Goal: Task Accomplishment & Management: Use online tool/utility

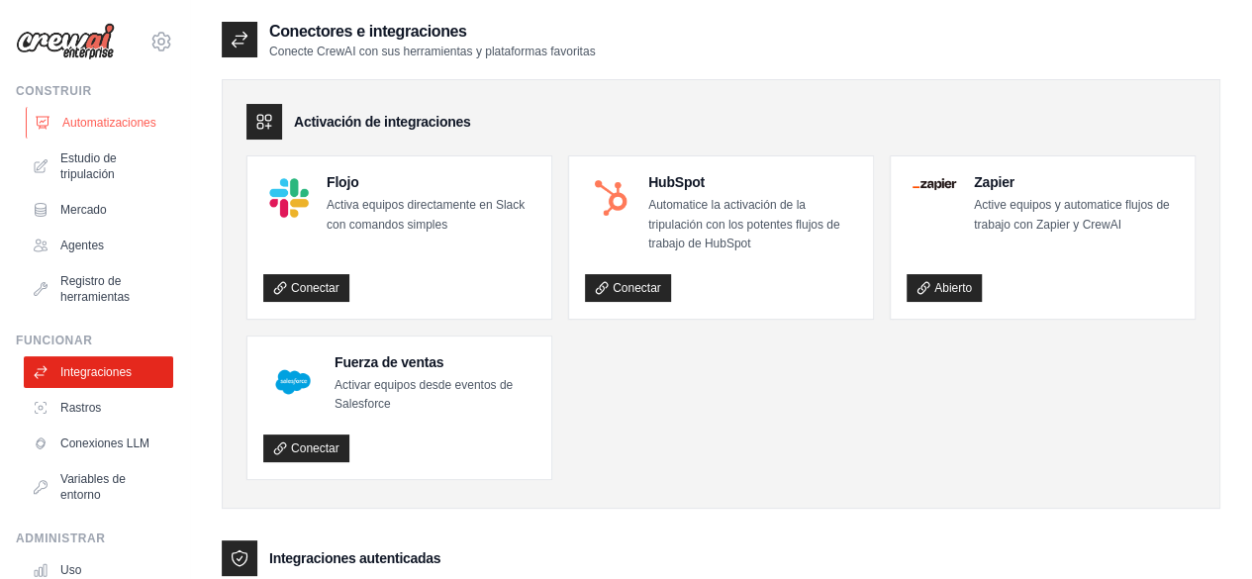
click at [119, 124] on font "Automatizaciones" at bounding box center [109, 123] width 94 height 14
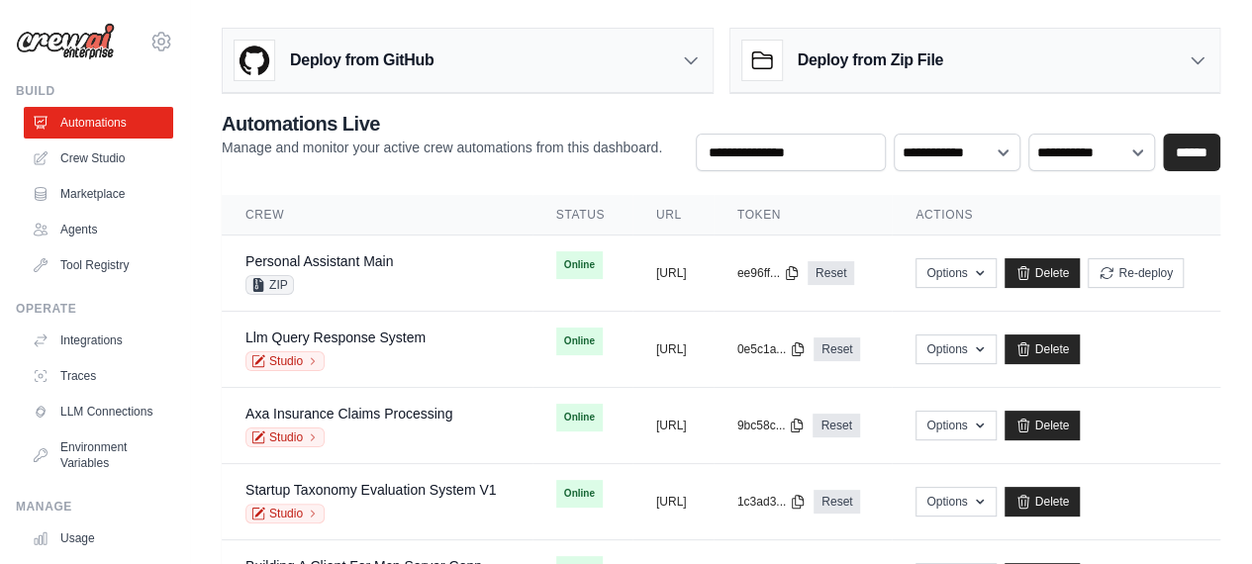
click at [682, 15] on main "Deploy from GitHub Deploy your project directly from GitHub. Select a repositor…" at bounding box center [721, 367] width 1062 height 735
click at [329, 280] on div "ZIP" at bounding box center [318, 285] width 147 height 20
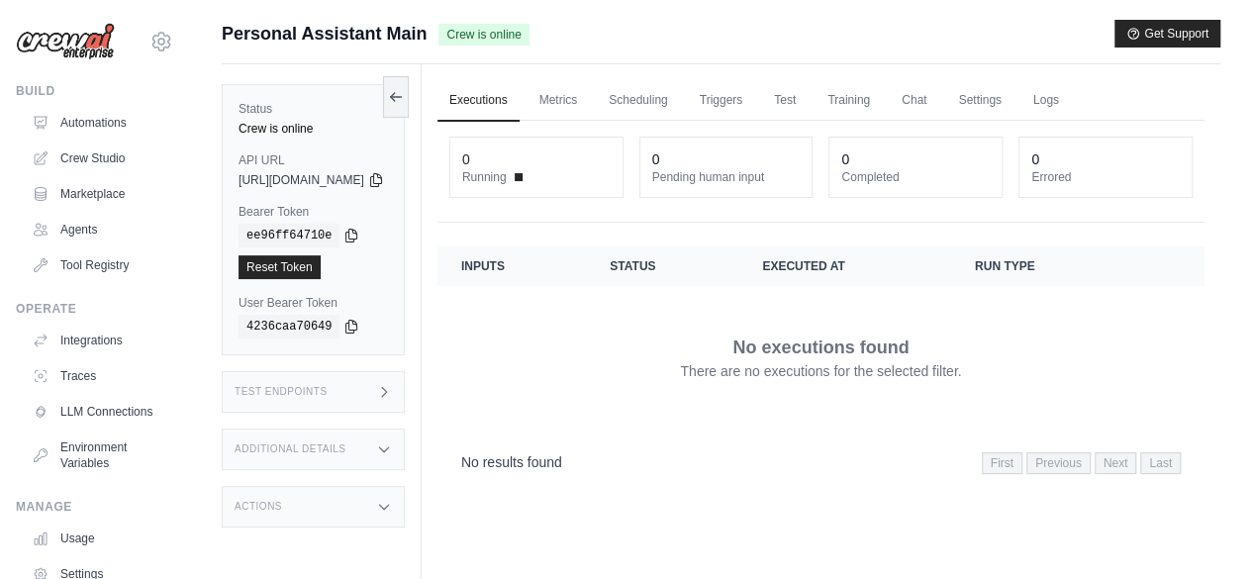
click at [590, 41] on div "Personal Assistant Main Crew is online Get Support" at bounding box center [721, 34] width 999 height 28
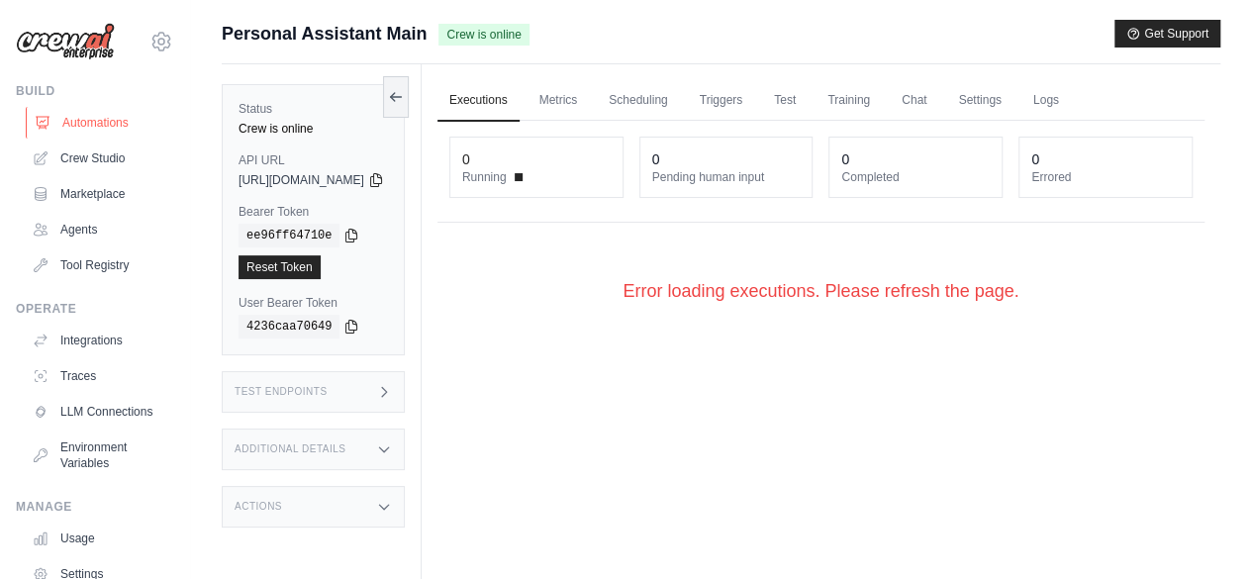
click at [69, 132] on link "Automations" at bounding box center [100, 123] width 149 height 32
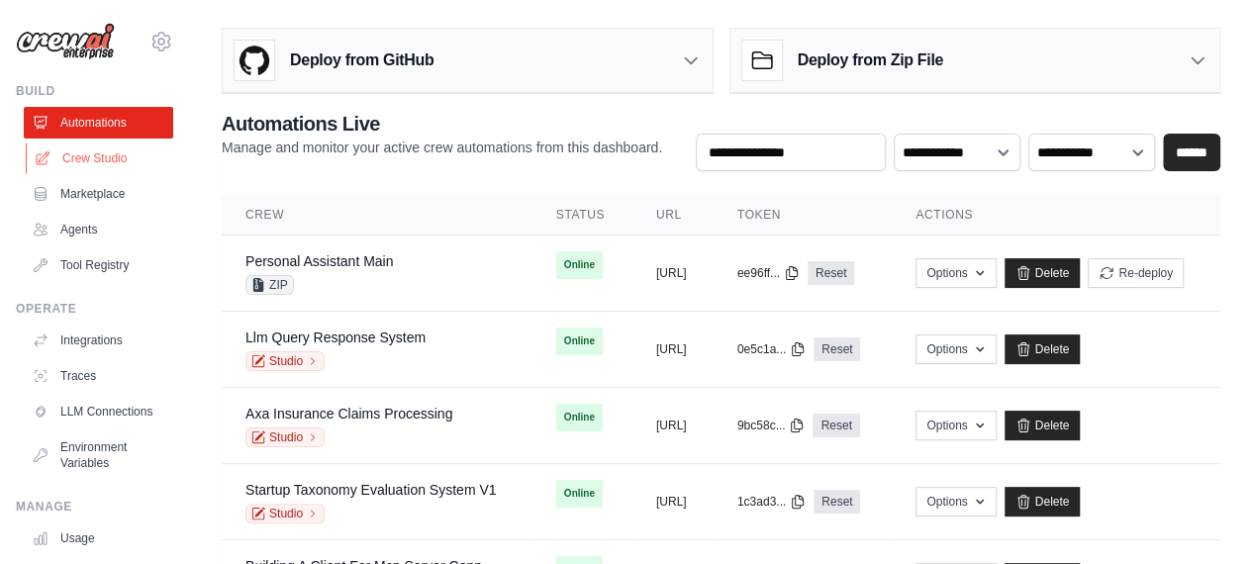
click at [100, 150] on link "Crew Studio" at bounding box center [100, 159] width 149 height 32
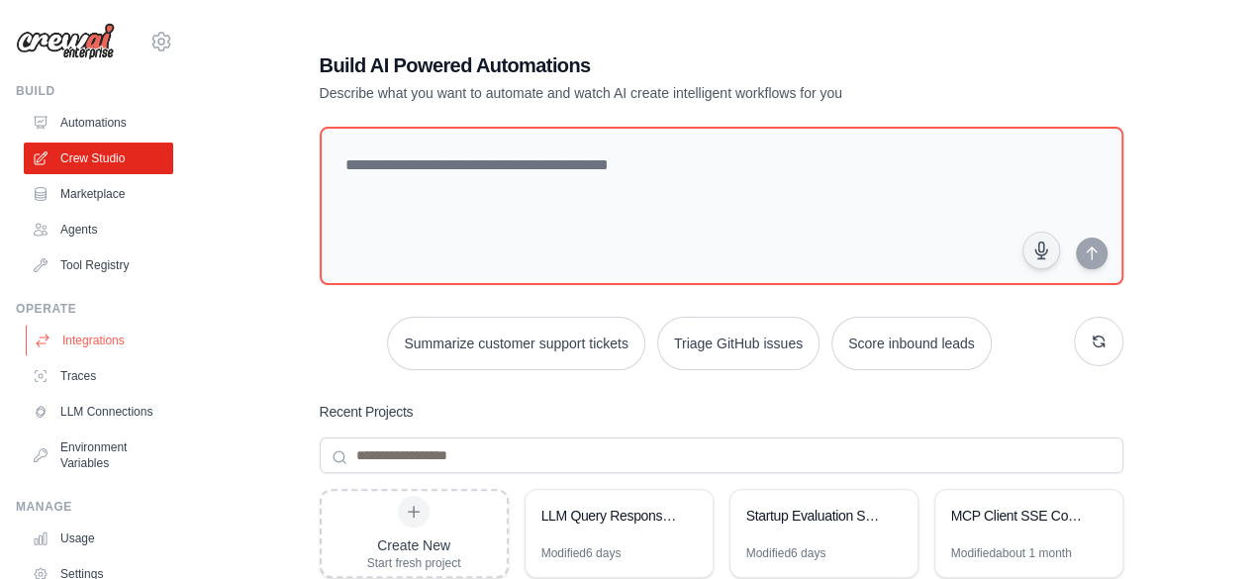
click at [101, 328] on link "Integrations" at bounding box center [100, 341] width 149 height 32
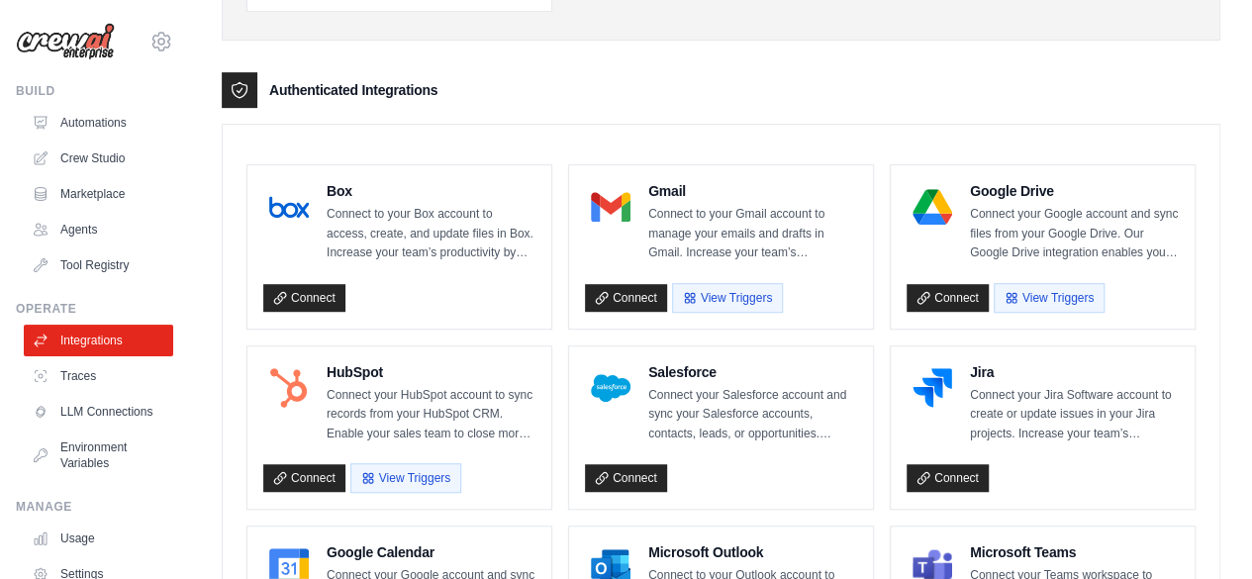
scroll to position [693, 0]
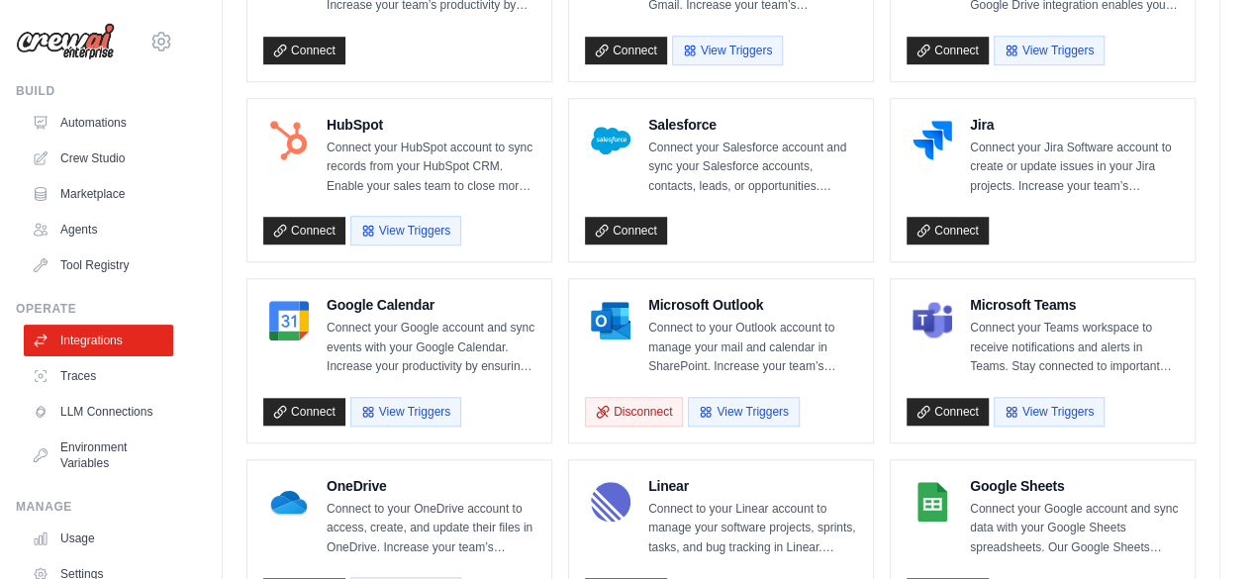
click at [635, 358] on div "Microsoft Outlook Connect to your Outlook account to manage your mail and calen…" at bounding box center [721, 336] width 272 height 82
click at [629, 305] on img at bounding box center [611, 321] width 40 height 40
click at [655, 403] on button "Disconnect" at bounding box center [634, 411] width 98 height 30
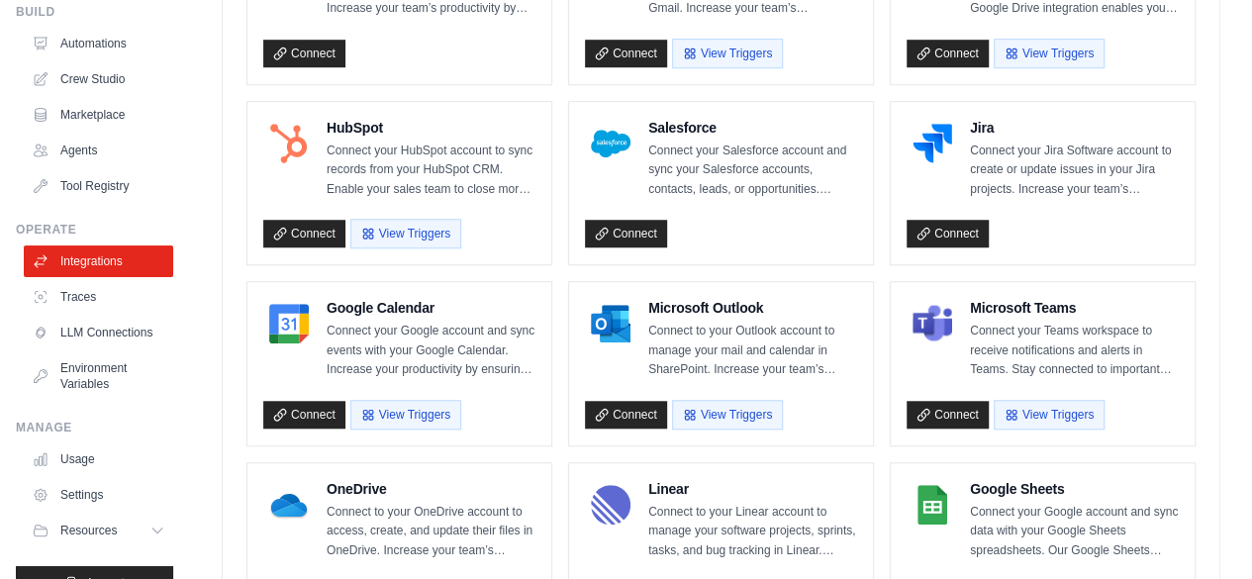
scroll to position [131, 0]
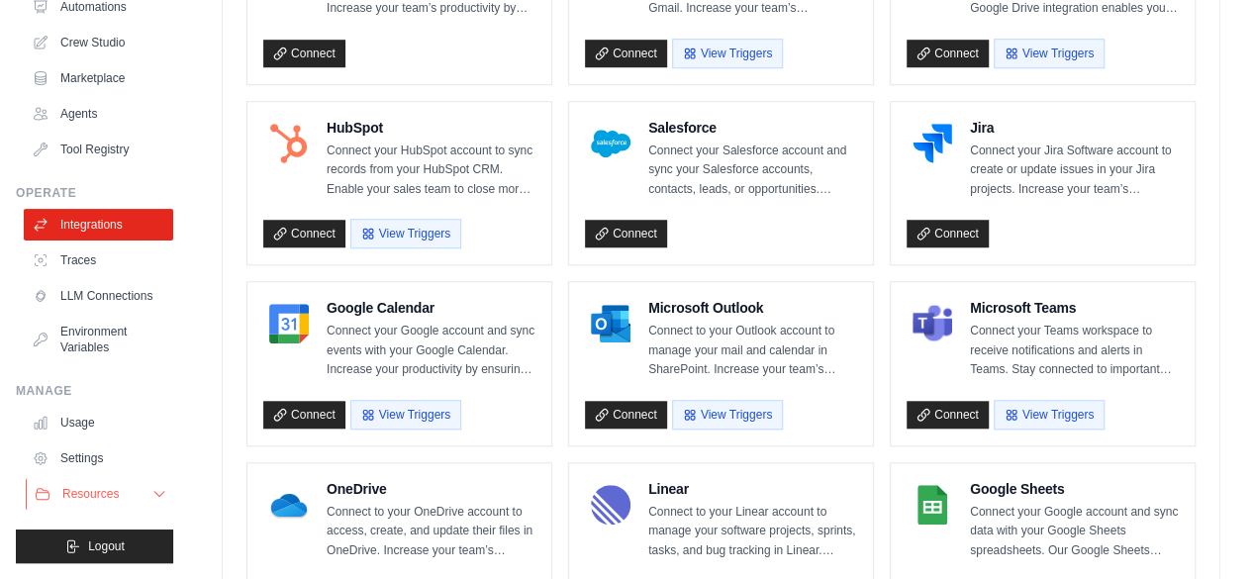
click at [96, 495] on span "Resources" at bounding box center [90, 494] width 56 height 16
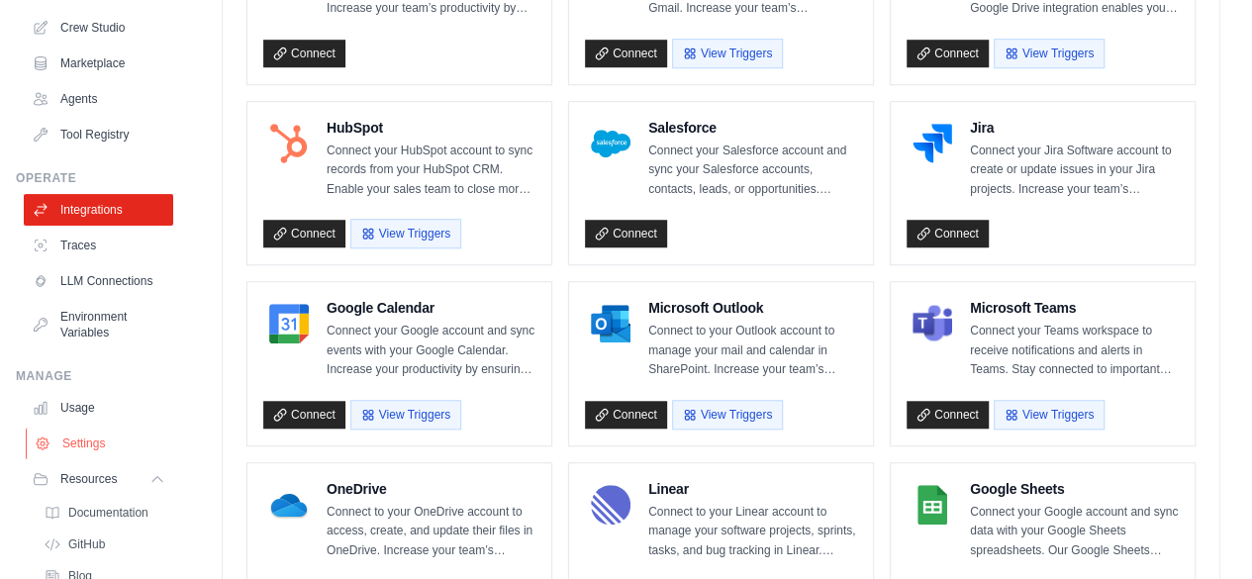
click at [92, 459] on link "Settings" at bounding box center [100, 444] width 149 height 32
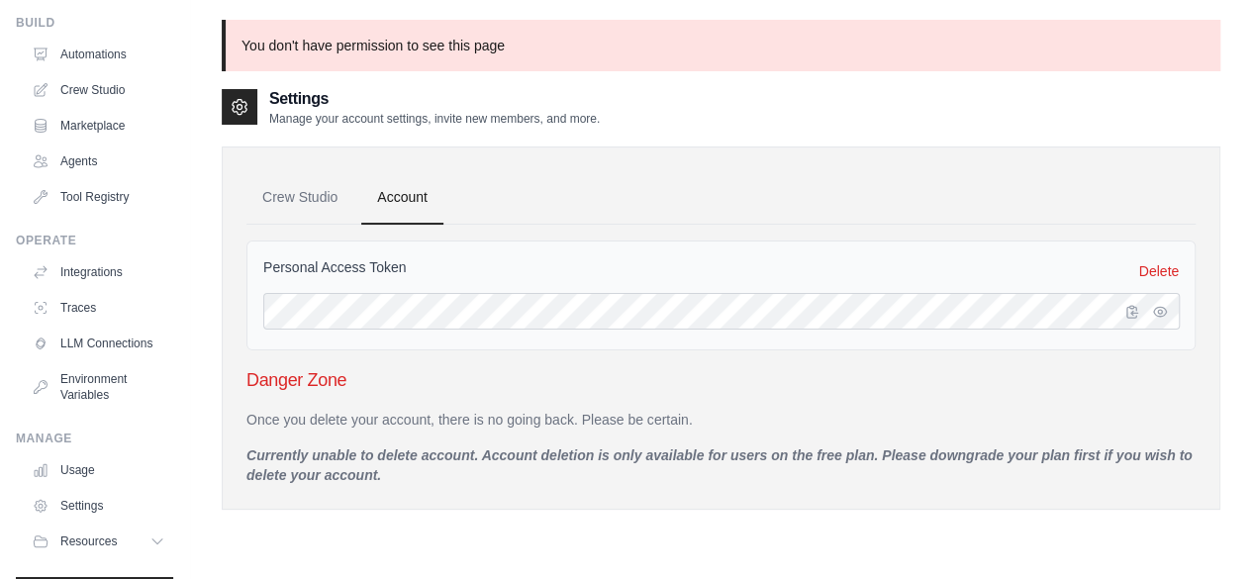
scroll to position [131, 0]
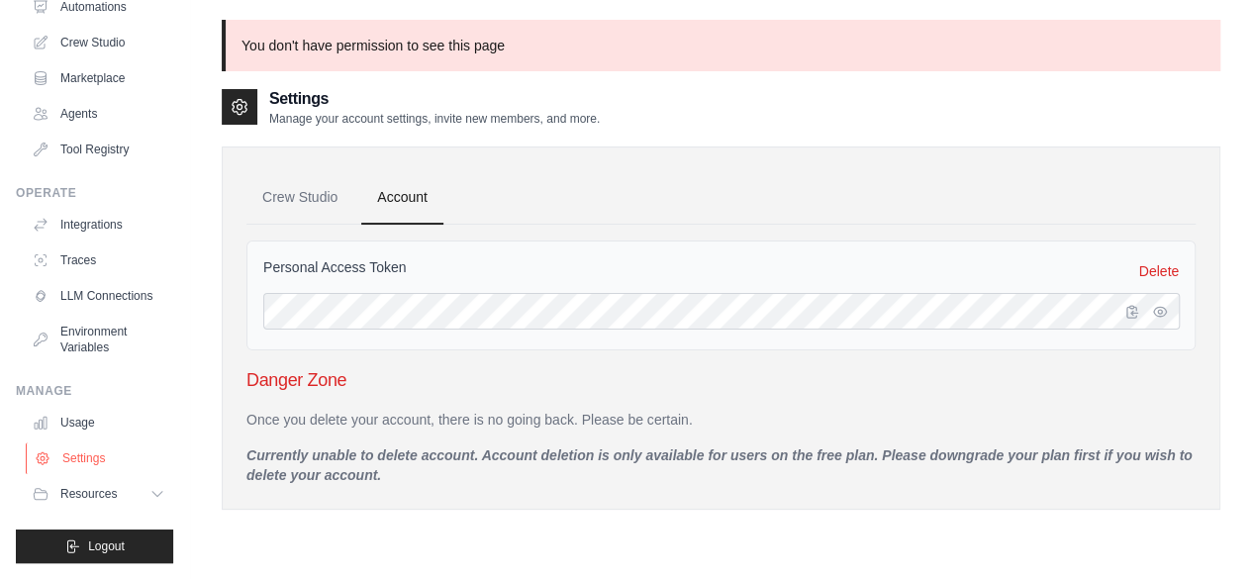
click at [93, 450] on link "Settings" at bounding box center [100, 458] width 149 height 32
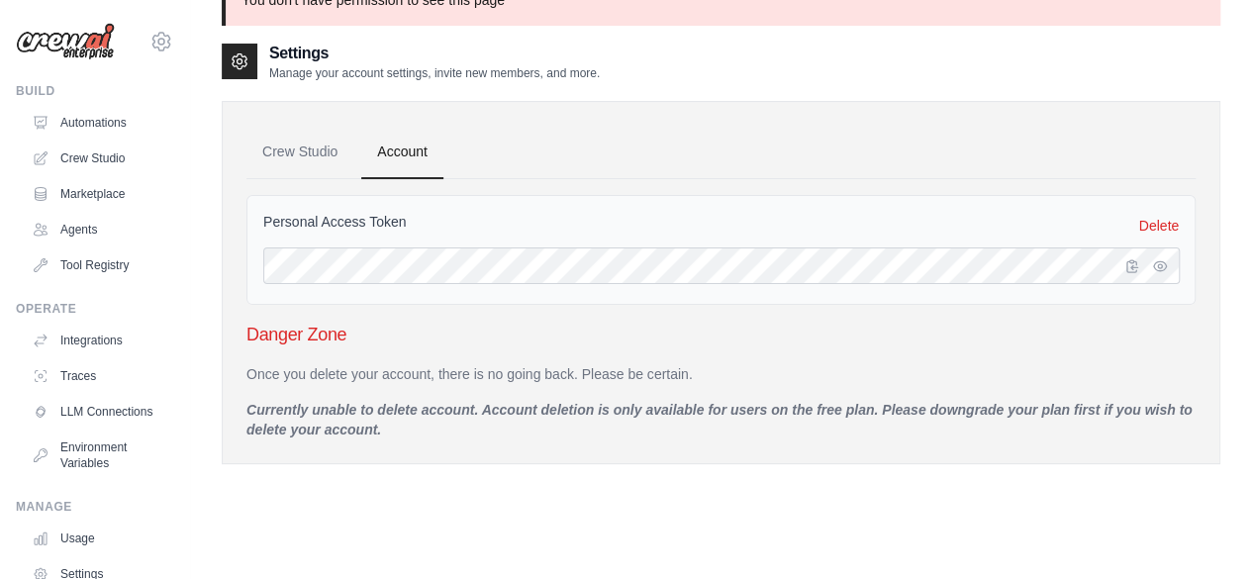
scroll to position [107, 0]
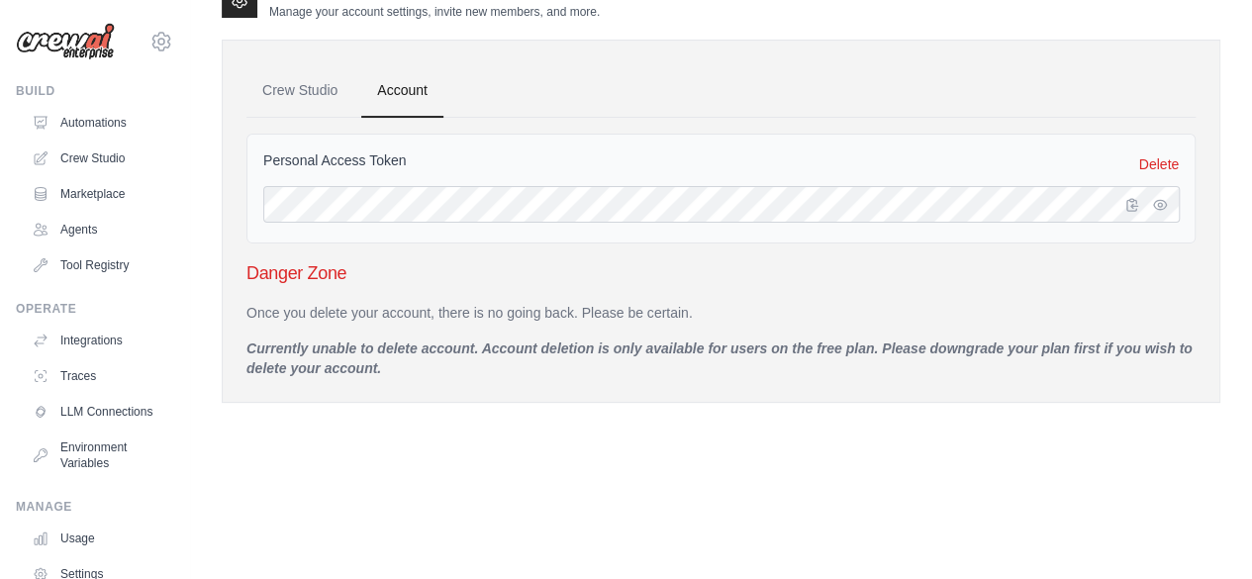
click at [663, 446] on div "Settings Manage your account settings, invite new members, and more. Crew Studi…" at bounding box center [721, 269] width 999 height 579
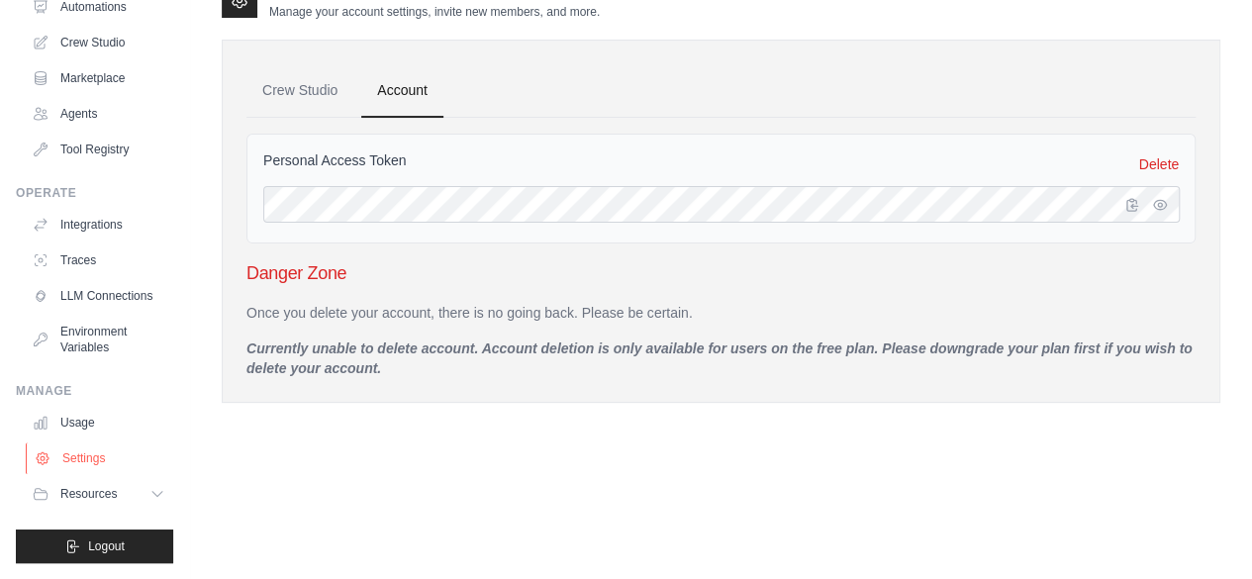
scroll to position [131, 0]
click at [98, 456] on link "Settings" at bounding box center [100, 458] width 149 height 32
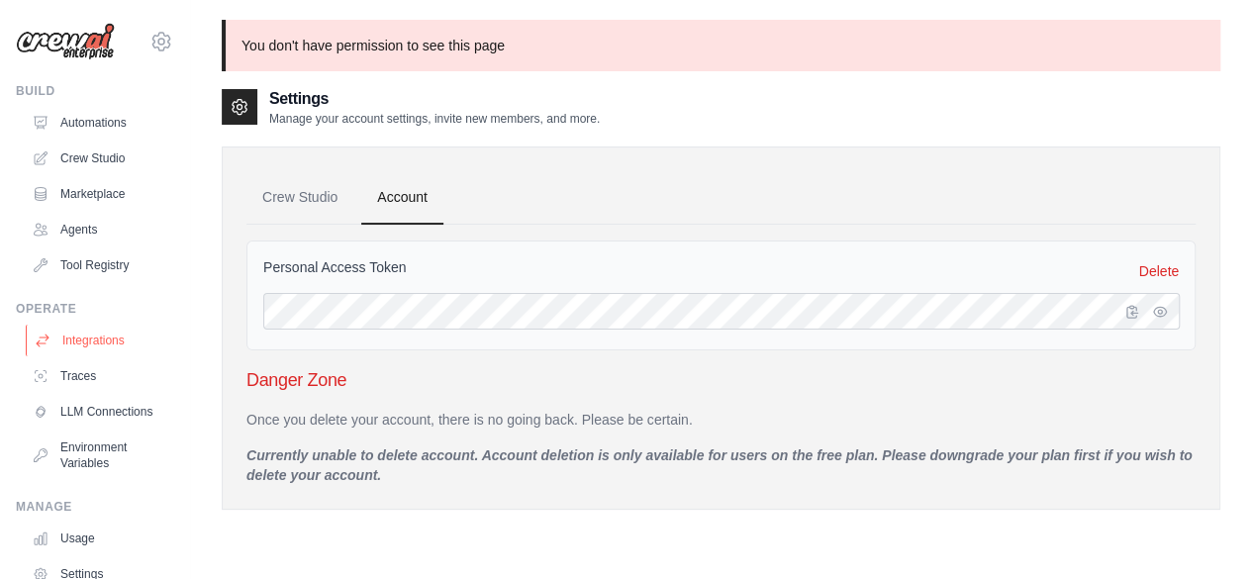
click at [66, 345] on link "Integrations" at bounding box center [100, 341] width 149 height 32
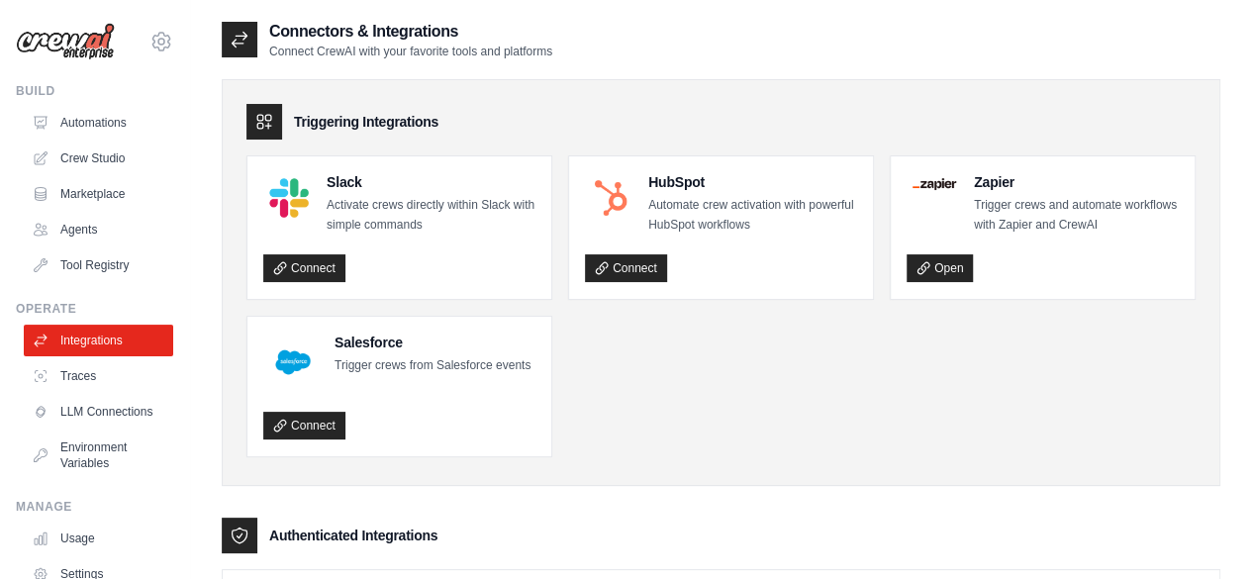
scroll to position [594, 0]
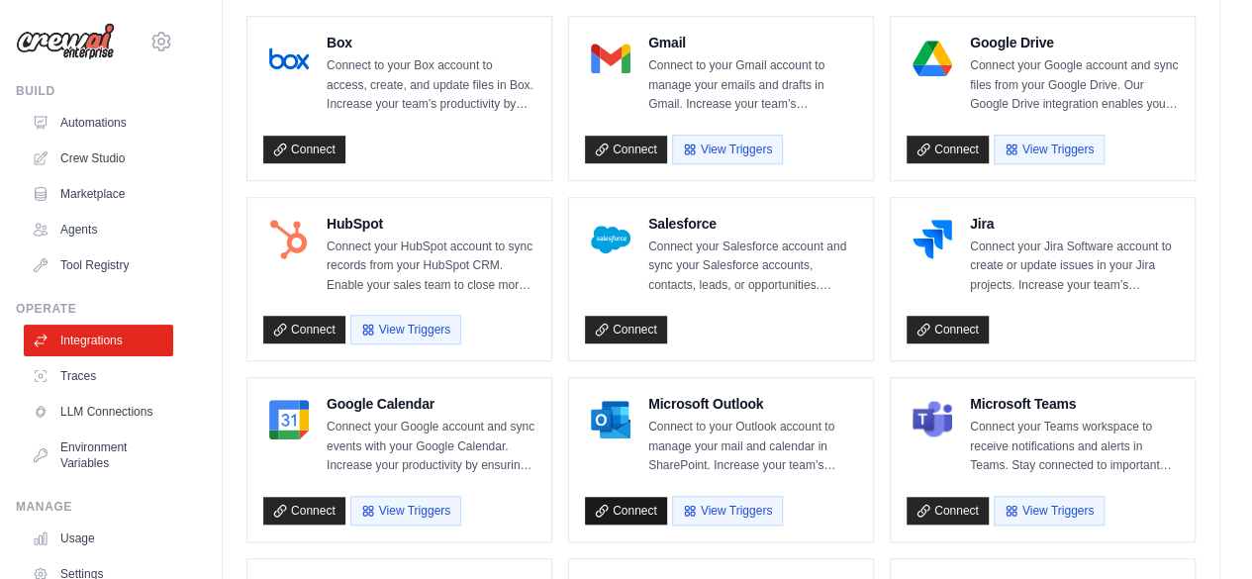
click at [590, 498] on link "Connect" at bounding box center [626, 511] width 82 height 28
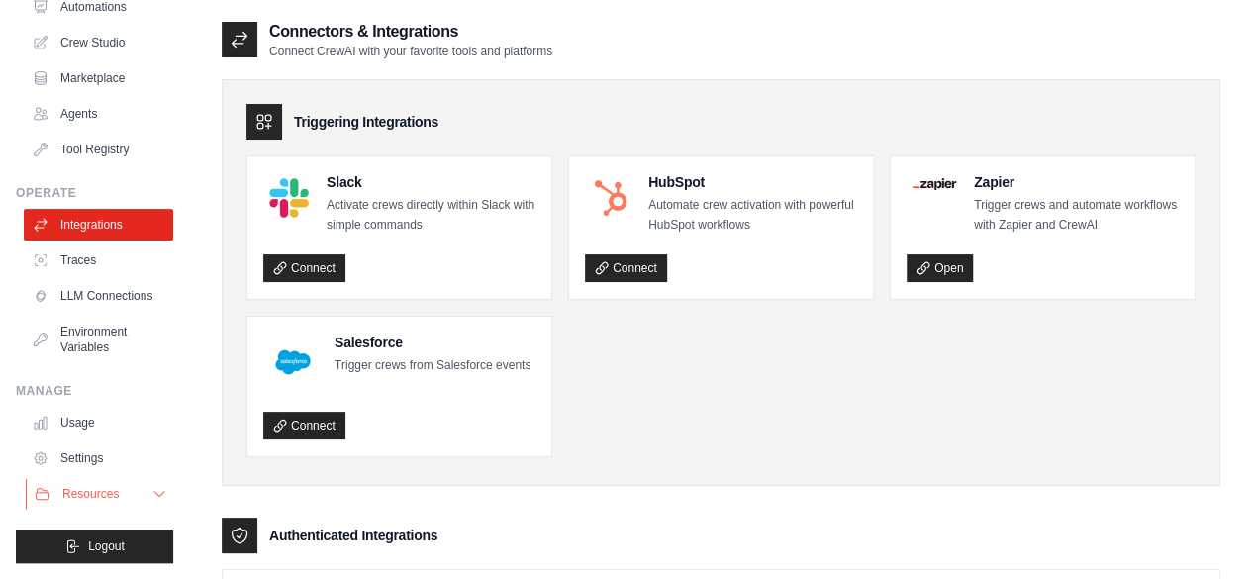
scroll to position [131, 0]
click at [83, 464] on link "Settings" at bounding box center [100, 458] width 149 height 32
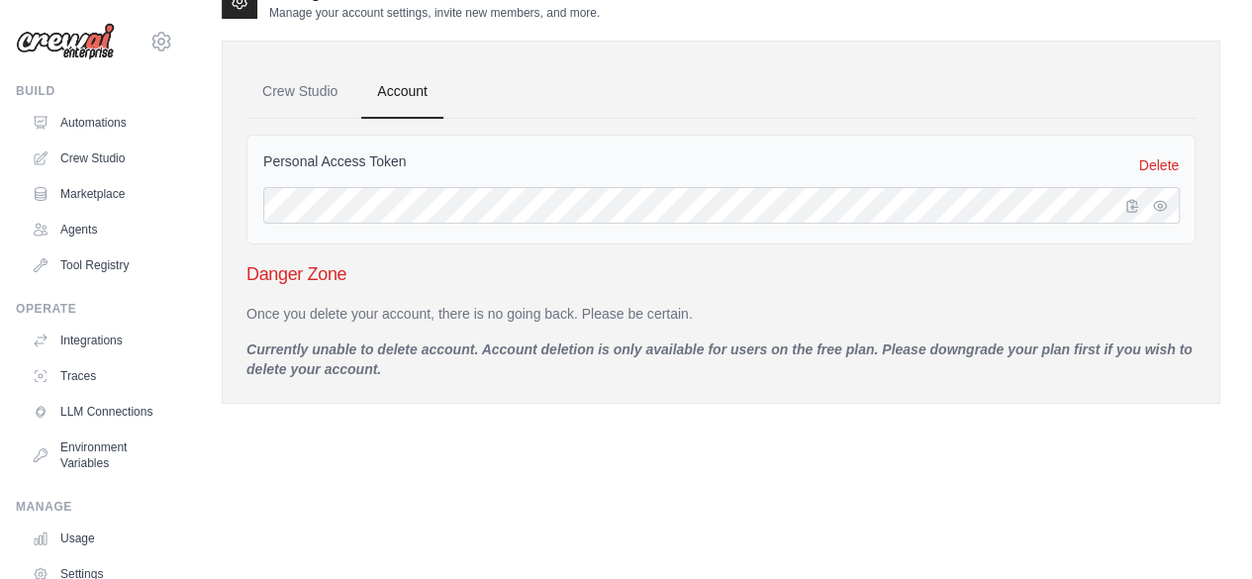
scroll to position [107, 0]
click at [1130, 206] on icon "button" at bounding box center [1132, 204] width 16 height 16
click at [74, 148] on link "Crew Studio" at bounding box center [100, 159] width 149 height 32
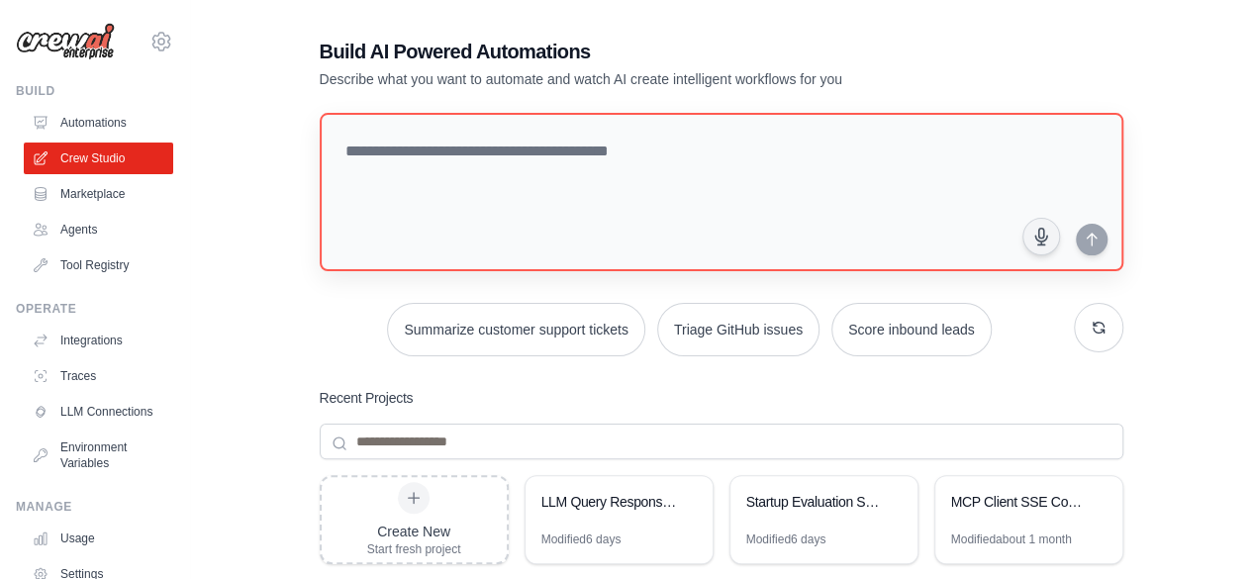
scroll to position [277, 0]
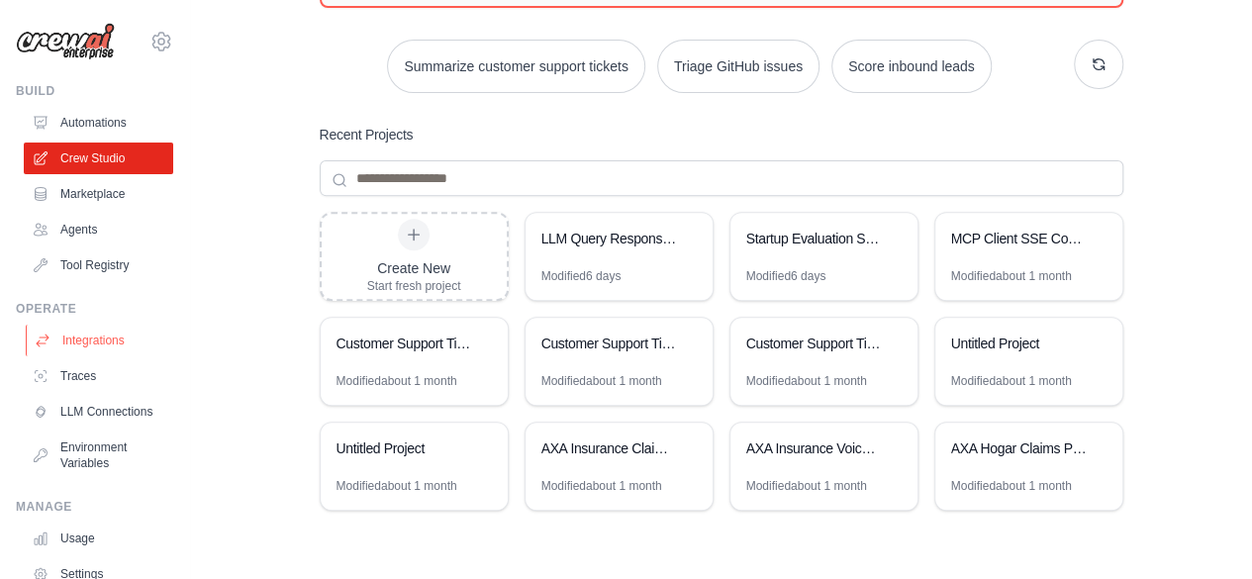
click at [49, 333] on icon at bounding box center [43, 341] width 16 height 16
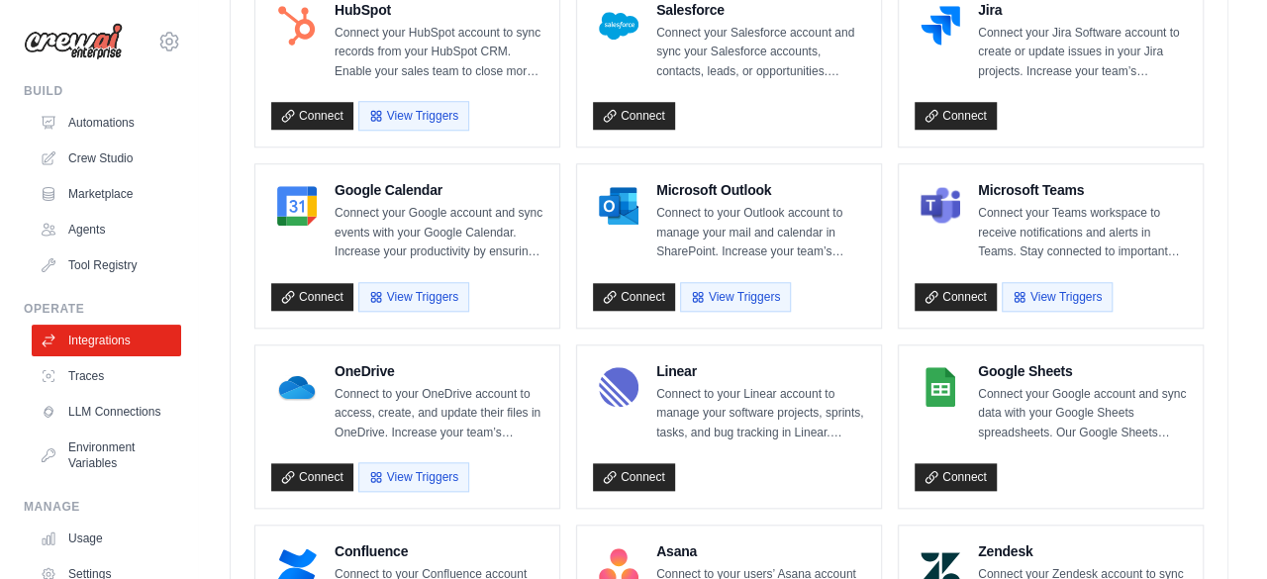
scroll to position [792, 0]
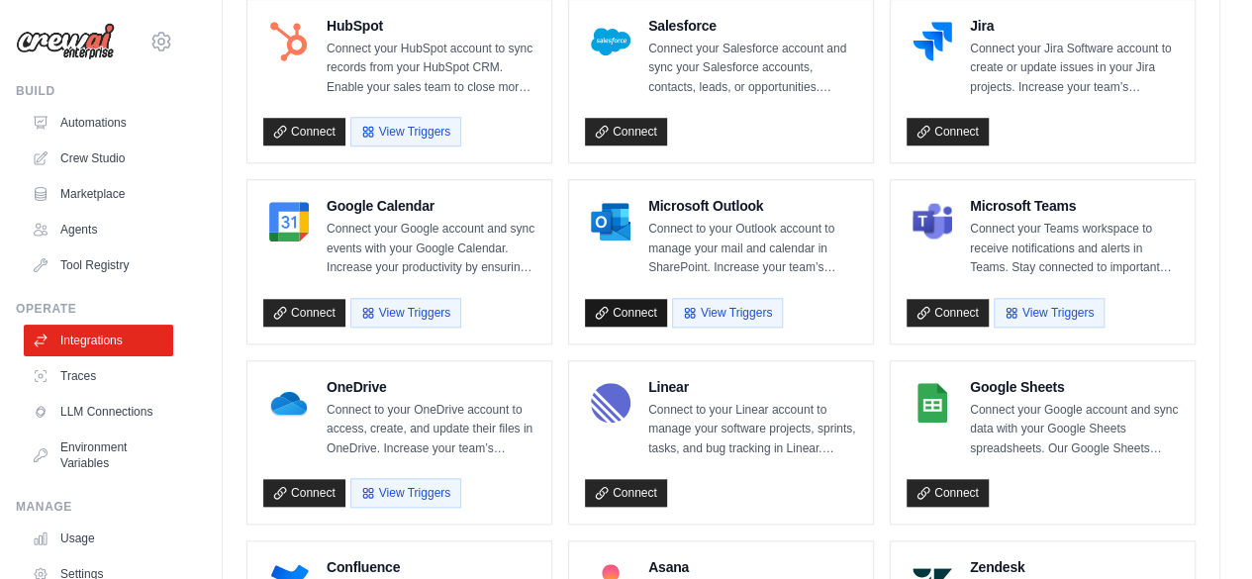
click at [627, 310] on link "Connect" at bounding box center [626, 313] width 82 height 28
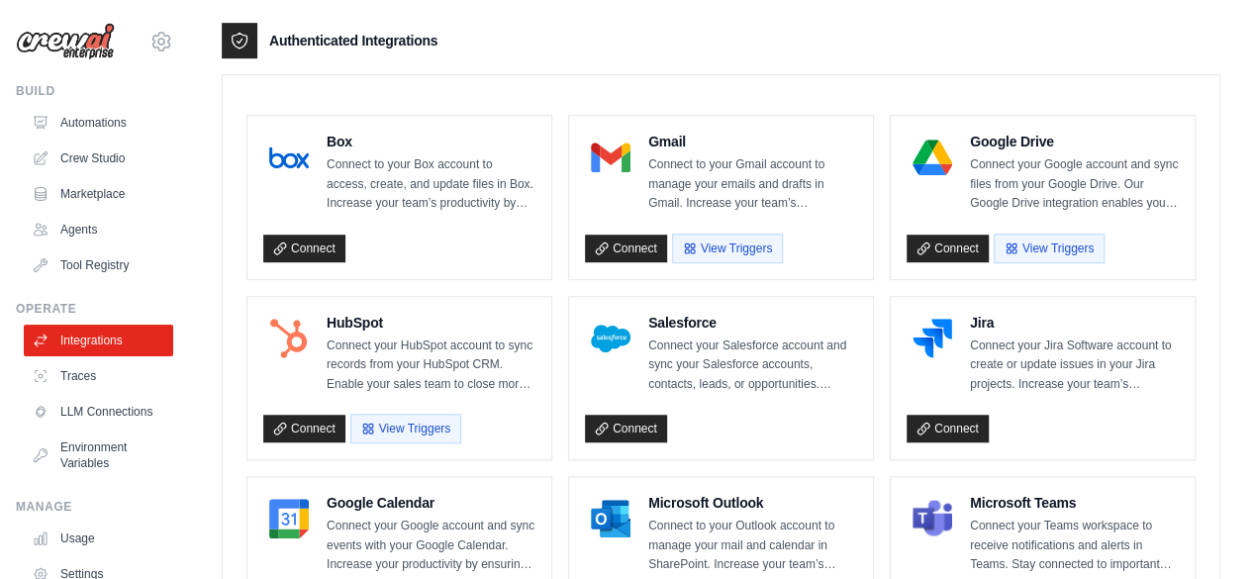
scroll to position [166, 0]
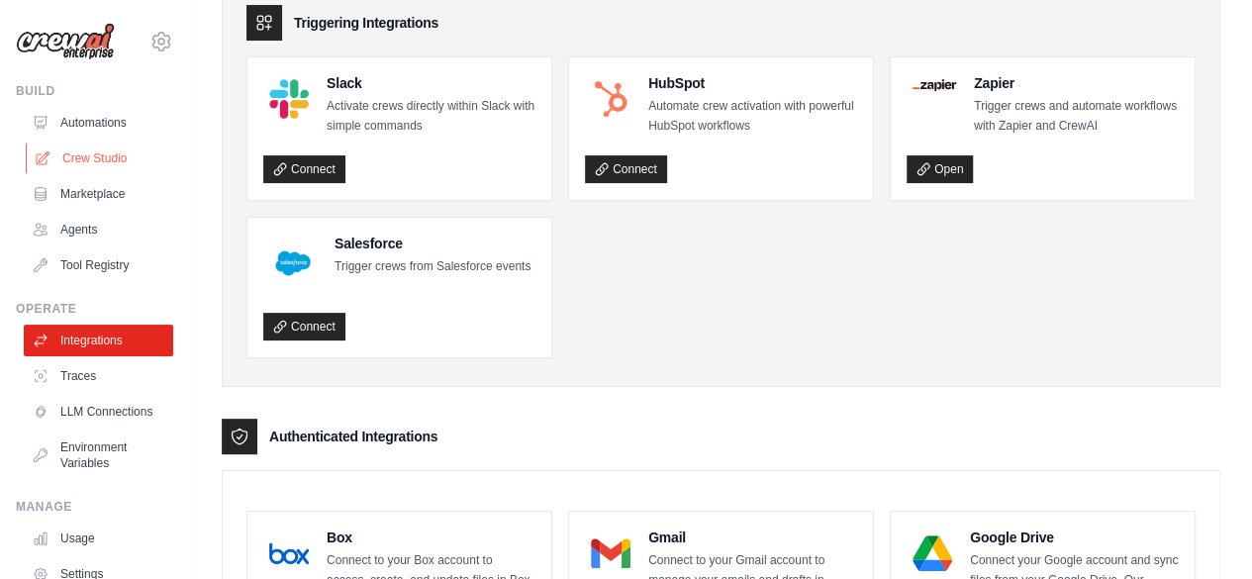
click at [75, 161] on link "Crew Studio" at bounding box center [100, 159] width 149 height 32
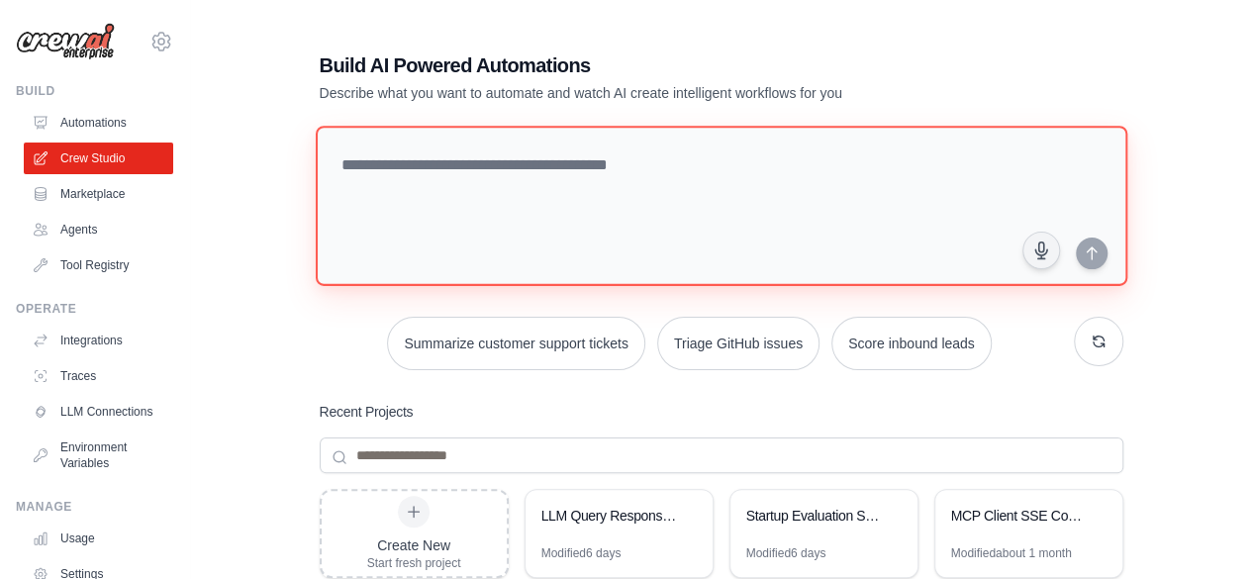
click at [459, 175] on textarea at bounding box center [721, 206] width 812 height 160
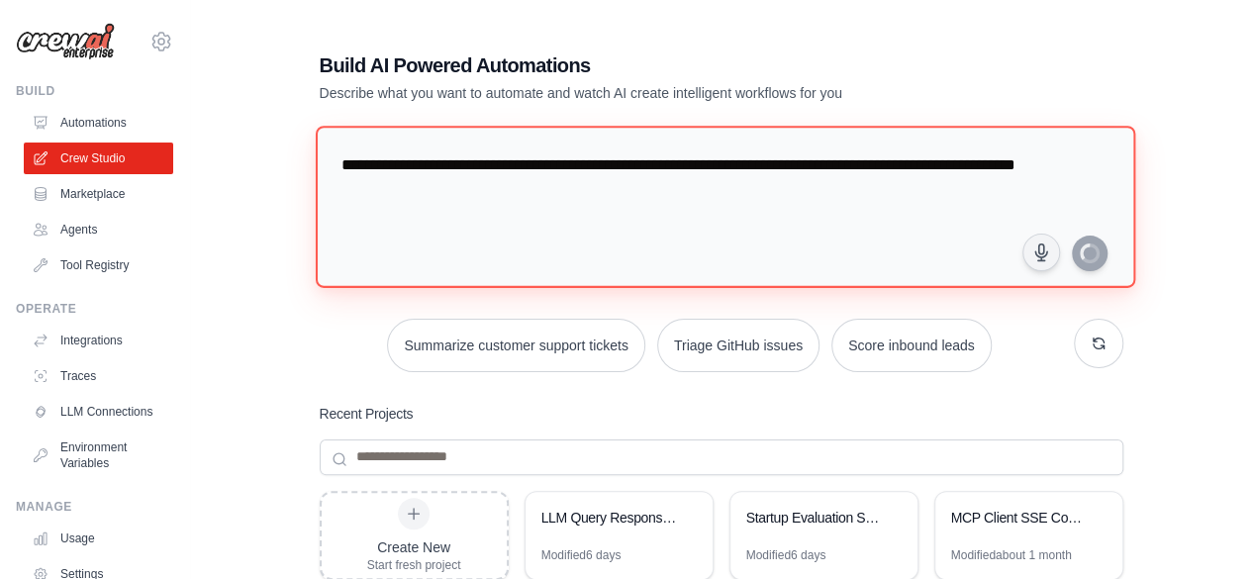
type textarea "**********"
click at [626, 230] on textarea "**********" at bounding box center [725, 206] width 820 height 161
drag, startPoint x: 888, startPoint y: 207, endPoint x: 1091, endPoint y: 166, distance: 206.9
click at [888, 207] on textarea "**********" at bounding box center [725, 206] width 820 height 161
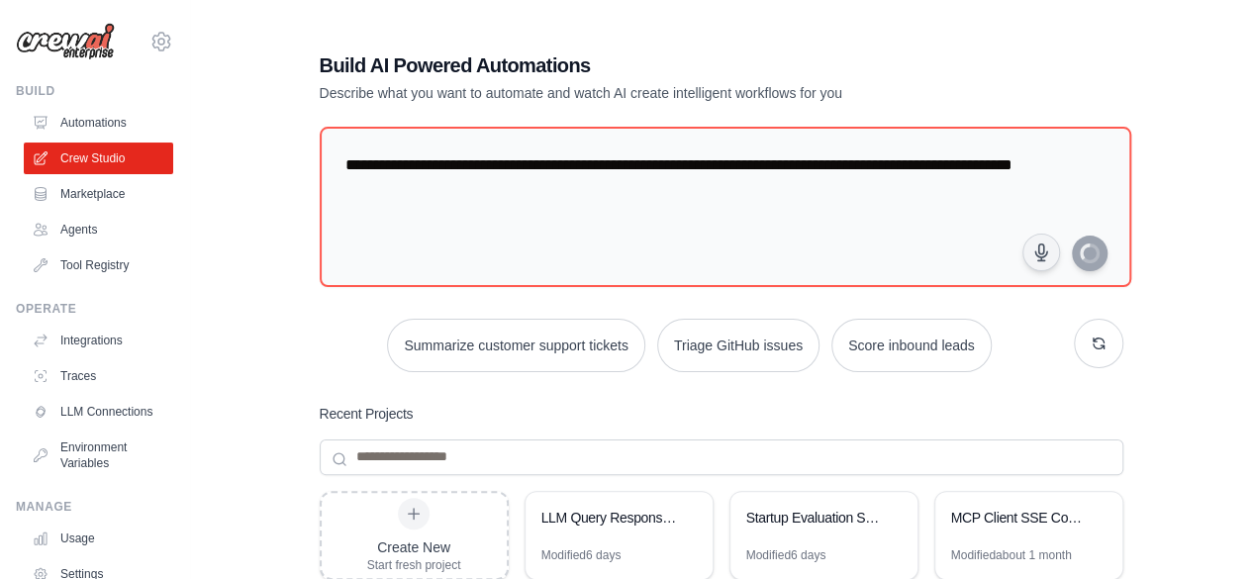
click at [1133, 51] on div "**********" at bounding box center [721, 430] width 851 height 820
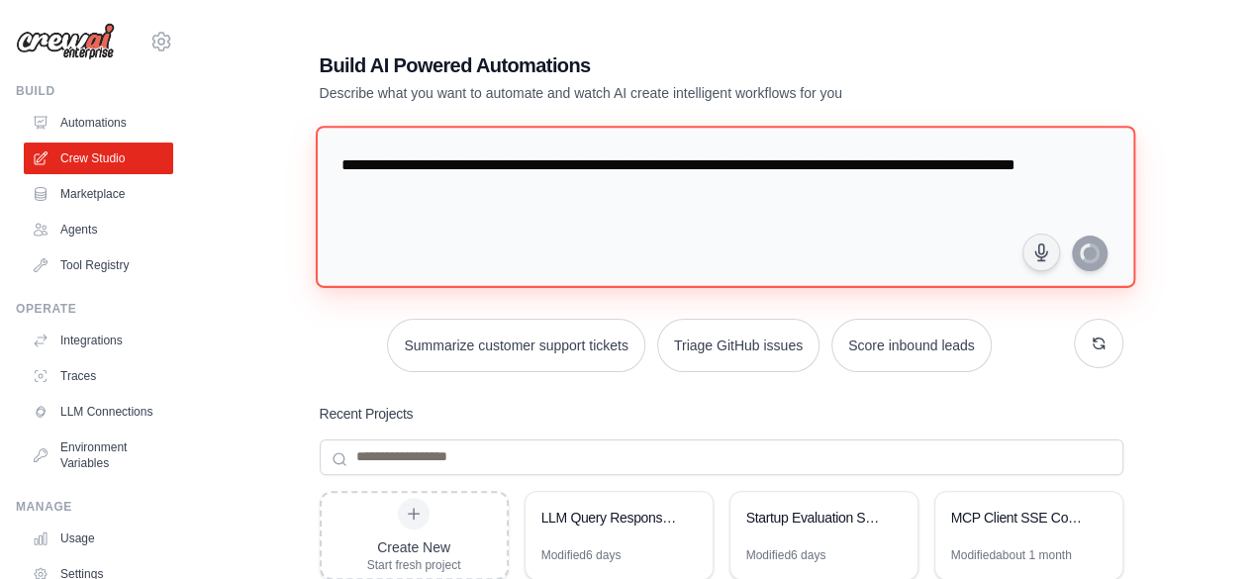
click at [526, 197] on textarea "**********" at bounding box center [725, 206] width 820 height 161
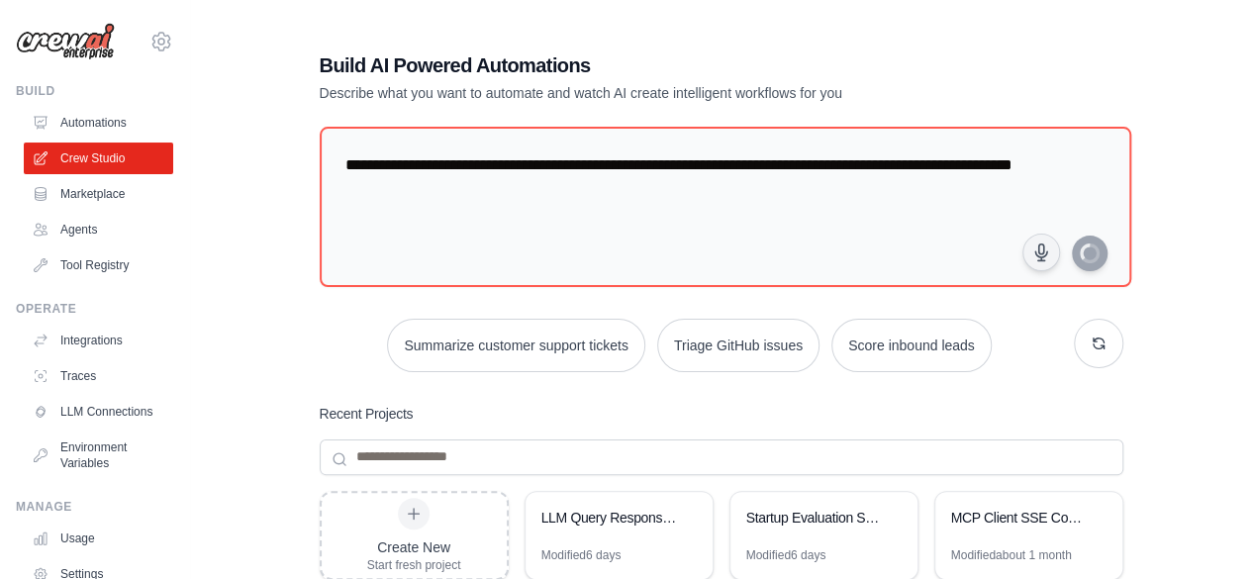
click at [1146, 41] on div "**********" at bounding box center [721, 430] width 999 height 820
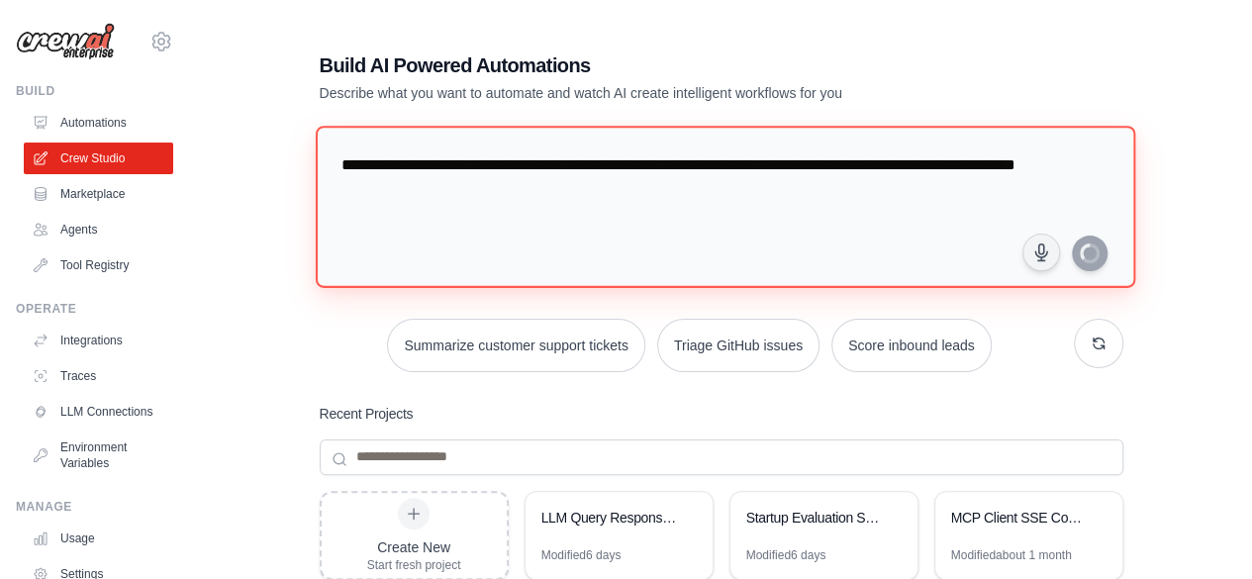
drag, startPoint x: 576, startPoint y: 213, endPoint x: 333, endPoint y: 151, distance: 251.1
click at [333, 151] on textarea "**********" at bounding box center [725, 206] width 820 height 161
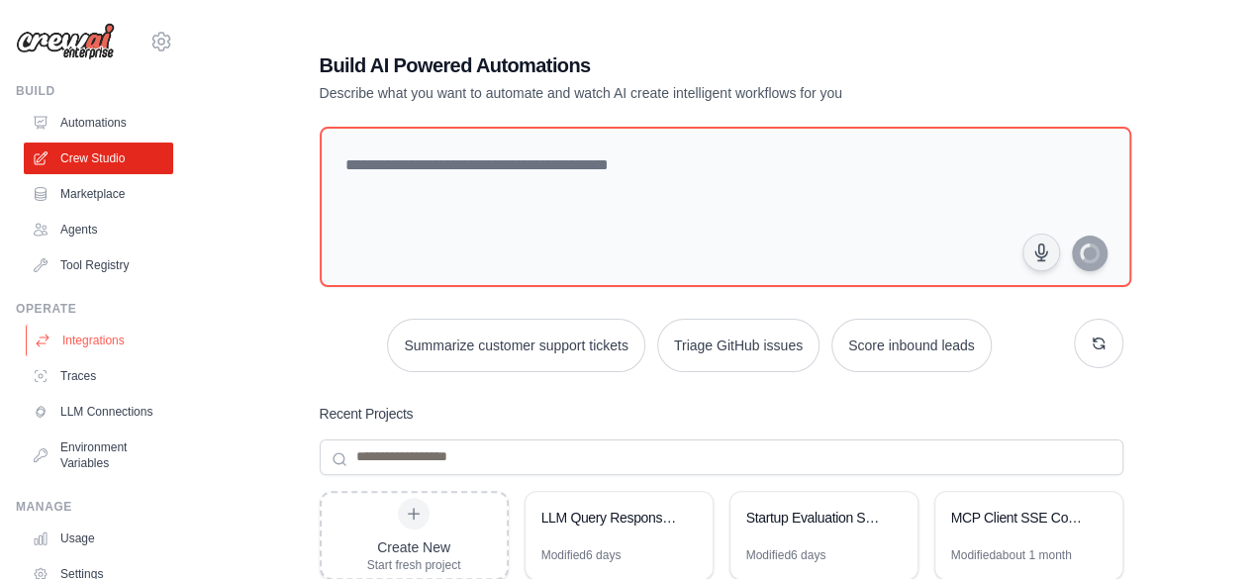
click at [99, 340] on link "Integrations" at bounding box center [100, 341] width 149 height 32
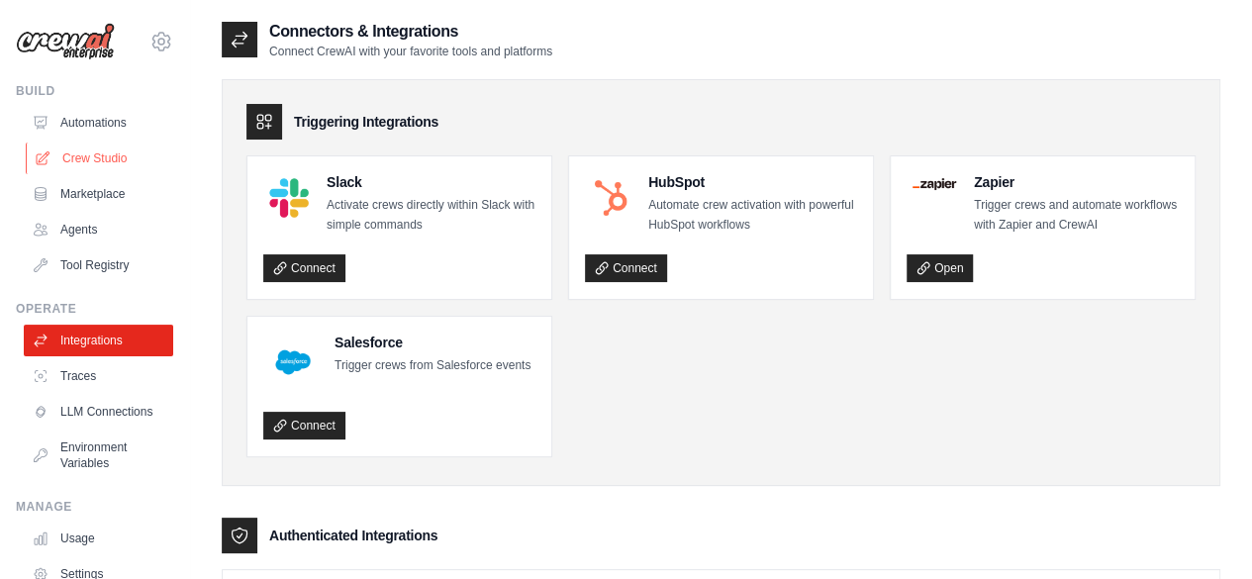
click at [71, 160] on link "Crew Studio" at bounding box center [100, 159] width 149 height 32
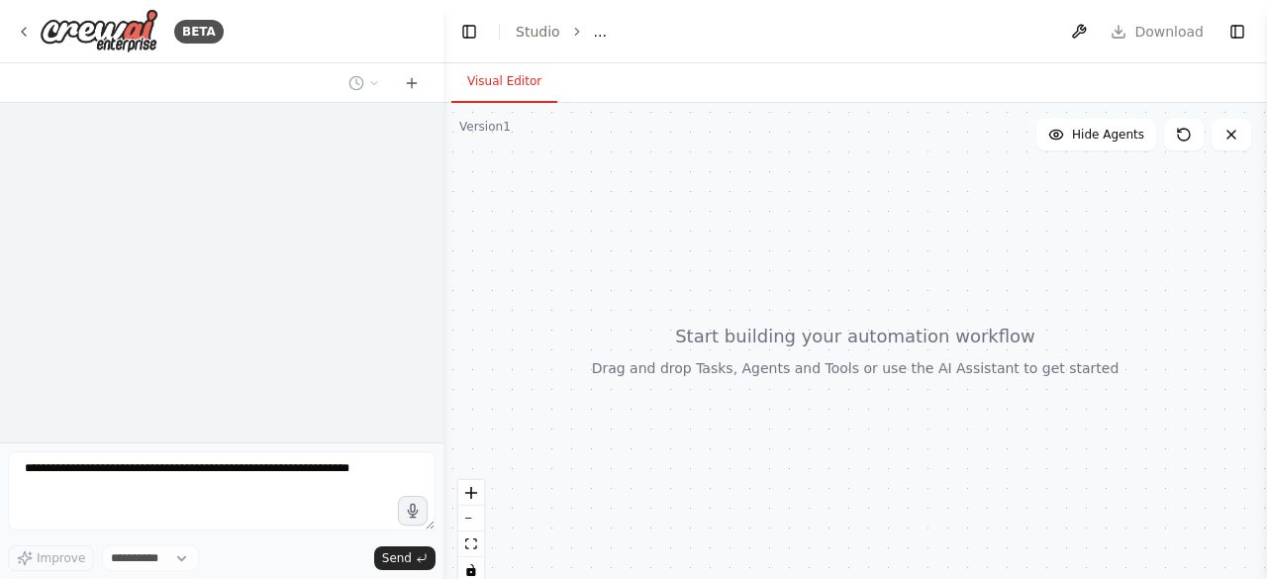
select select "****"
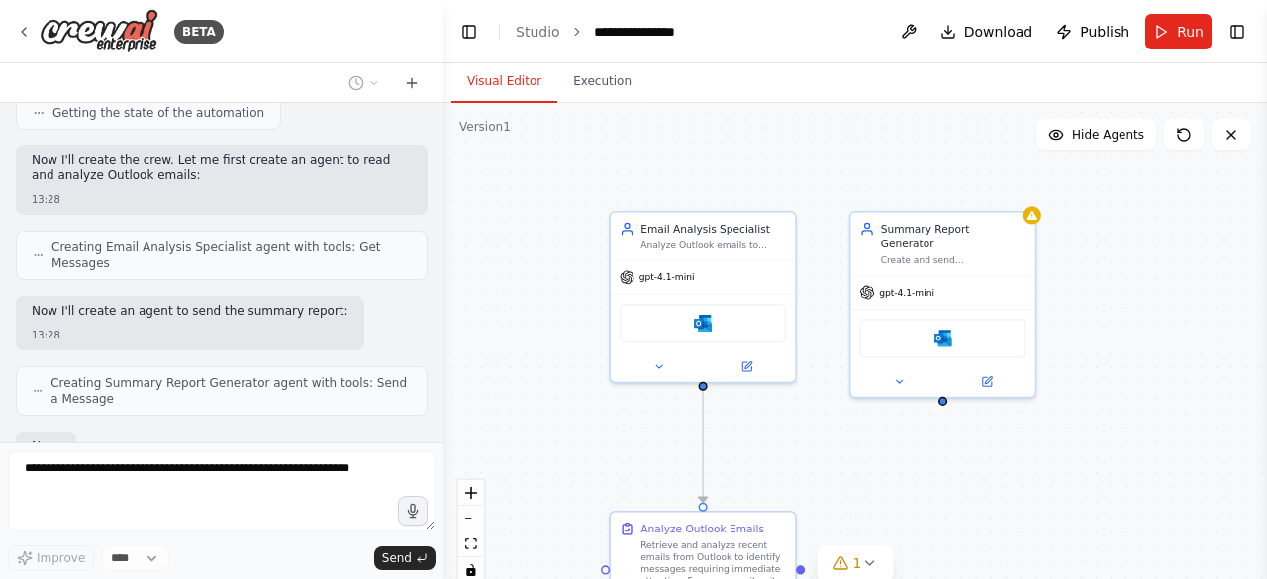
scroll to position [1007, 0]
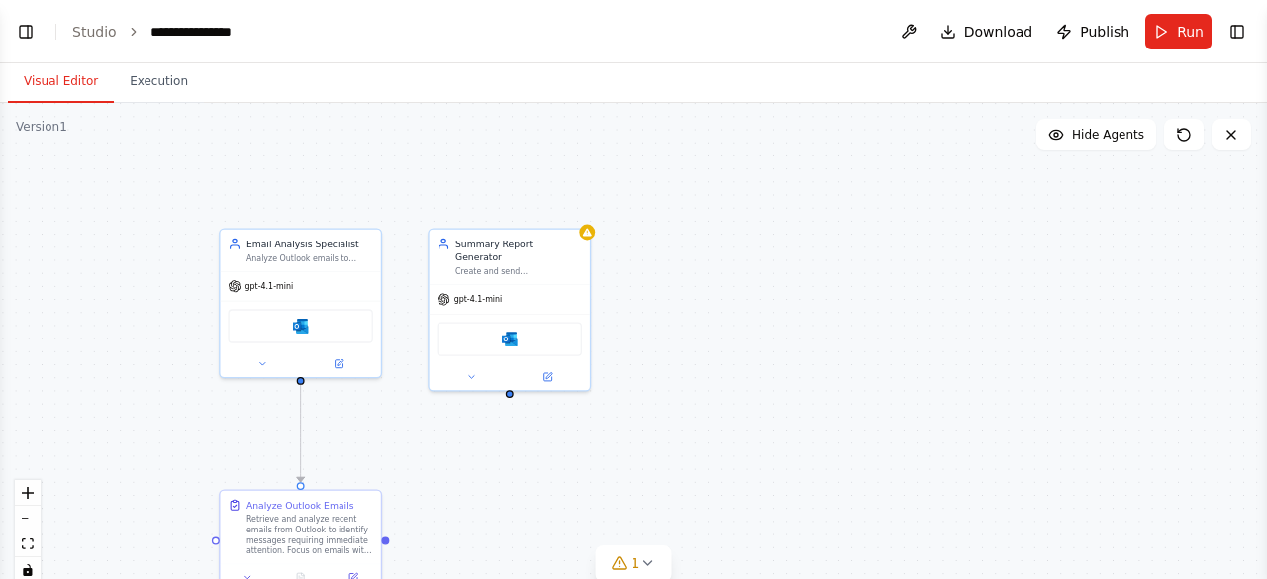
select select "****"
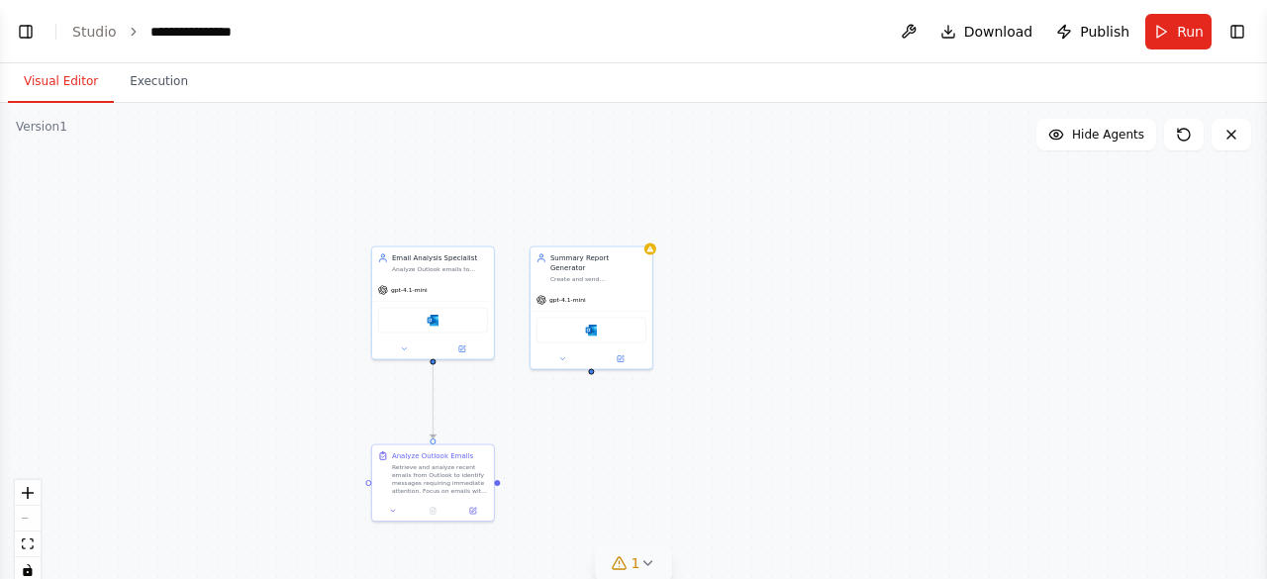
scroll to position [955, 0]
click at [53, 88] on button "Visual Editor" at bounding box center [61, 82] width 106 height 42
click at [33, 23] on button "Toggle Left Sidebar" at bounding box center [26, 32] width 28 height 28
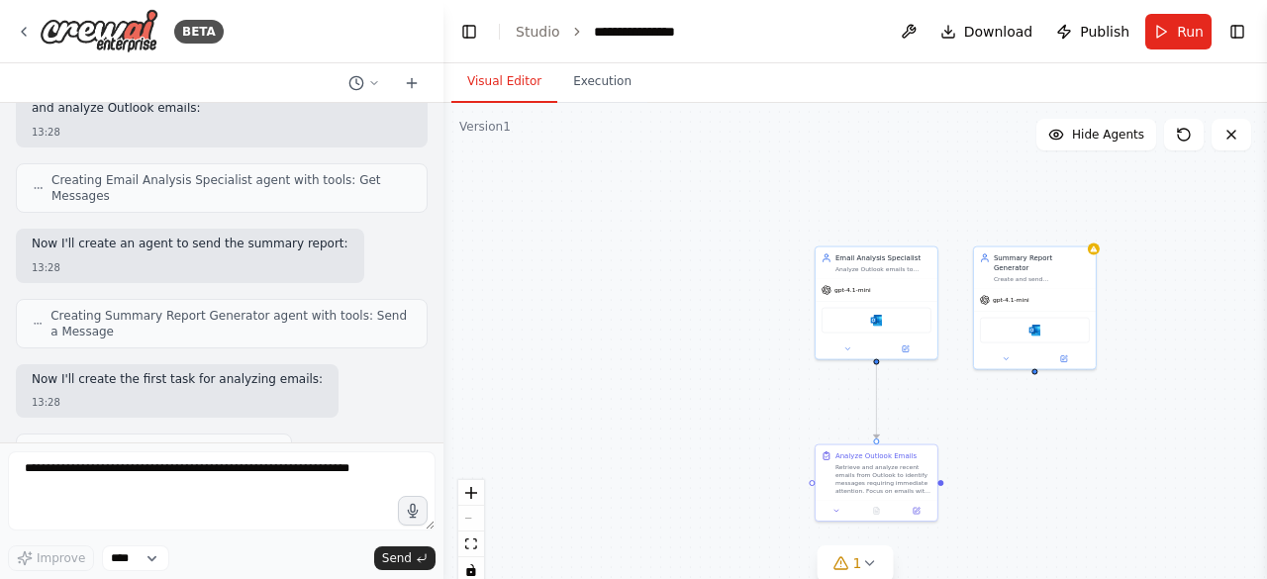
scroll to position [1125, 0]
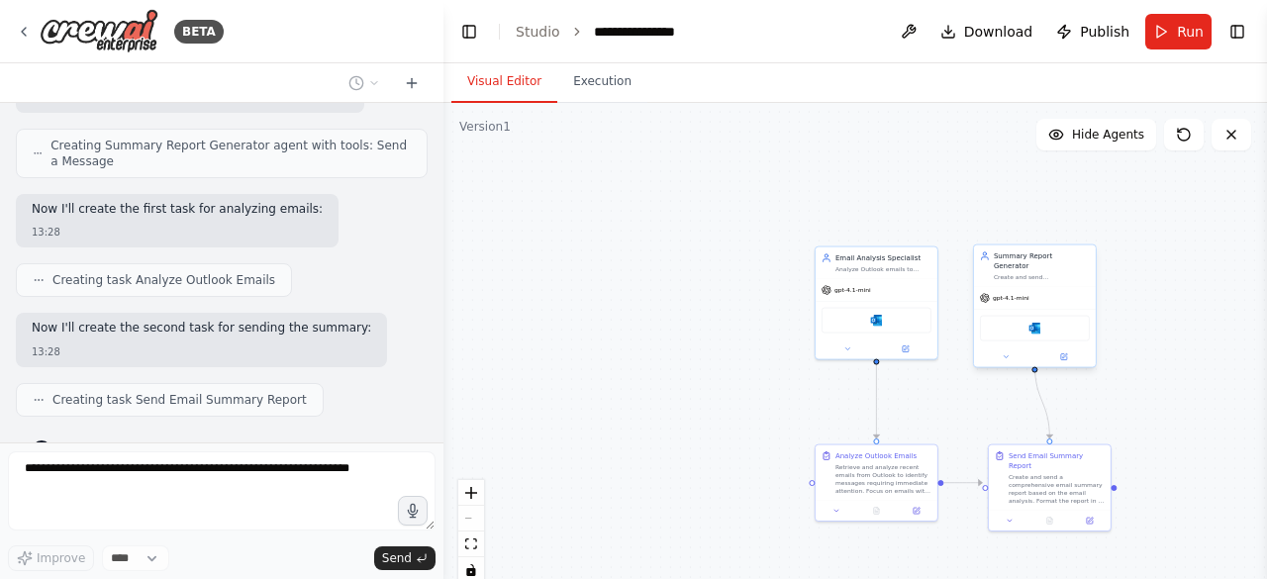
click at [1043, 287] on div "gpt-4.1-mini" at bounding box center [1035, 298] width 122 height 22
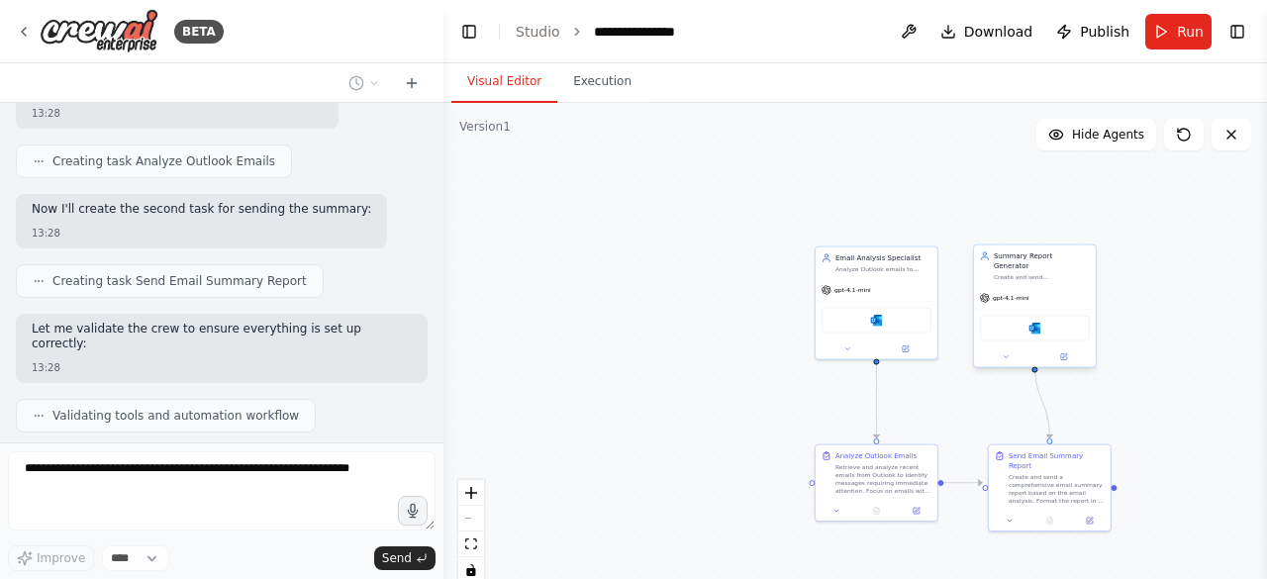
click at [1031, 294] on div "gpt-4.1-mini" at bounding box center [1035, 298] width 122 height 22
click at [1075, 230] on icon at bounding box center [1080, 225] width 12 height 12
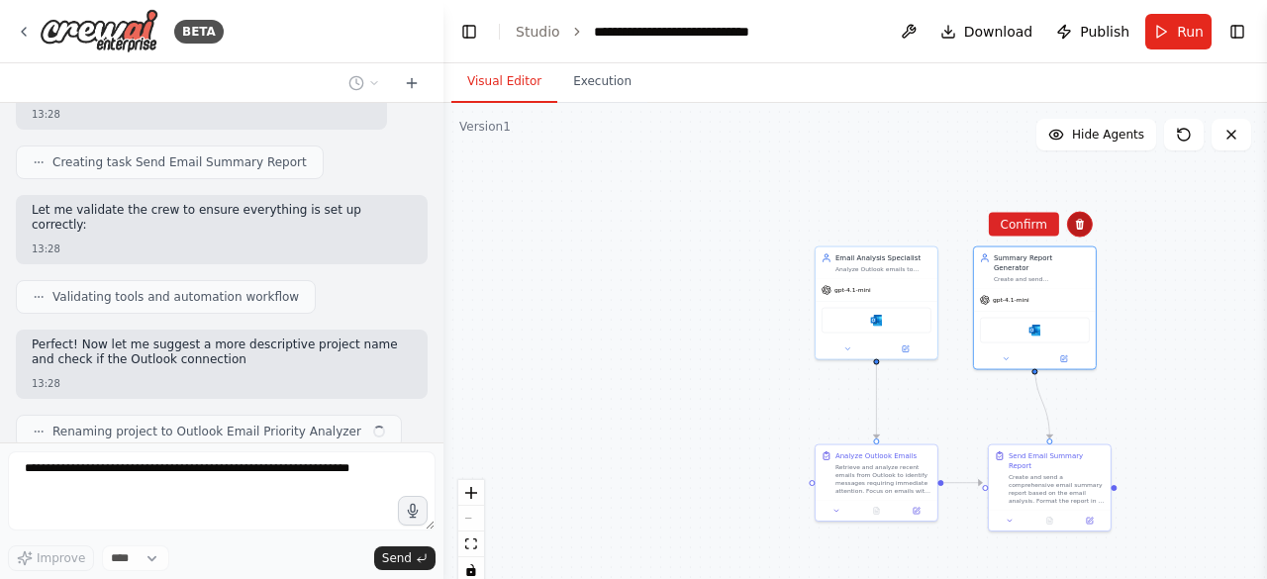
scroll to position [1378, 0]
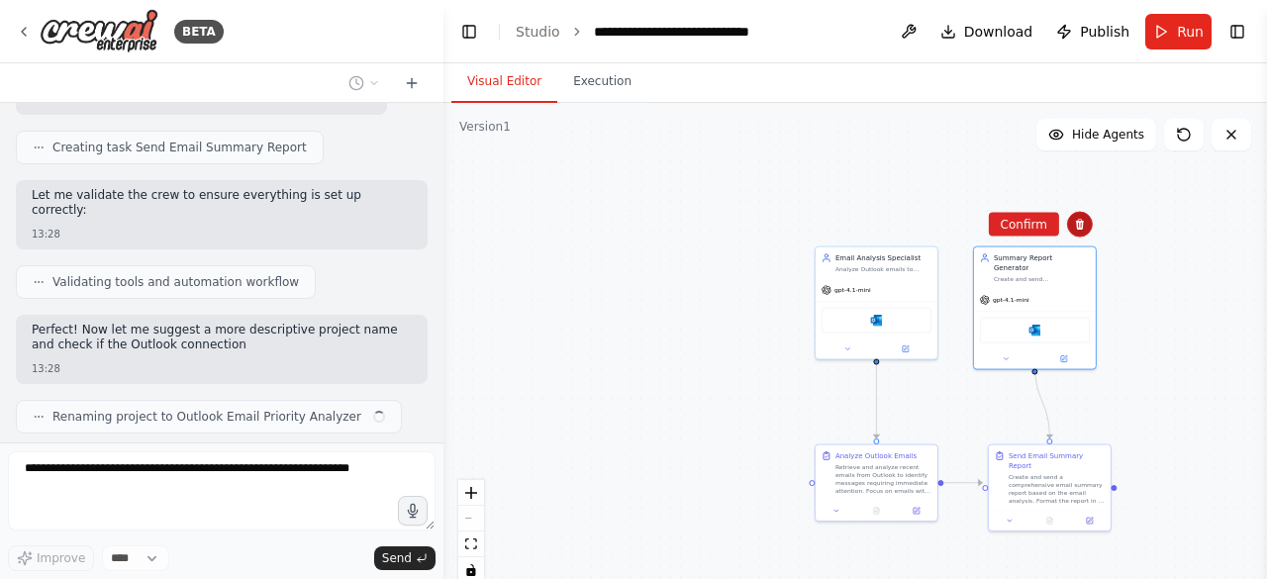
click at [1087, 224] on button at bounding box center [1080, 225] width 26 height 26
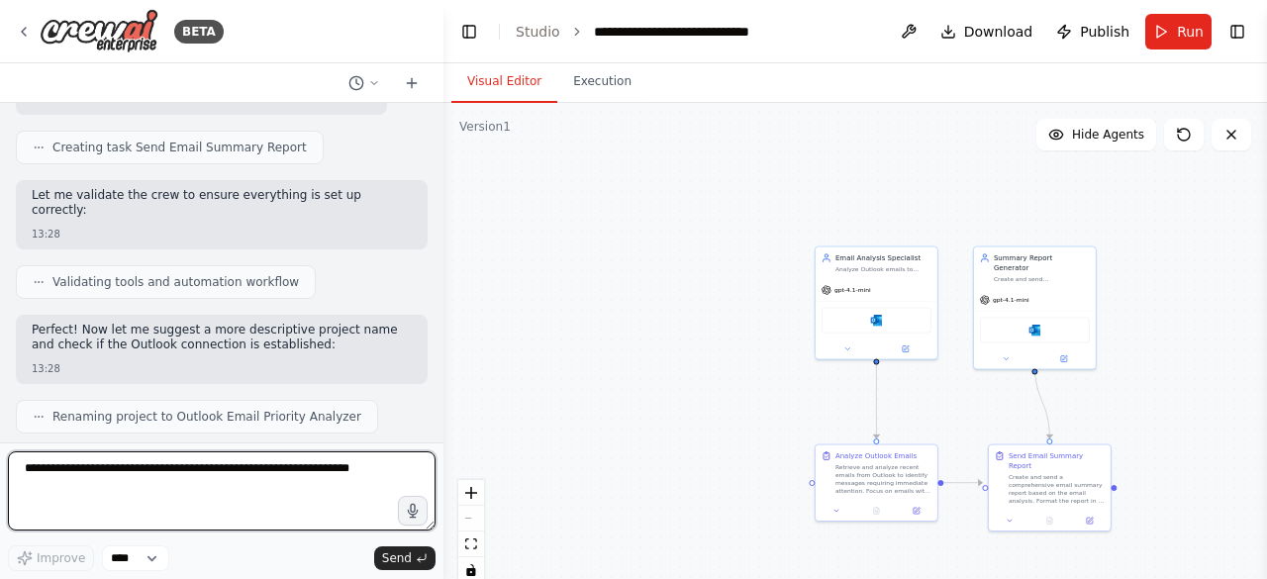
scroll to position [1397, 0]
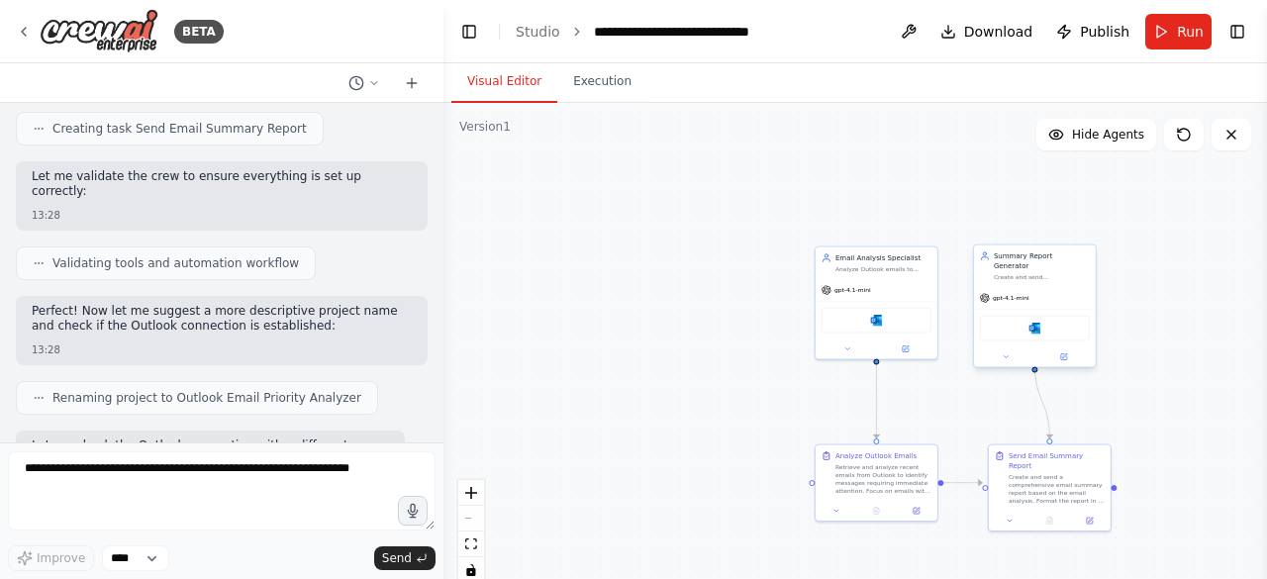
click at [1047, 316] on div "Microsoft Outlook" at bounding box center [1035, 329] width 110 height 26
click at [1077, 238] on div "Confirm" at bounding box center [1080, 225] width 34 height 34
click at [1077, 229] on icon at bounding box center [1080, 225] width 12 height 12
click at [1015, 236] on button "Confirm" at bounding box center [1024, 225] width 70 height 24
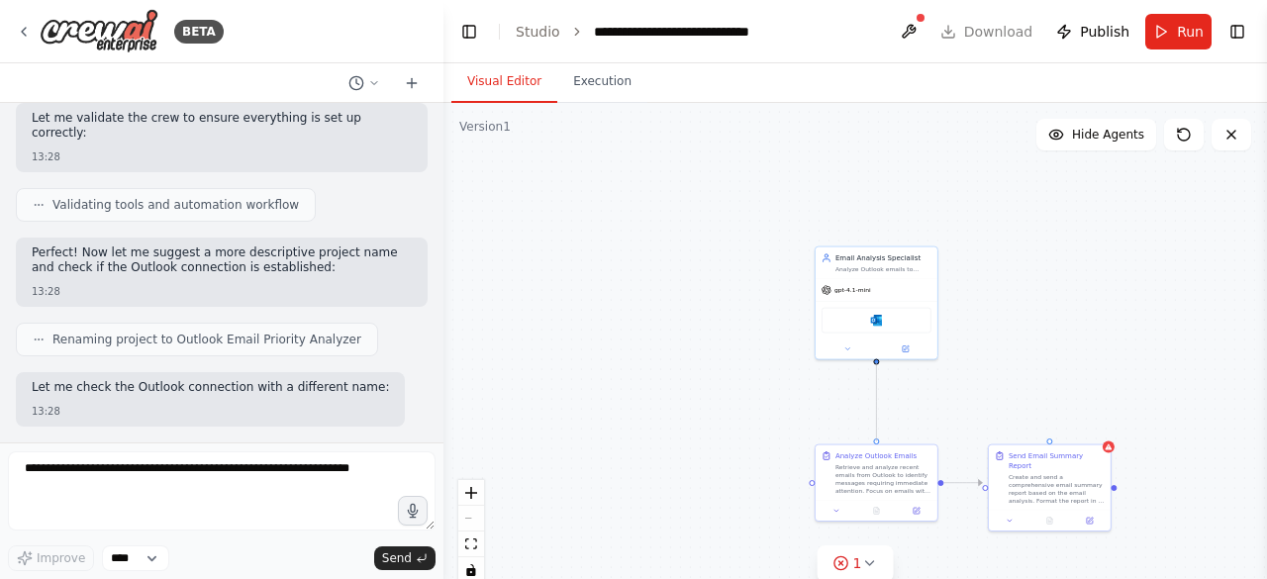
click at [874, 365] on circle "Edge from 8fe2cd26-ad4c-4a43-9c29-c4feac94d72a to 9273fde8-42ac-4e3c-be01-dc933…" at bounding box center [876, 369] width 10 height 10
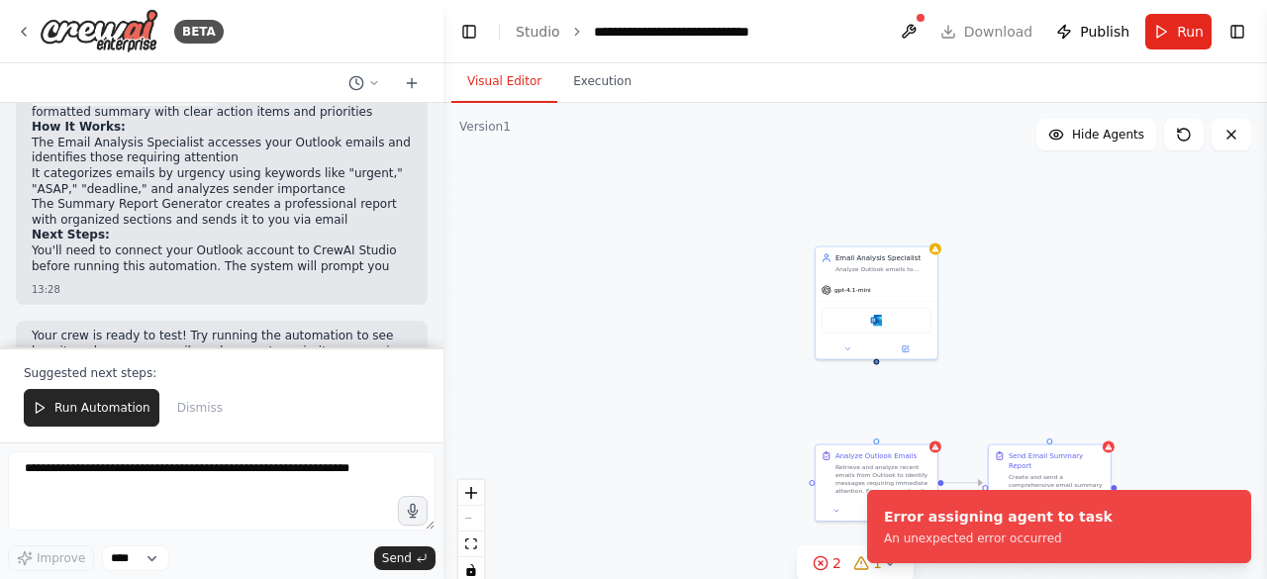
scroll to position [2109, 0]
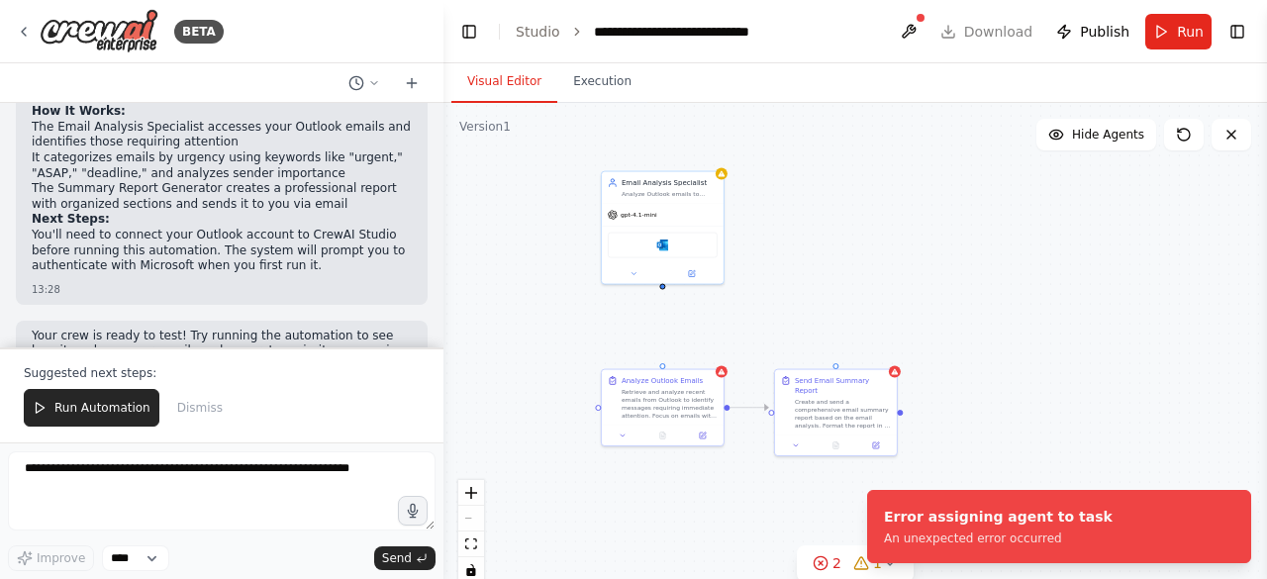
drag, startPoint x: 875, startPoint y: 367, endPoint x: 661, endPoint y: 292, distance: 226.6
click at [661, 292] on div ".deletable-edge-delete-btn { width: 20px; height: 20px; border: 0px solid #ffff…" at bounding box center [855, 350] width 824 height 495
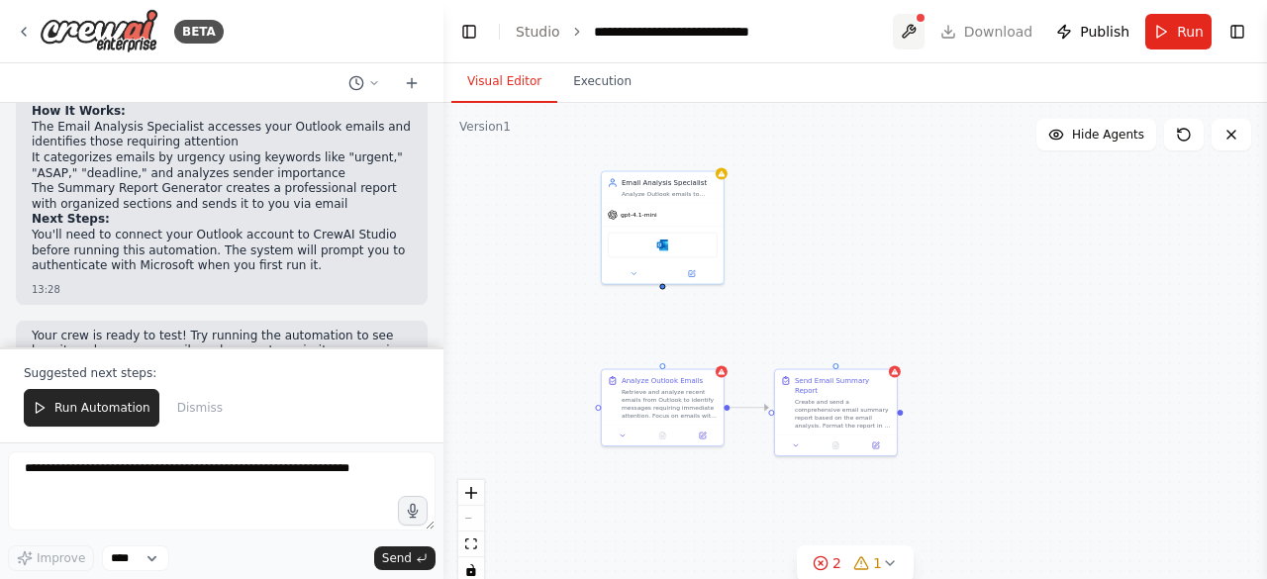
click at [913, 33] on button at bounding box center [909, 32] width 32 height 36
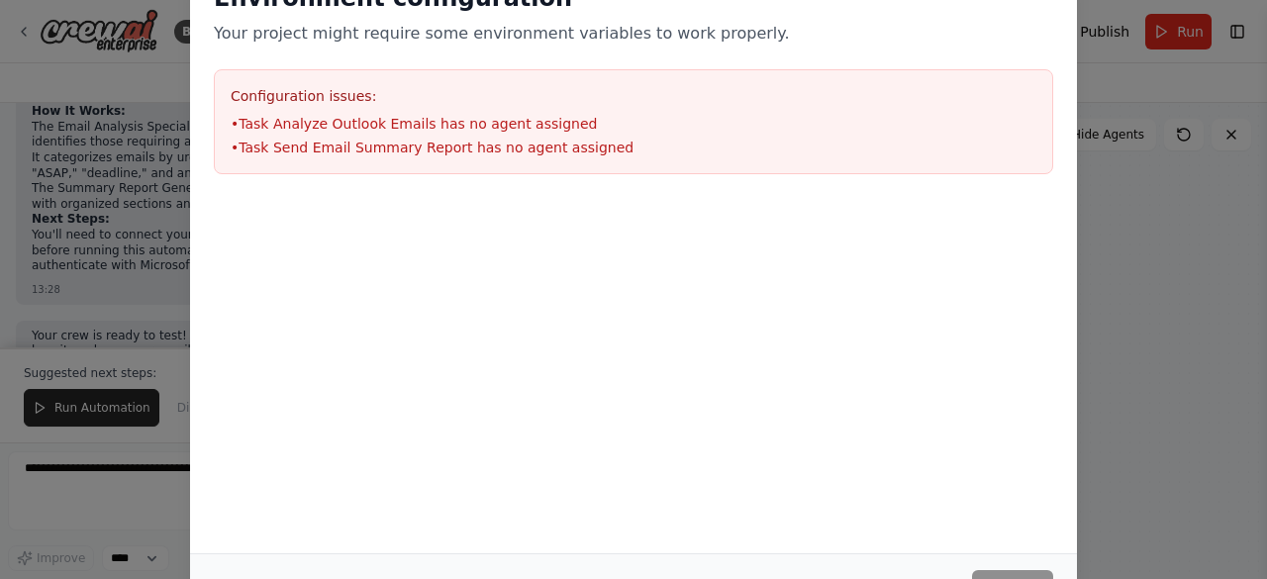
drag, startPoint x: 1265, startPoint y: 235, endPoint x: 1194, endPoint y: 223, distance: 72.2
click at [1264, 235] on div "Environment configuration Your project might require some environment variables…" at bounding box center [633, 289] width 1267 height 579
click at [553, 446] on div "Environment configuration Your project might require some environment variables…" at bounding box center [633, 255] width 887 height 595
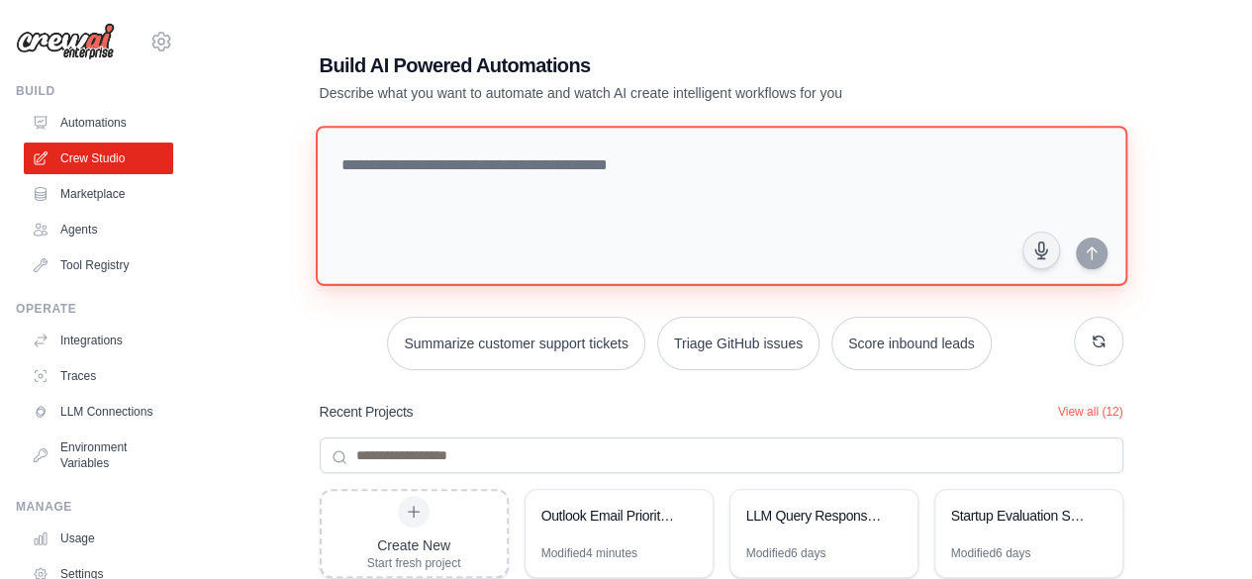
click at [436, 187] on textarea at bounding box center [721, 206] width 812 height 160
click at [553, 213] on textarea at bounding box center [721, 206] width 812 height 160
paste textarea "**********"
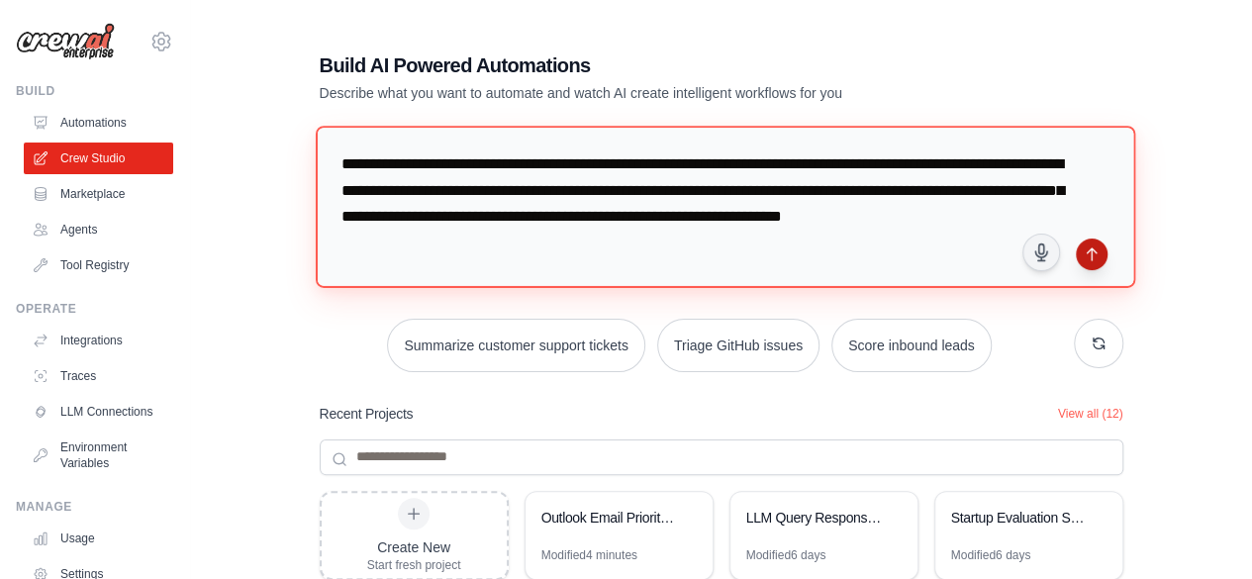
type textarea "**********"
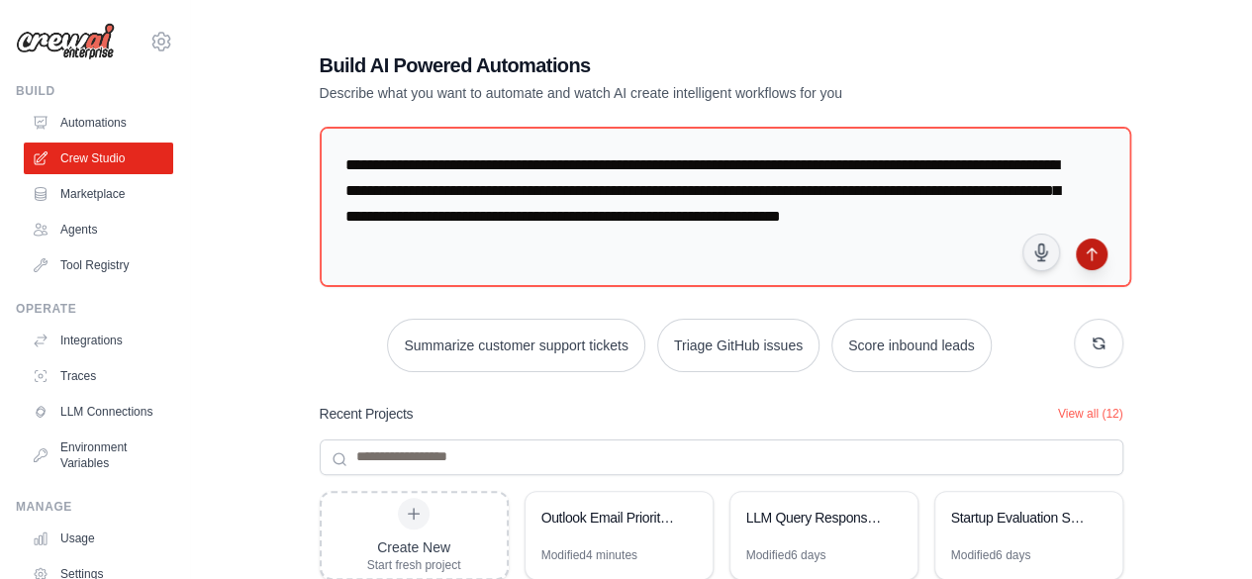
click at [1092, 258] on icon "submit" at bounding box center [1092, 254] width 16 height 16
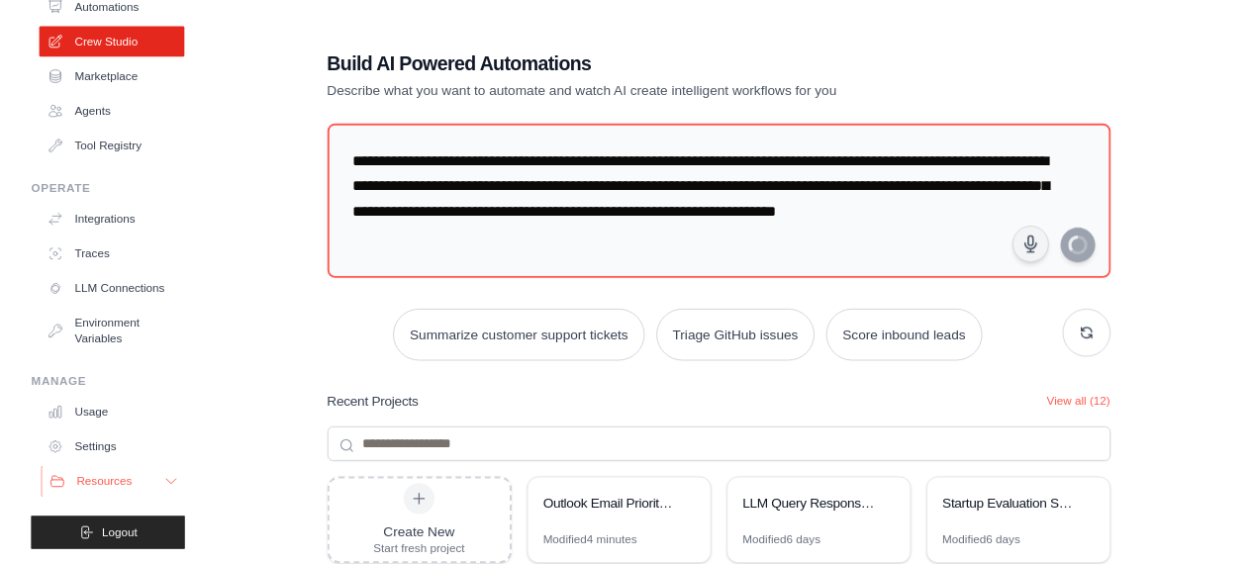
scroll to position [131, 0]
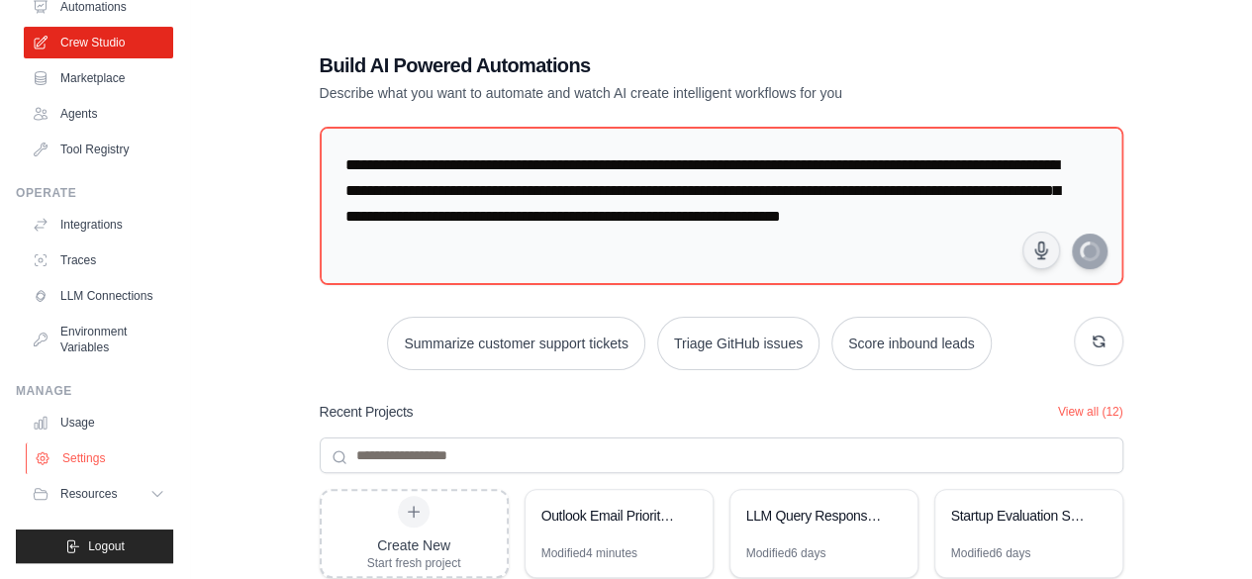
click at [69, 455] on link "Settings" at bounding box center [100, 458] width 149 height 32
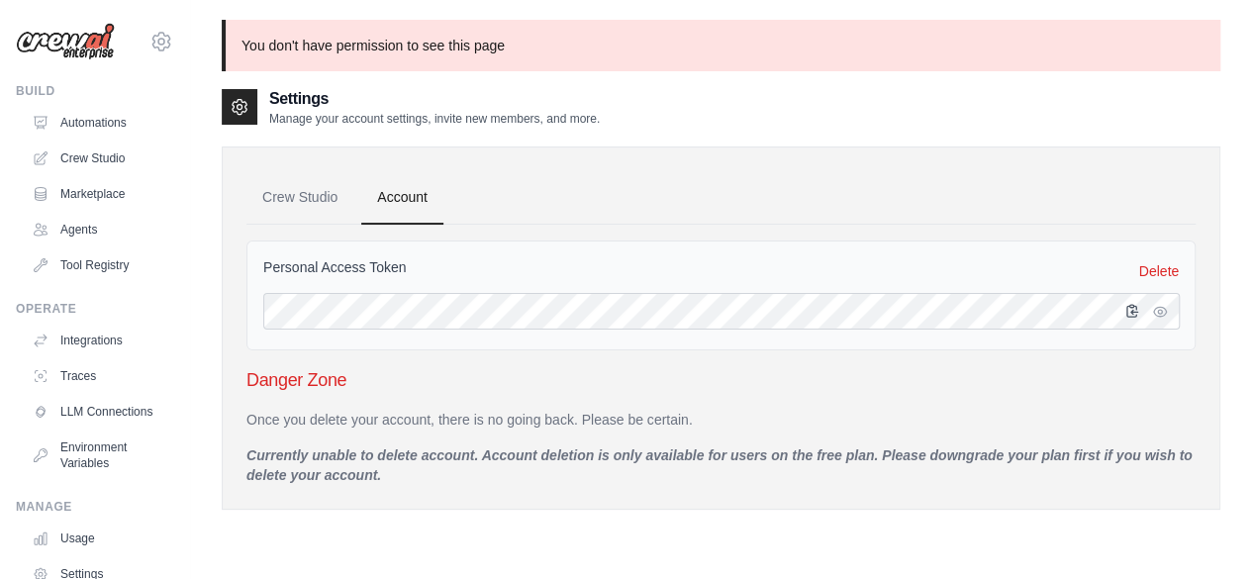
drag, startPoint x: 1136, startPoint y: 311, endPoint x: 1123, endPoint y: 319, distance: 15.1
click at [1134, 311] on icon "button" at bounding box center [1132, 311] width 11 height 12
click at [64, 116] on link "Automations" at bounding box center [100, 123] width 149 height 32
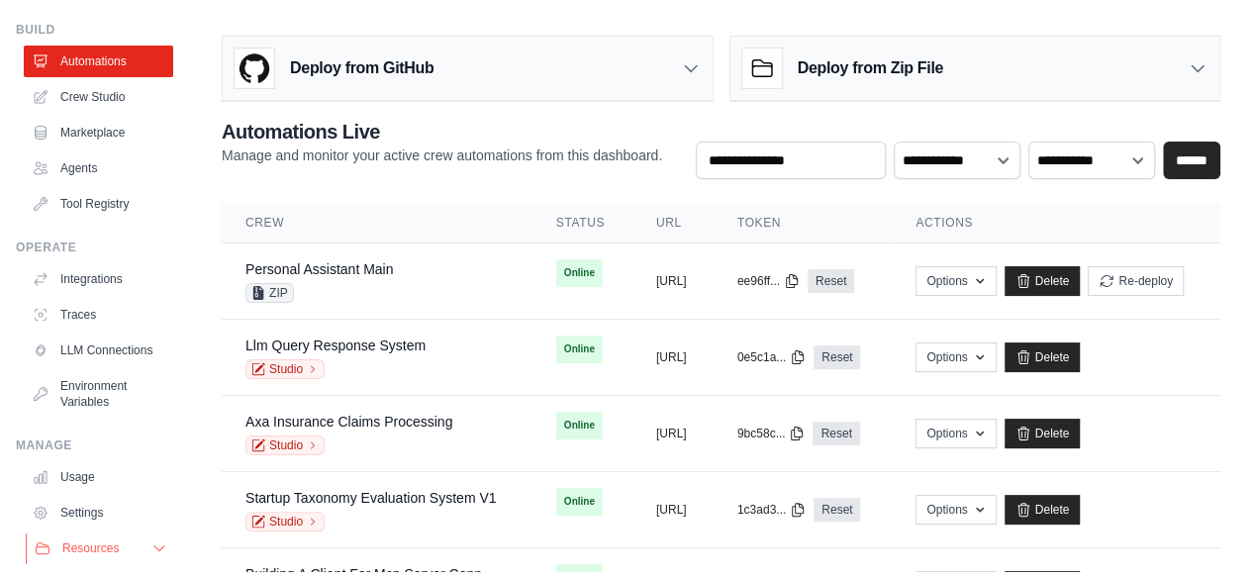
scroll to position [146, 0]
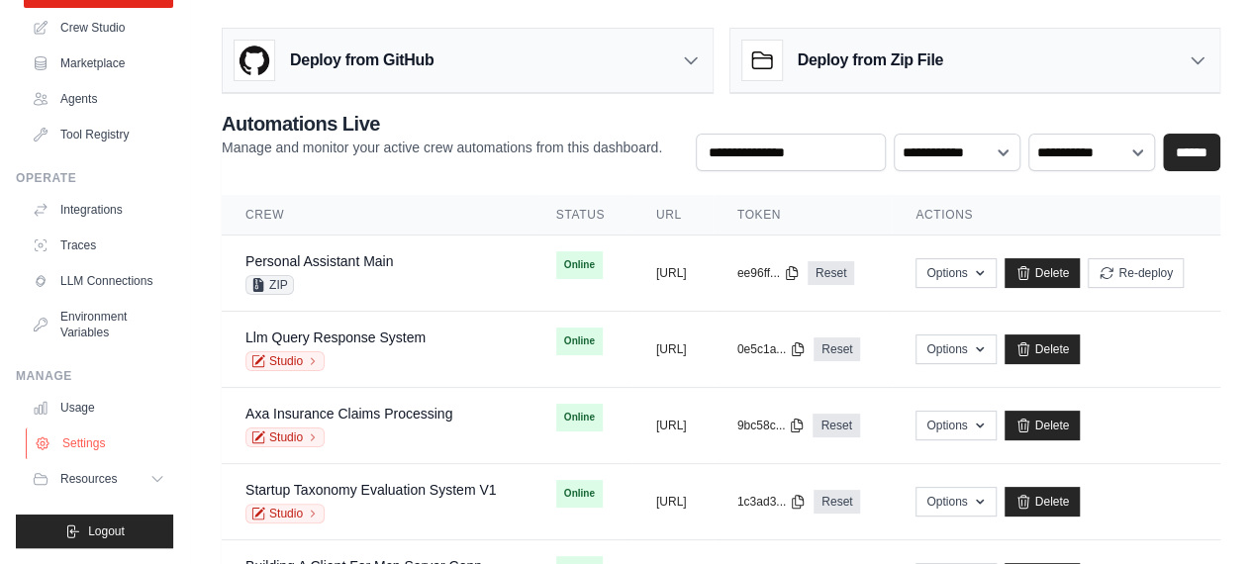
click at [88, 438] on link "Settings" at bounding box center [100, 444] width 149 height 32
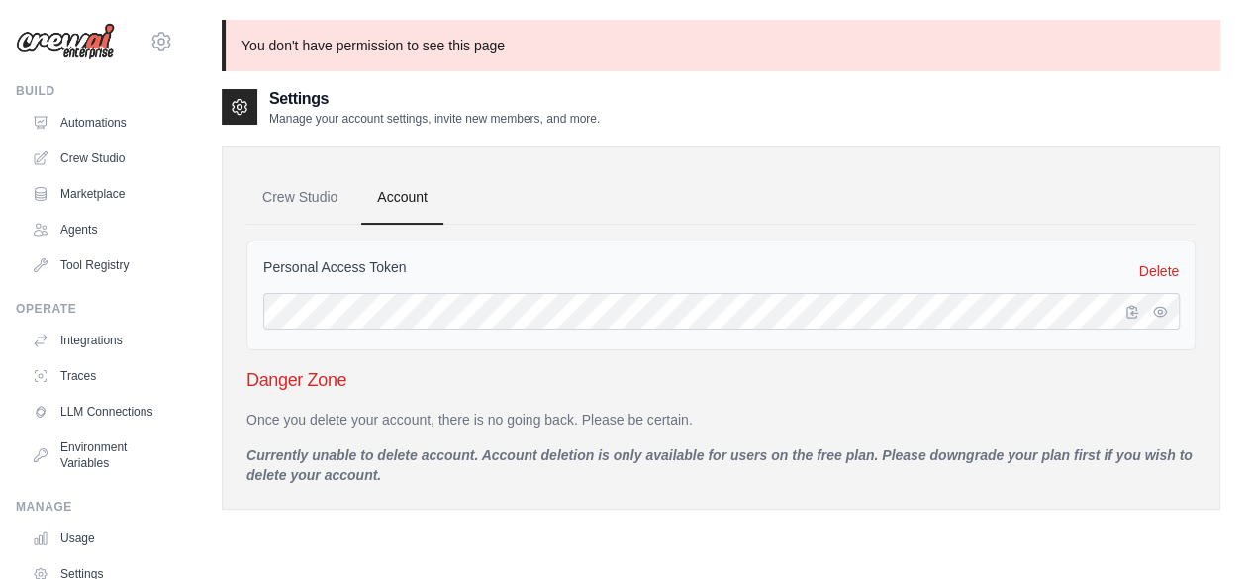
click at [1018, 270] on div "Personal Access Token Delete" at bounding box center [721, 271] width 916 height 28
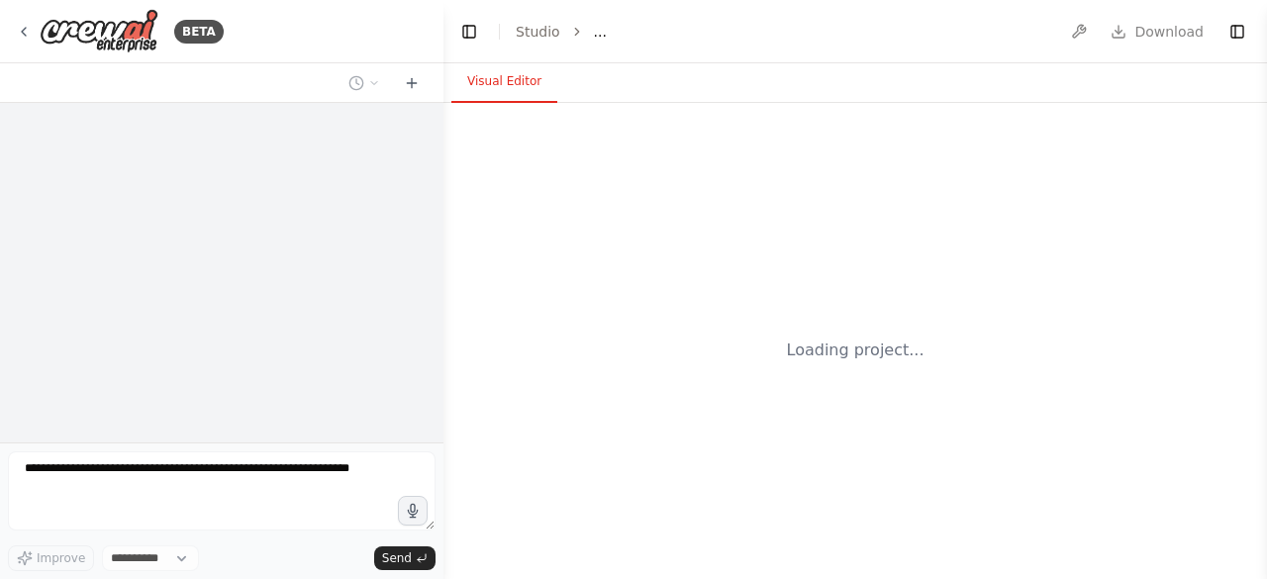
select select "****"
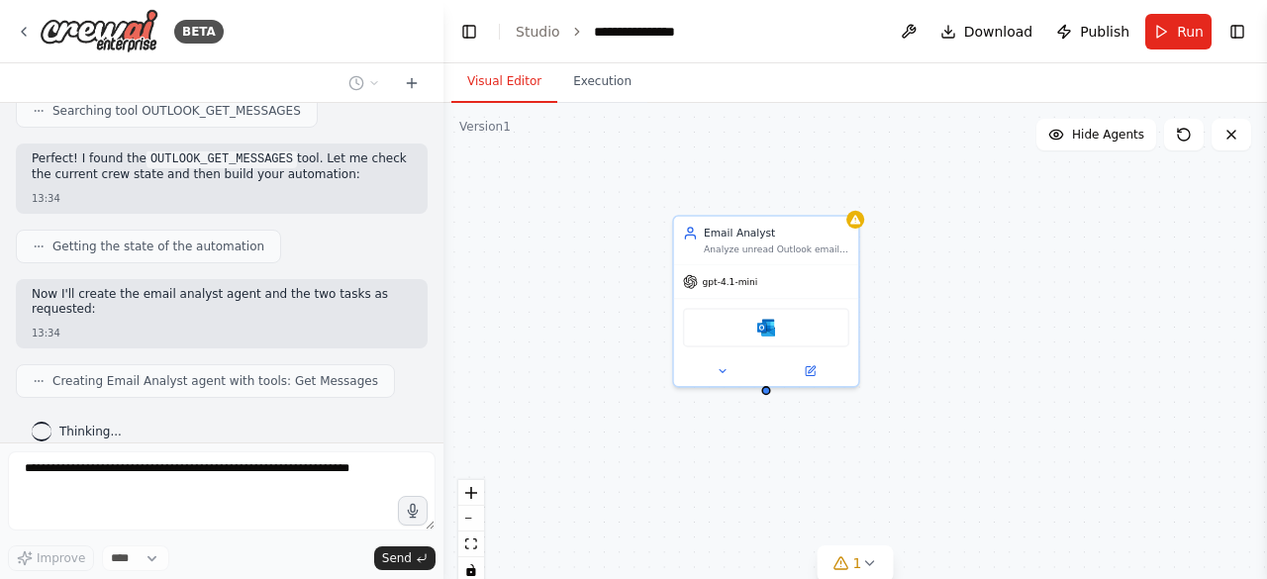
scroll to position [785, 0]
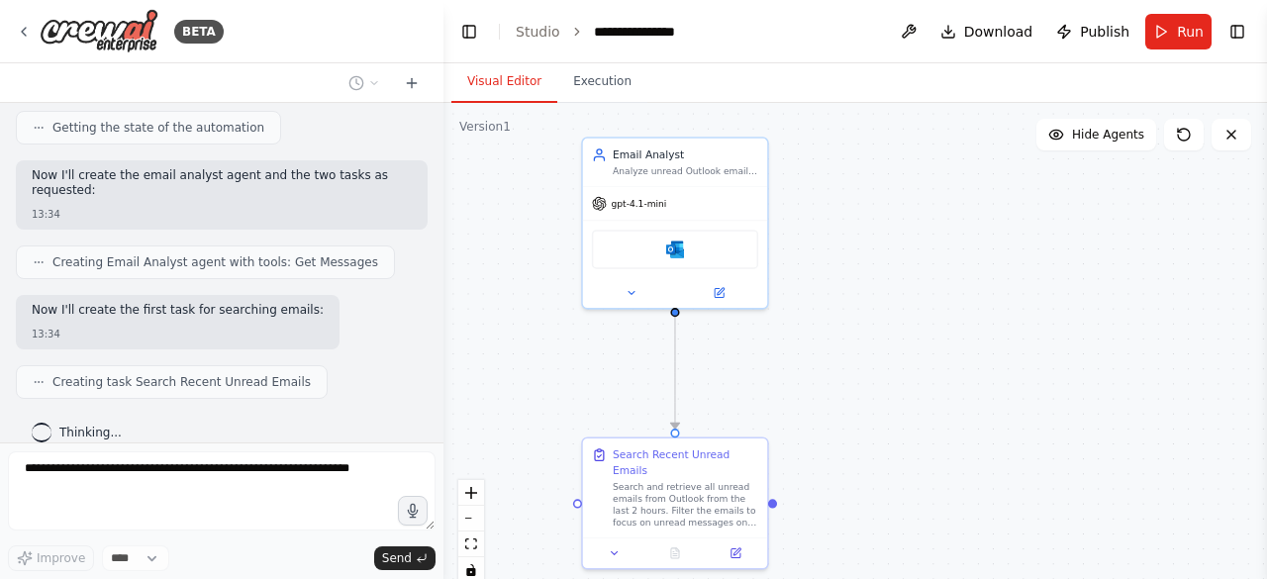
drag, startPoint x: 956, startPoint y: 261, endPoint x: 855, endPoint y: 181, distance: 128.9
click at [855, 181] on div ".deletable-edge-delete-btn { width: 20px; height: 20px; border: 0px solid #ffff…" at bounding box center [855, 350] width 824 height 495
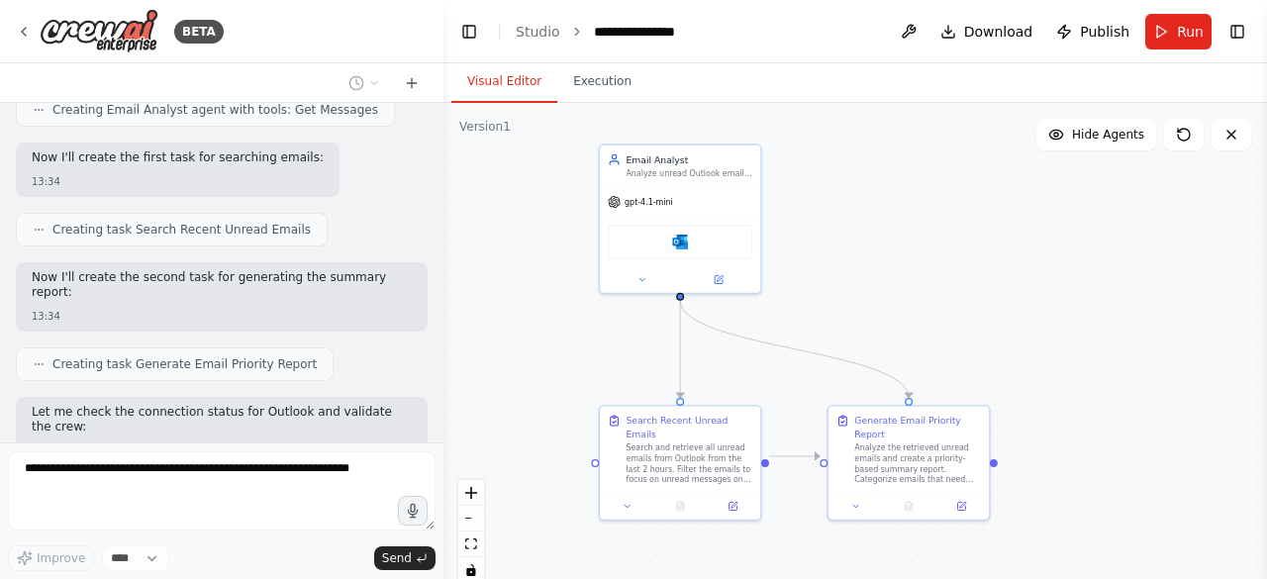
scroll to position [1037, 0]
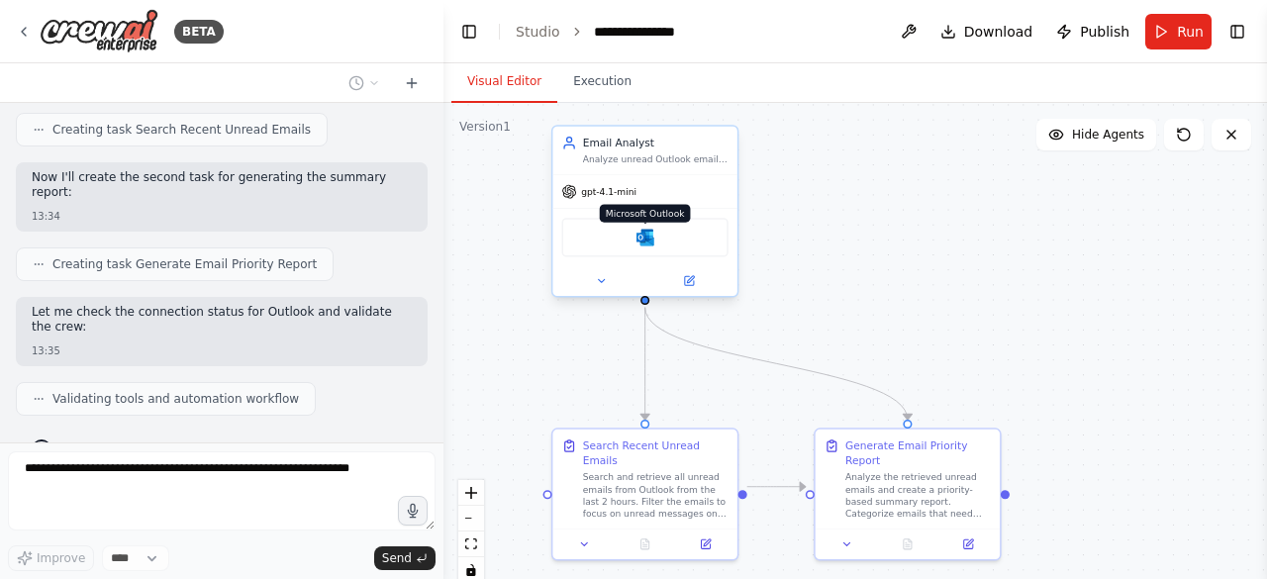
click at [641, 242] on img at bounding box center [645, 238] width 18 height 18
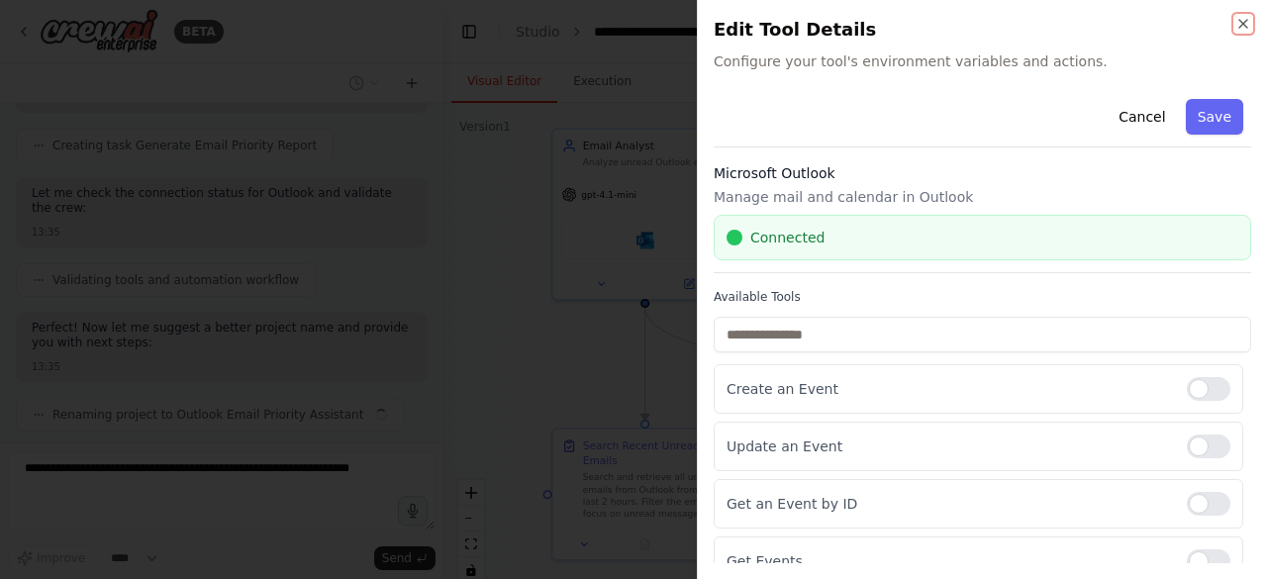
scroll to position [1172, 0]
click at [1238, 19] on icon "button" at bounding box center [1243, 24] width 16 height 16
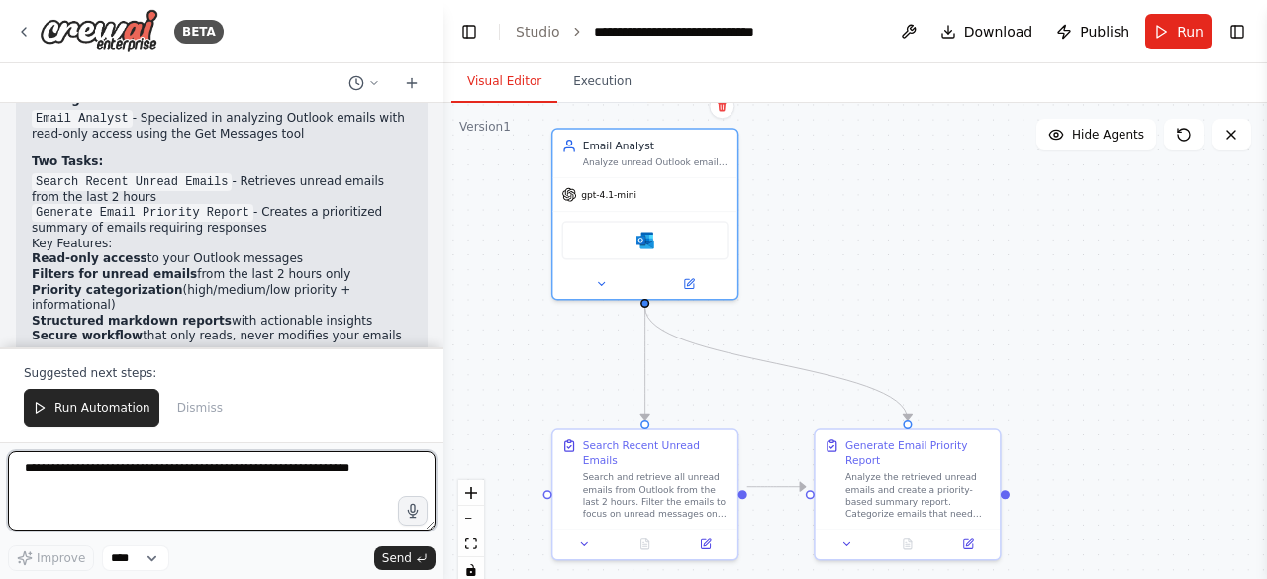
scroll to position [1665, 0]
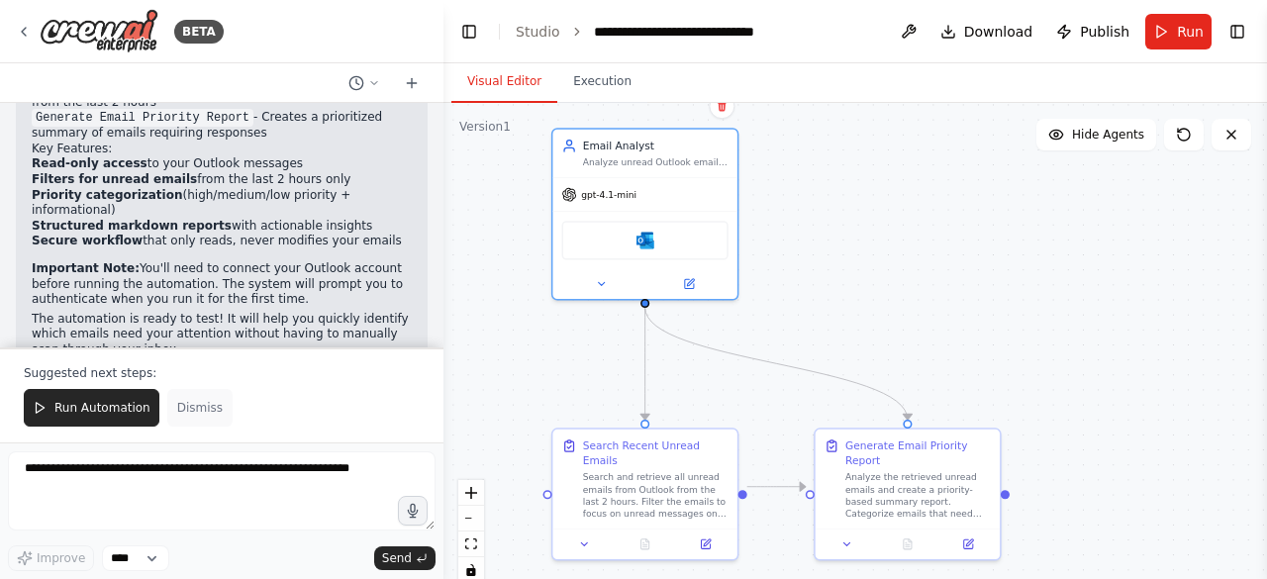
click at [190, 415] on span "Dismiss" at bounding box center [200, 408] width 46 height 16
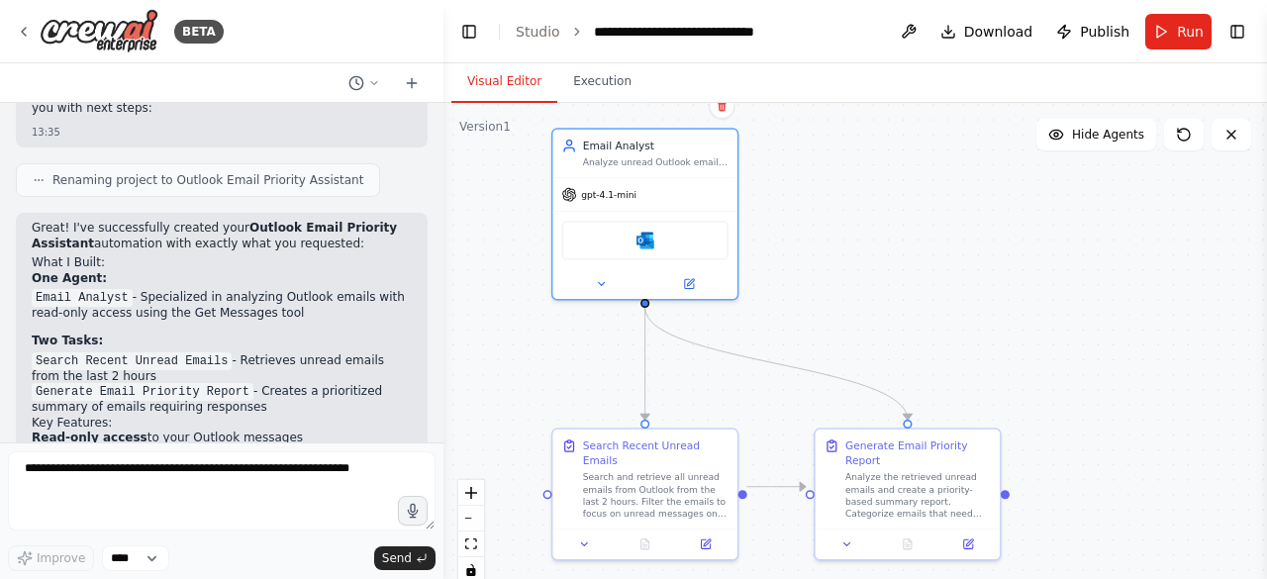
scroll to position [1373, 0]
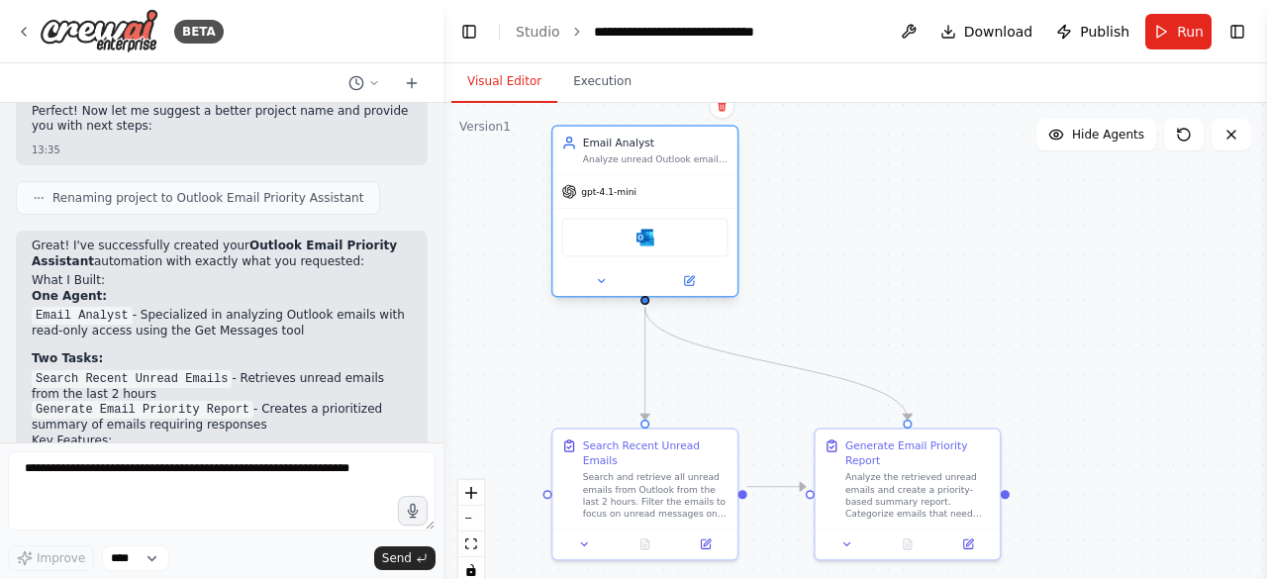
click at [630, 249] on div "Microsoft Outlook" at bounding box center [645, 237] width 166 height 39
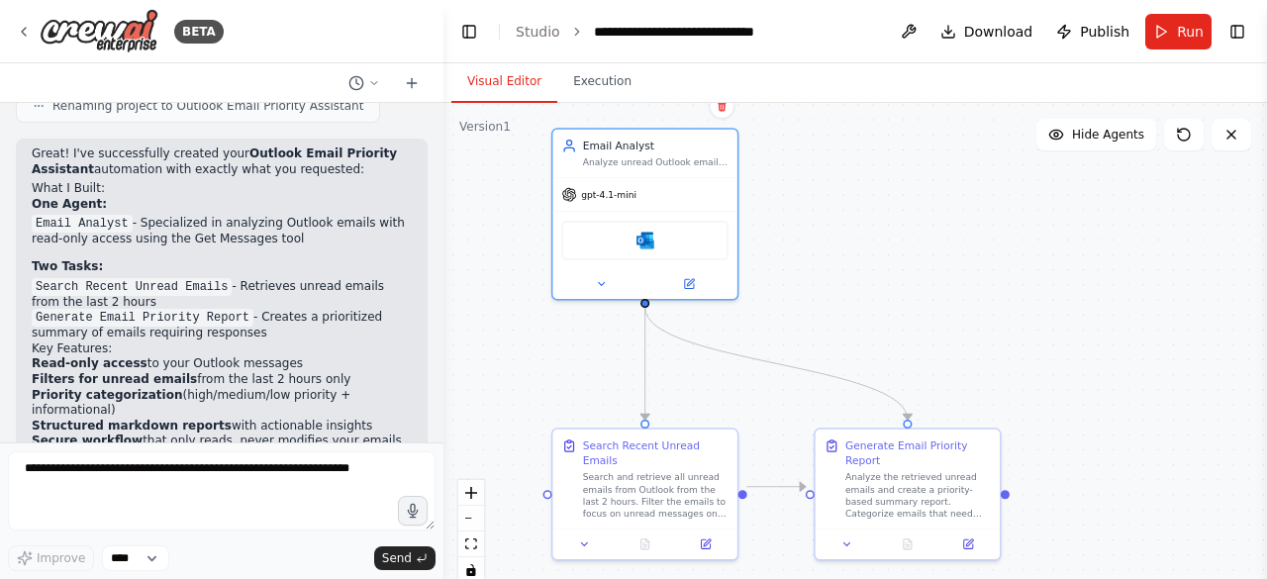
scroll to position [1571, 0]
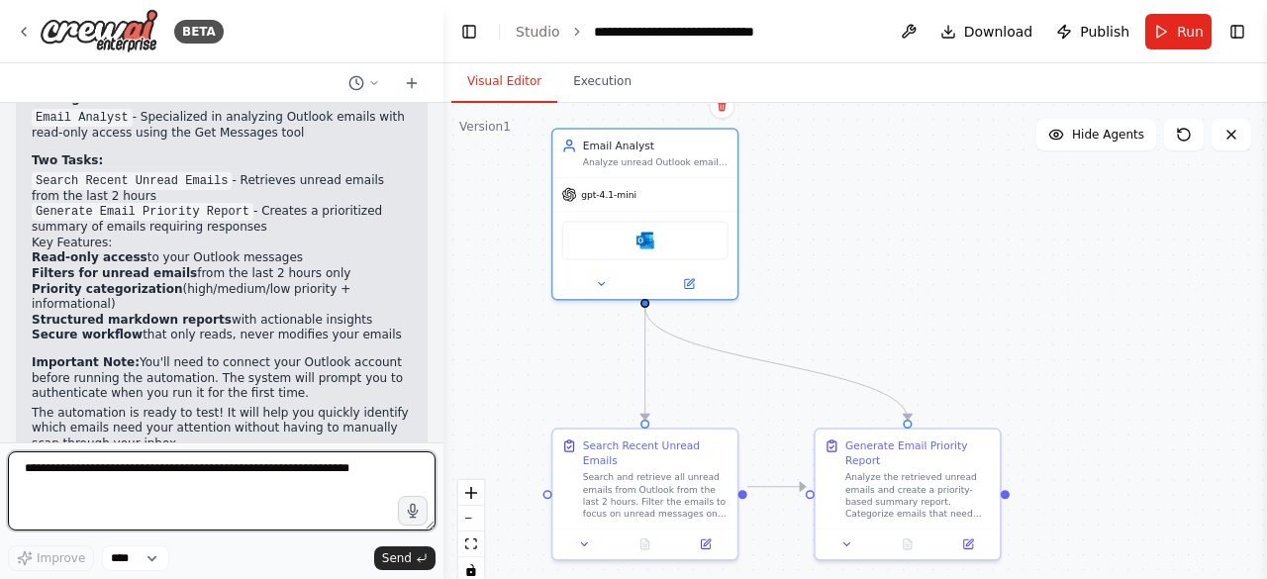
click at [158, 485] on textarea at bounding box center [222, 490] width 428 height 79
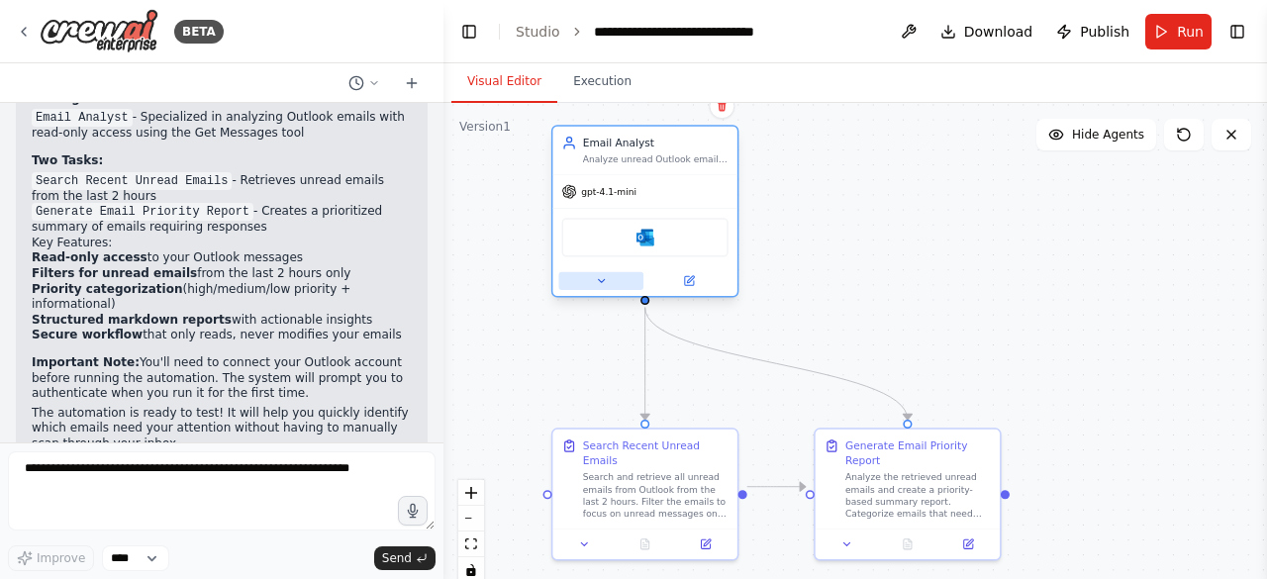
click at [600, 284] on icon at bounding box center [601, 281] width 12 height 12
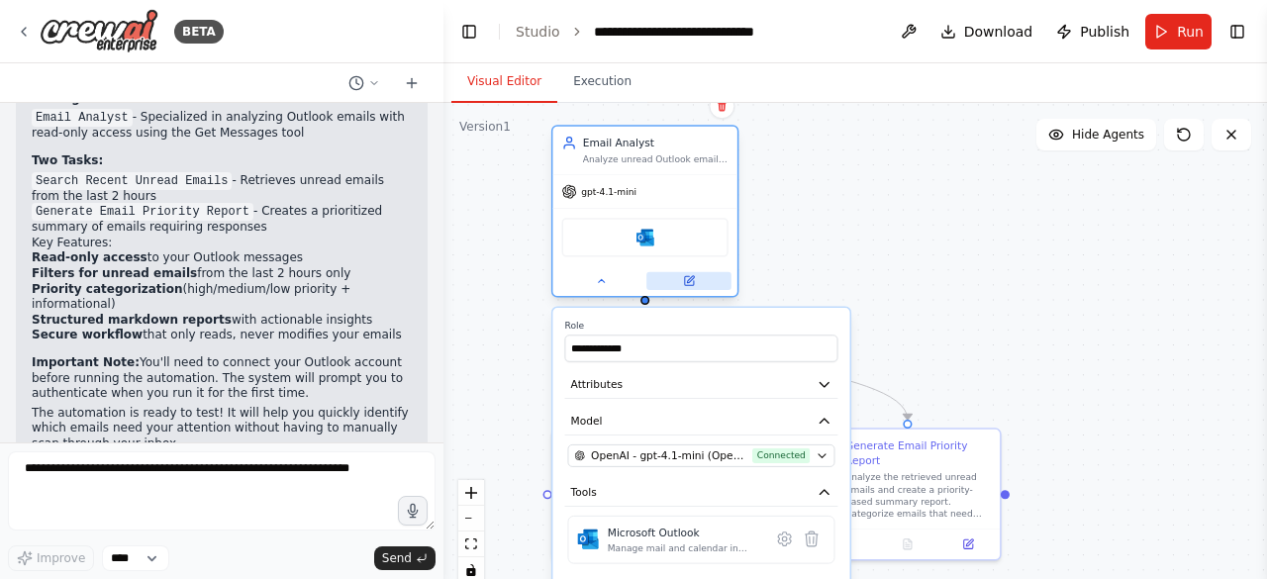
click at [696, 279] on button at bounding box center [688, 281] width 85 height 18
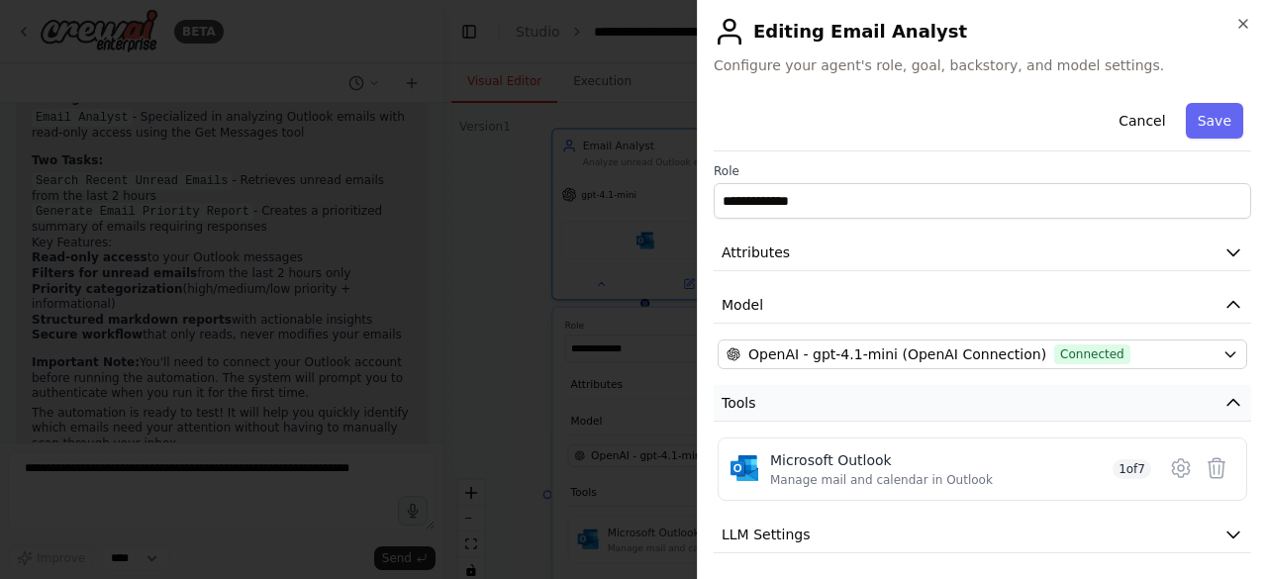
scroll to position [0, 0]
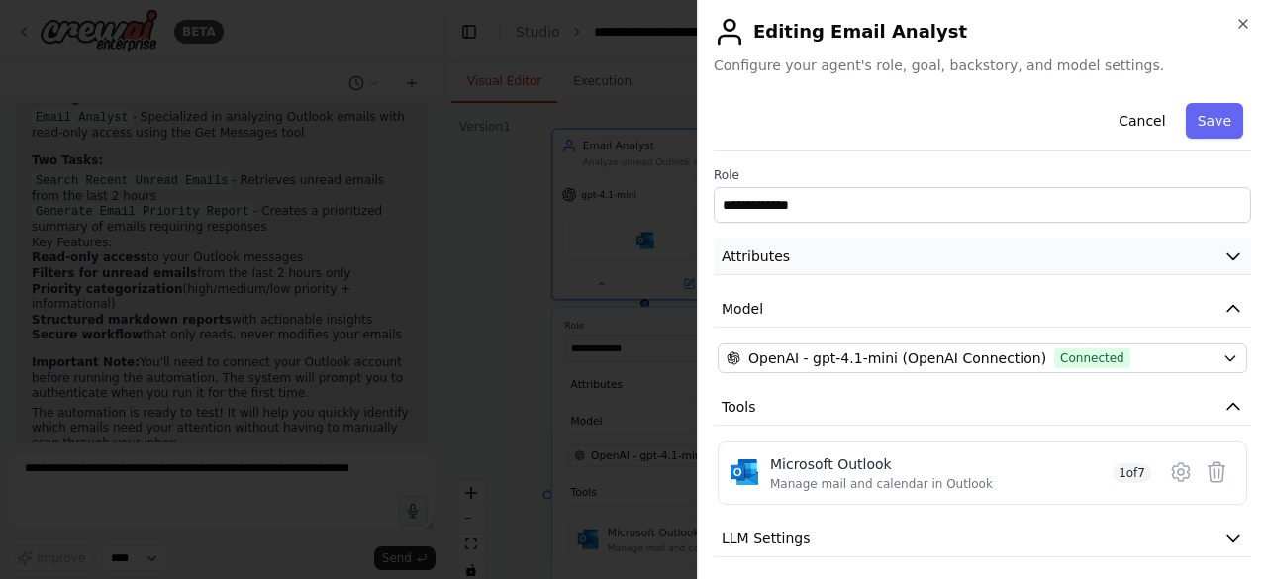
click at [1079, 257] on button "Attributes" at bounding box center [982, 257] width 537 height 37
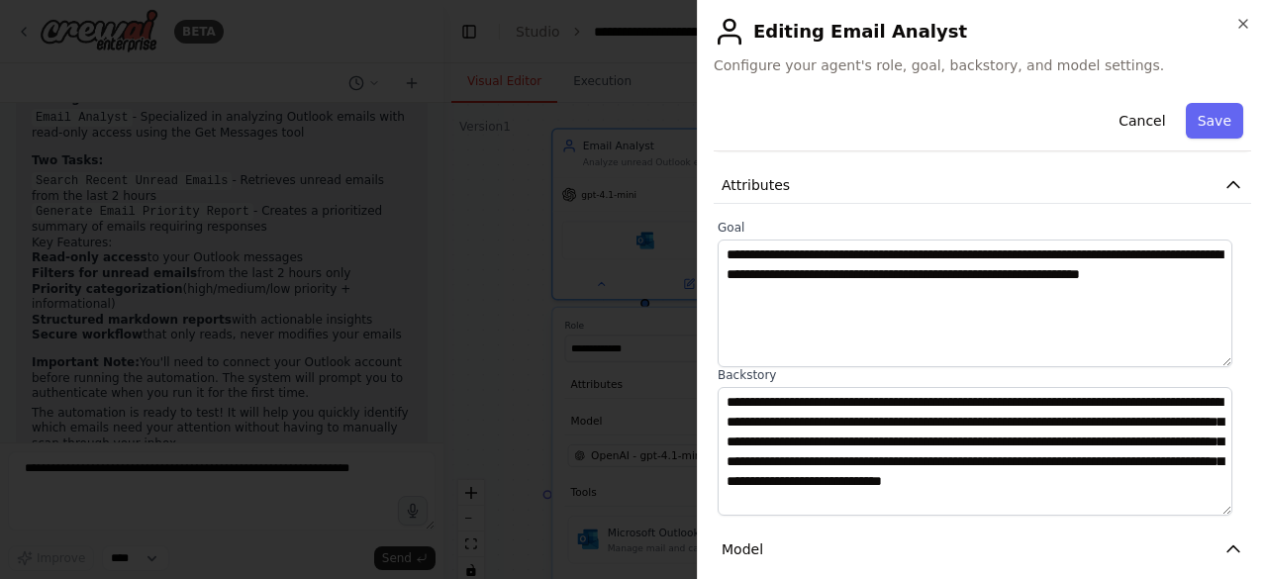
scroll to position [99, 0]
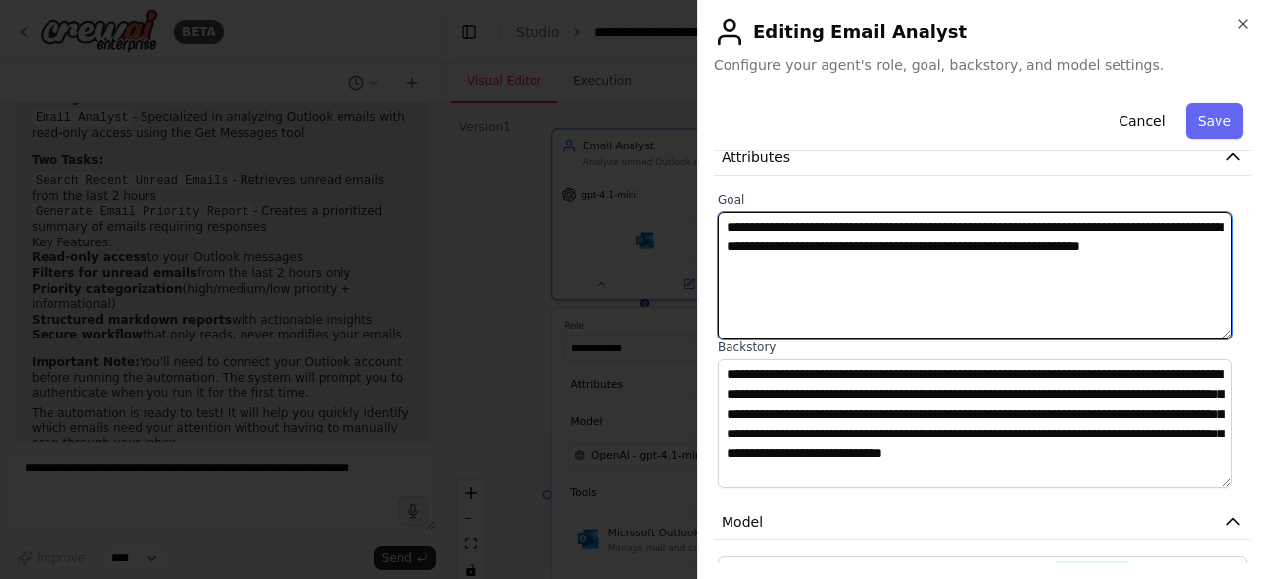
click at [1058, 310] on textarea "**********" at bounding box center [975, 276] width 515 height 128
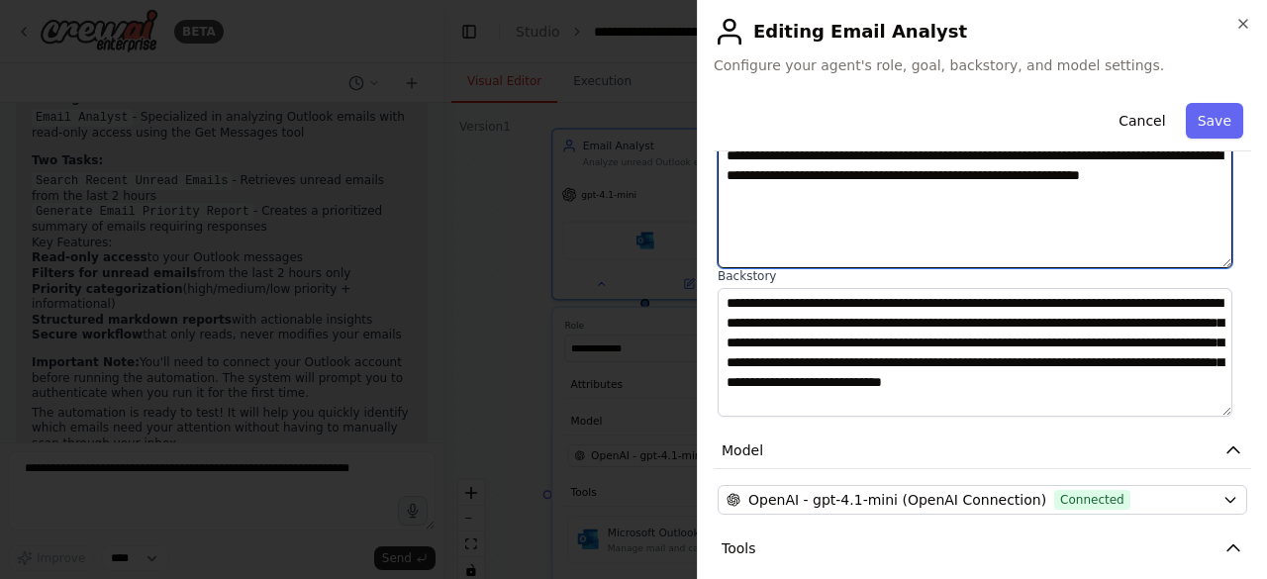
scroll to position [198, 0]
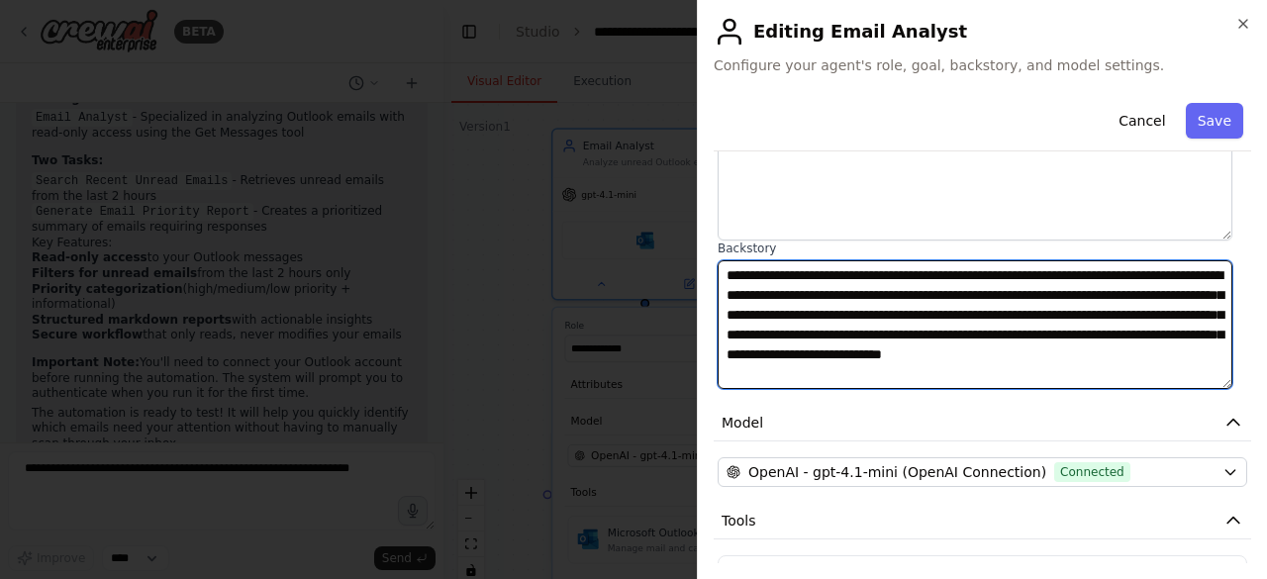
click at [809, 296] on textarea "**********" at bounding box center [975, 324] width 515 height 128
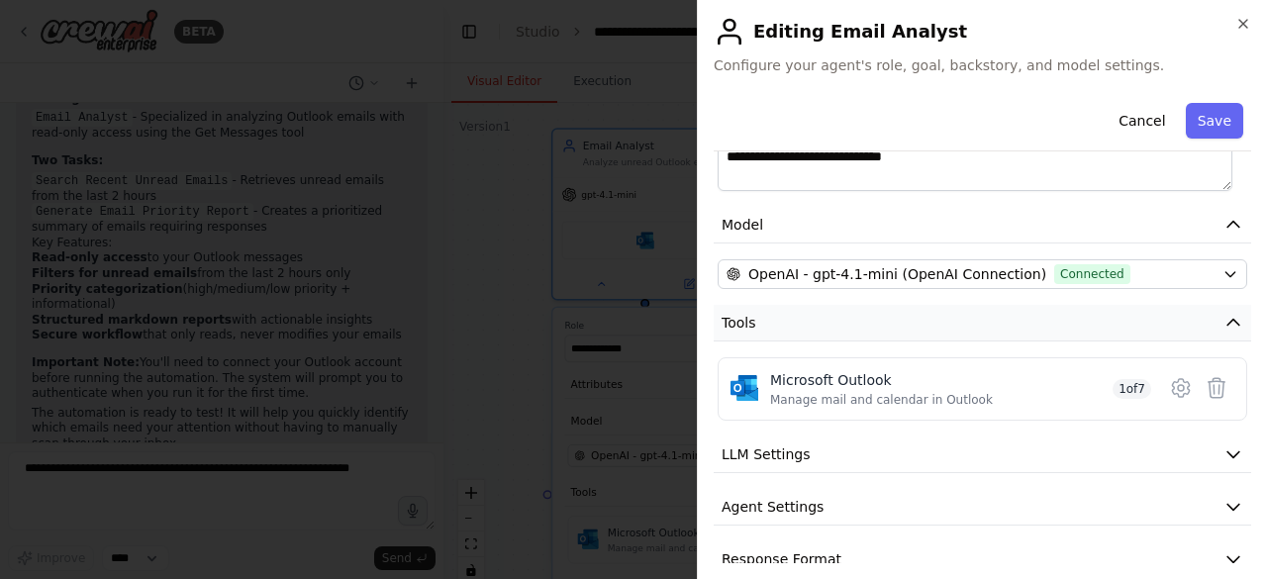
click at [1194, 320] on button "Tools" at bounding box center [982, 323] width 537 height 37
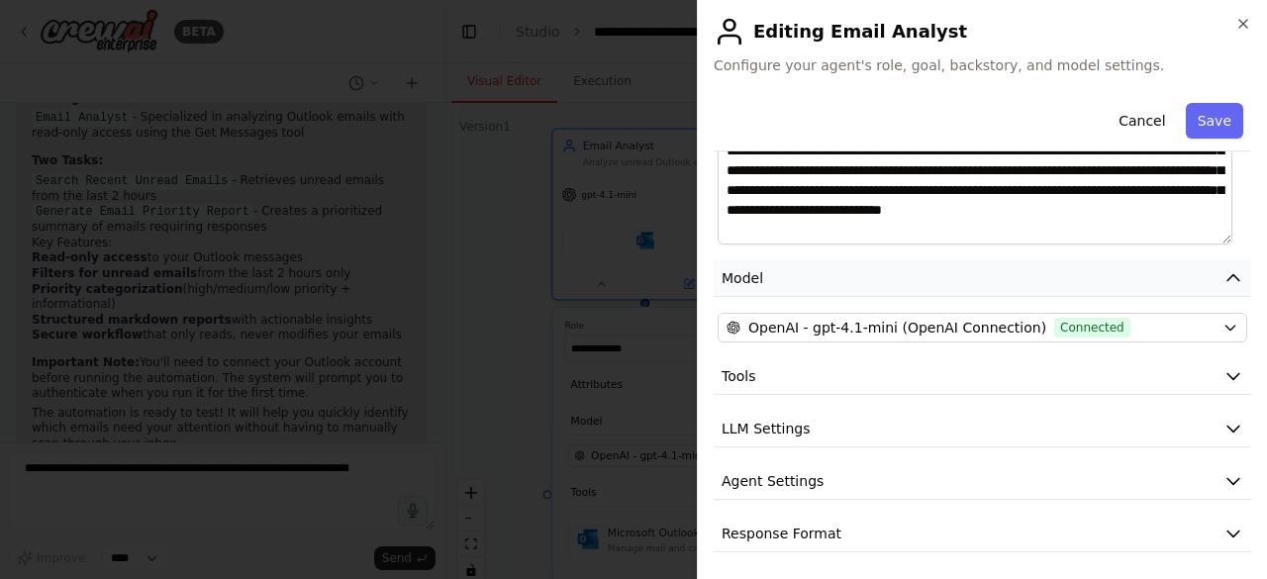
scroll to position [343, 0]
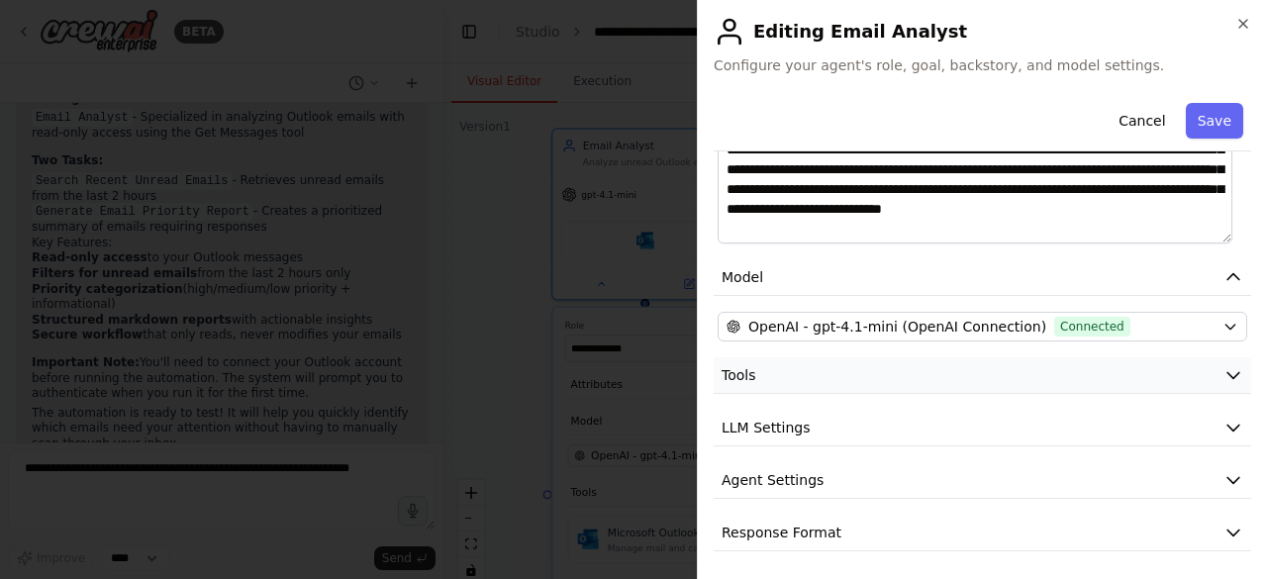
click at [950, 384] on button "Tools" at bounding box center [982, 375] width 537 height 37
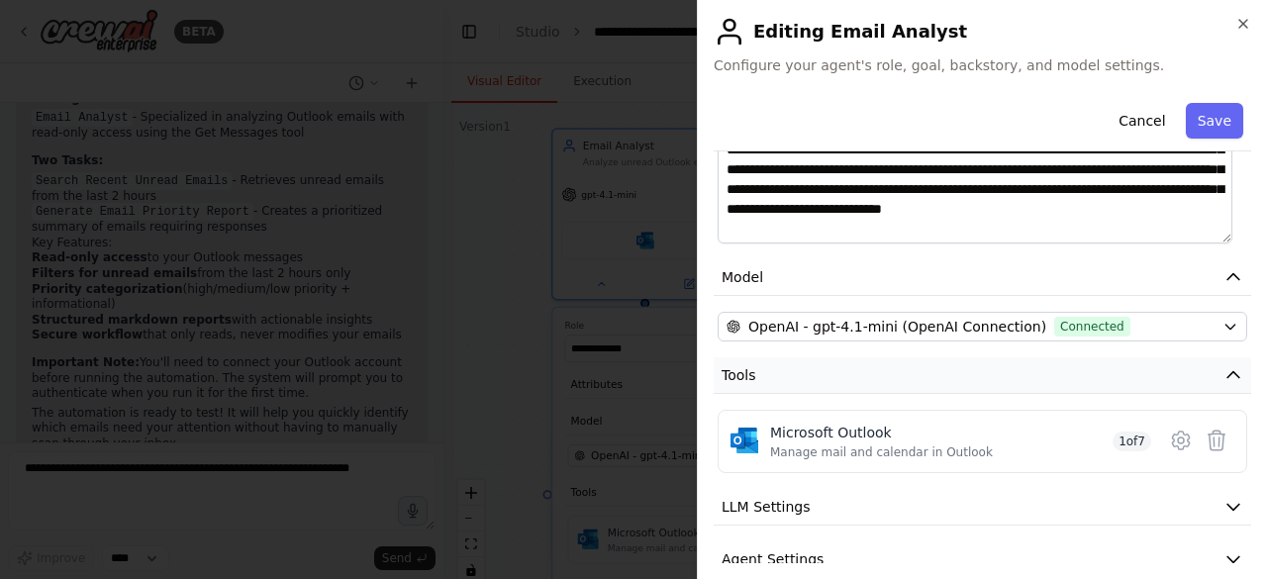
scroll to position [422, 0]
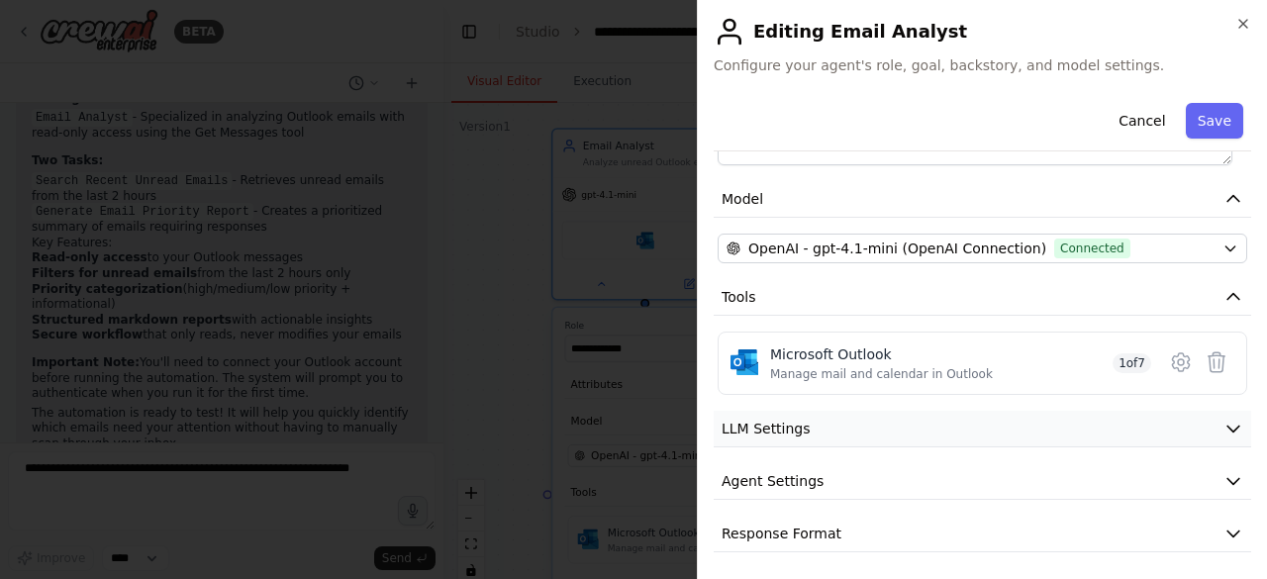
click at [924, 414] on button "LLM Settings" at bounding box center [982, 429] width 537 height 37
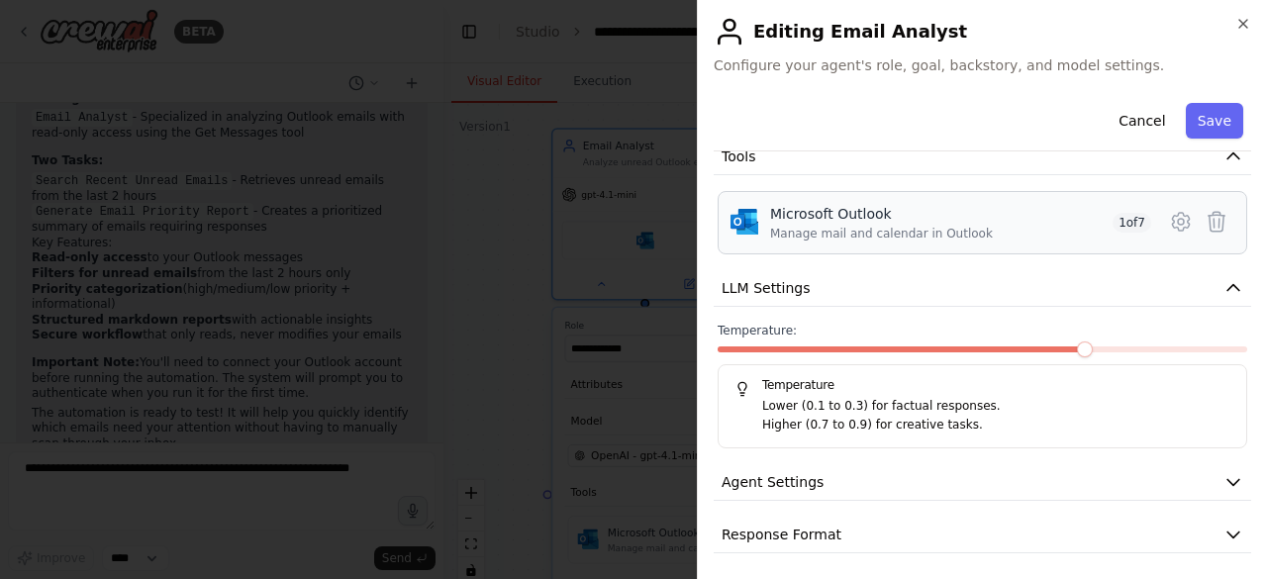
scroll to position [563, 0]
click at [1004, 346] on span at bounding box center [877, 348] width 318 height 6
click at [1178, 218] on icon at bounding box center [1181, 221] width 6 height 6
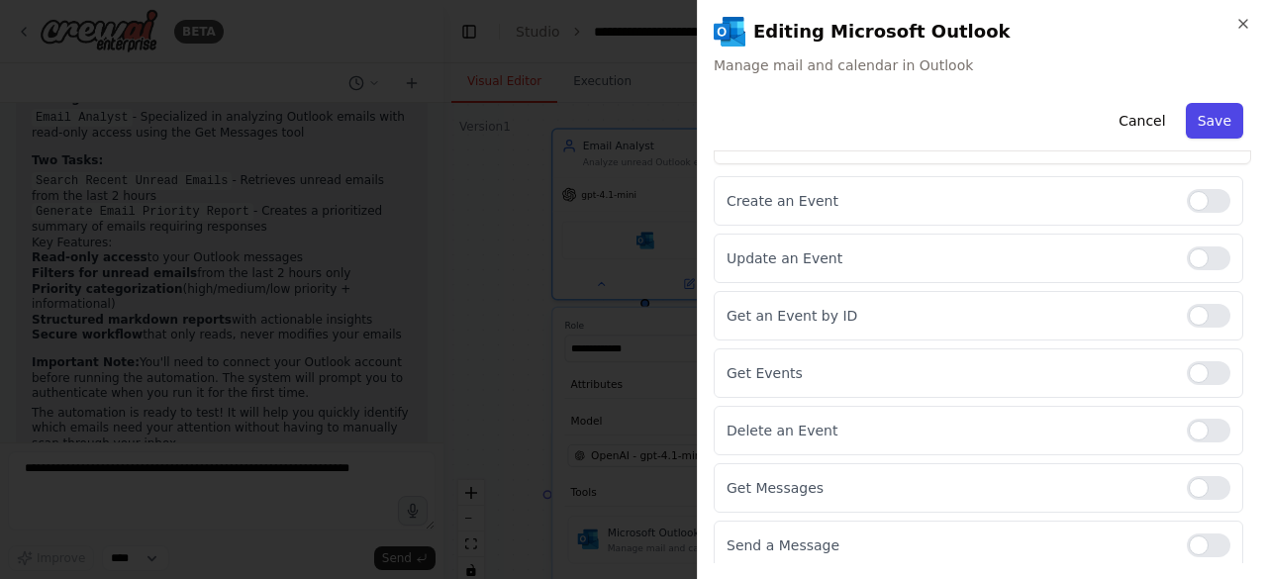
click at [1186, 130] on button "Save" at bounding box center [1214, 121] width 57 height 36
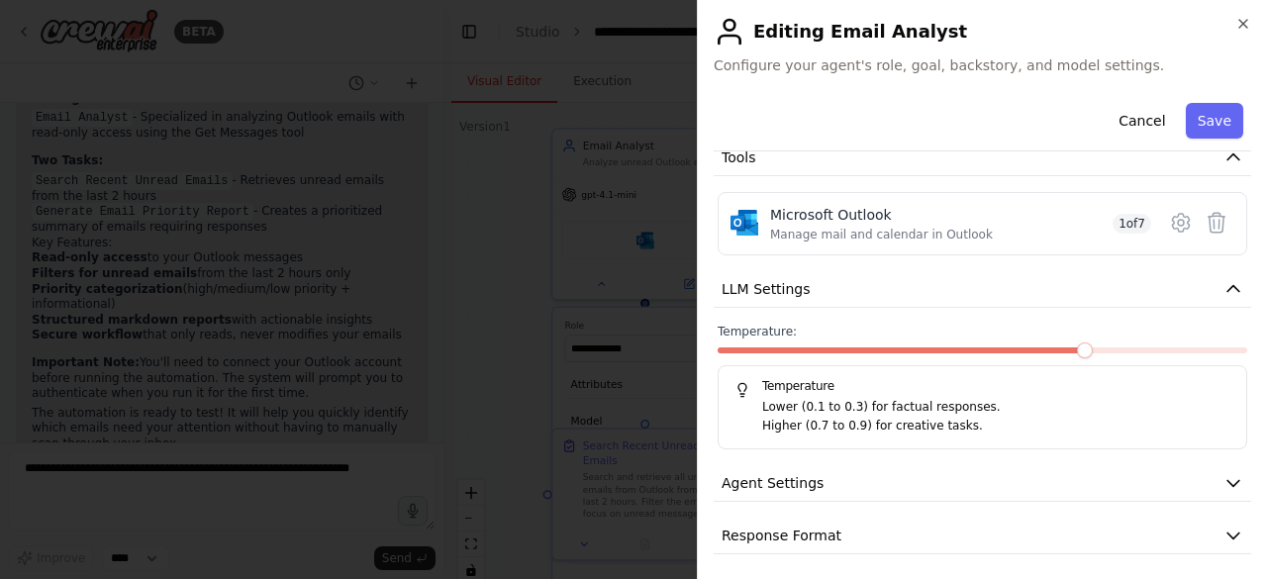
scroll to position [563, 0]
click at [1019, 338] on div "Temperature: Temperature Lower (0.1 to 0.3) for factual responses. Higher (0.7 …" at bounding box center [983, 385] width 530 height 126
click at [991, 351] on div at bounding box center [983, 352] width 530 height 14
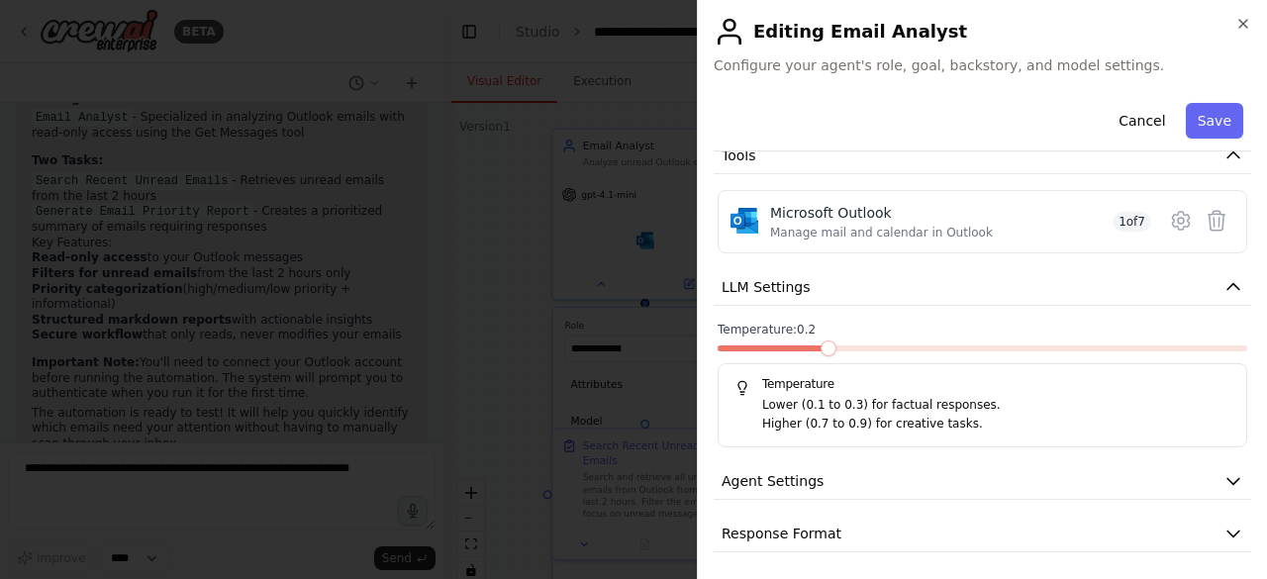
click at [825, 352] on span at bounding box center [829, 348] width 16 height 16
click at [906, 474] on button "Agent Settings" at bounding box center [982, 481] width 537 height 37
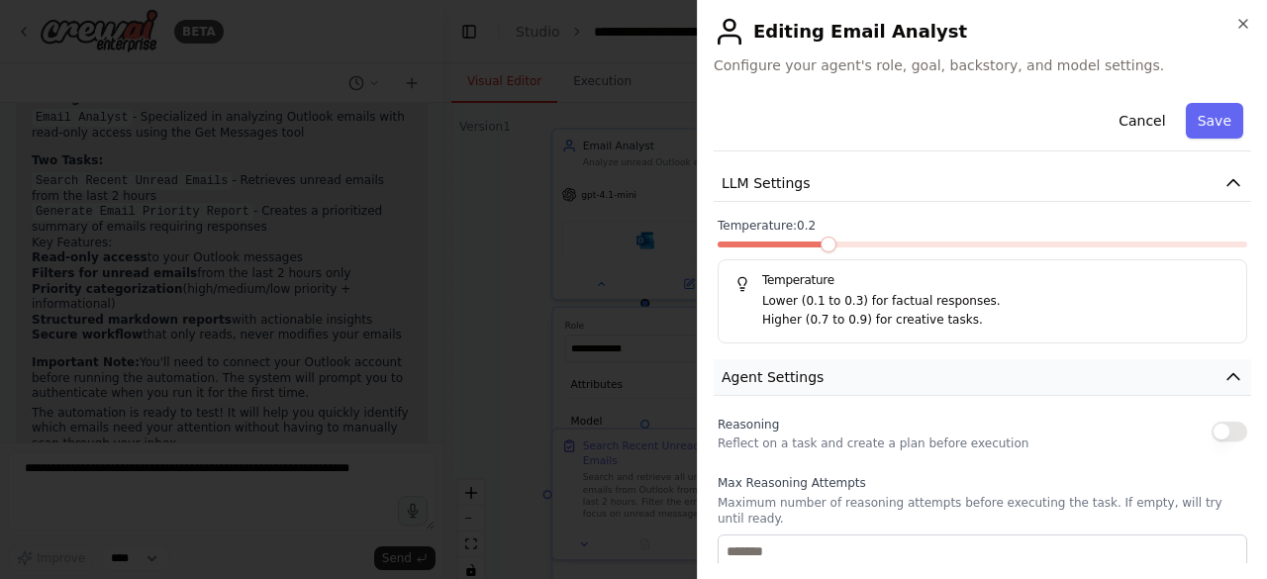
scroll to position [761, 0]
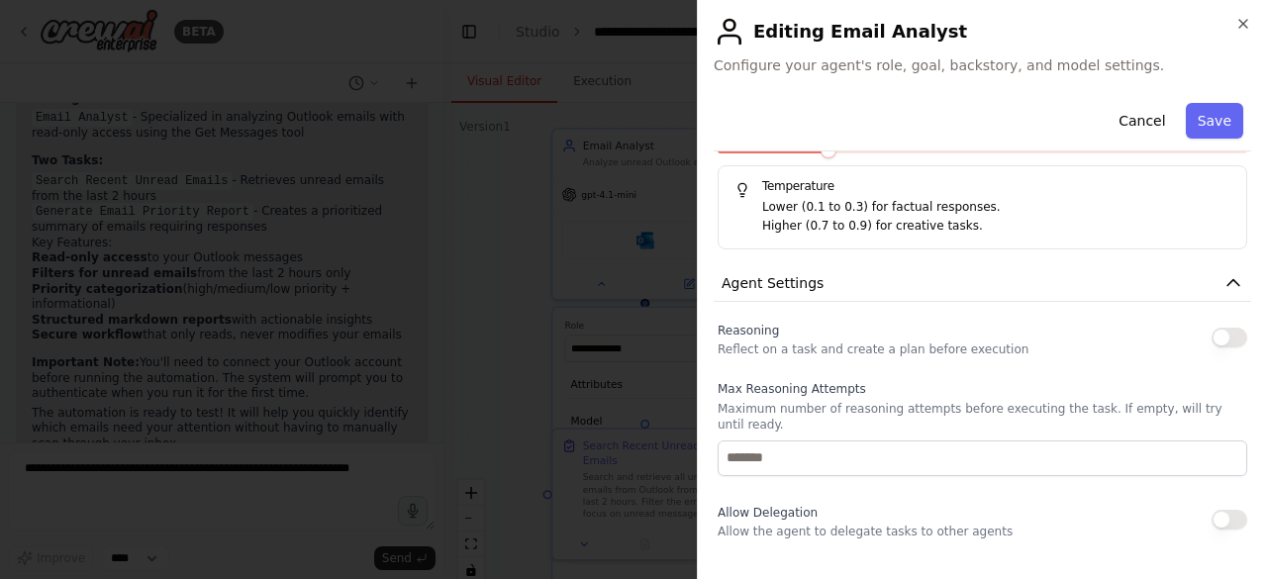
click at [1212, 333] on button "button" at bounding box center [1230, 338] width 36 height 20
click at [1191, 120] on button "Save" at bounding box center [1214, 121] width 57 height 36
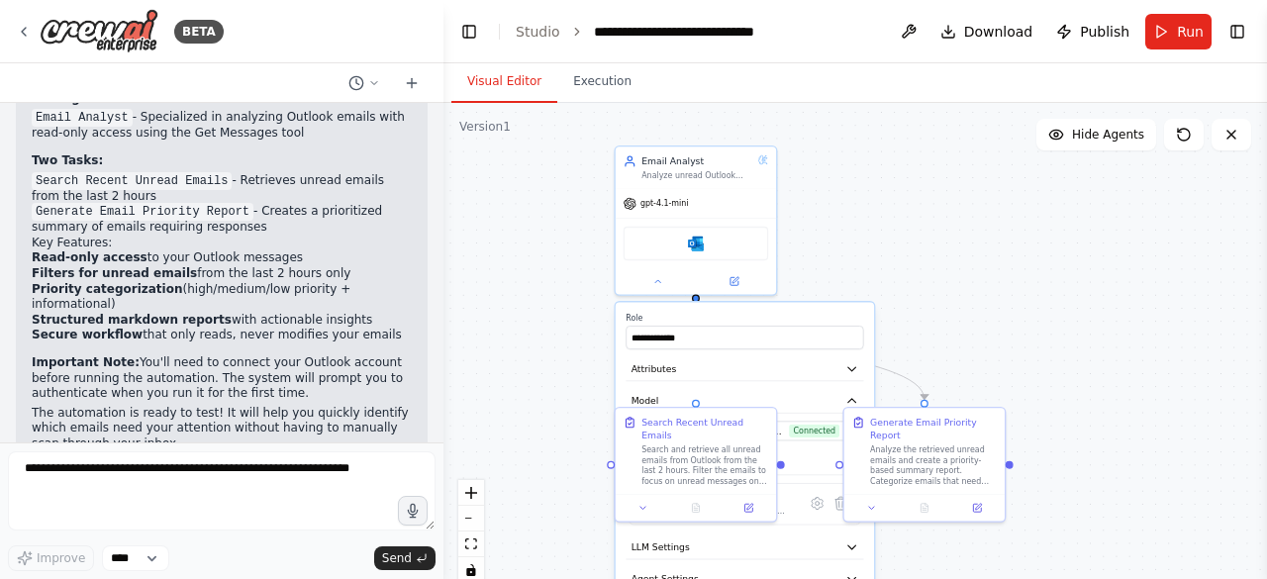
click at [1037, 264] on div "**********" at bounding box center [855, 350] width 824 height 495
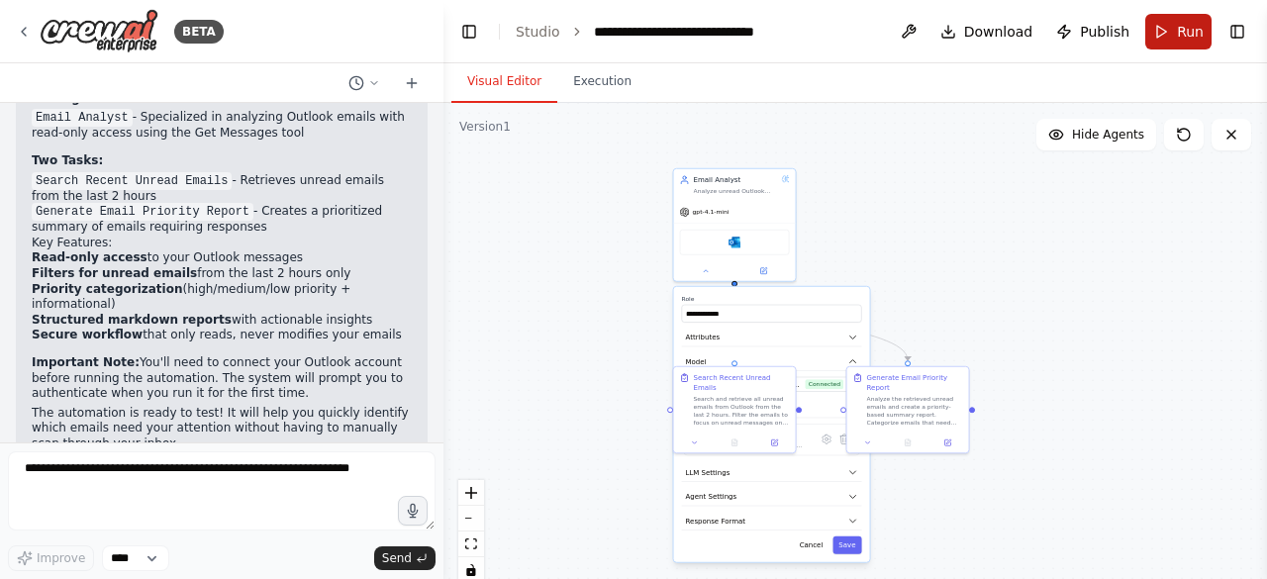
click at [1170, 43] on button "Run" at bounding box center [1178, 32] width 66 height 36
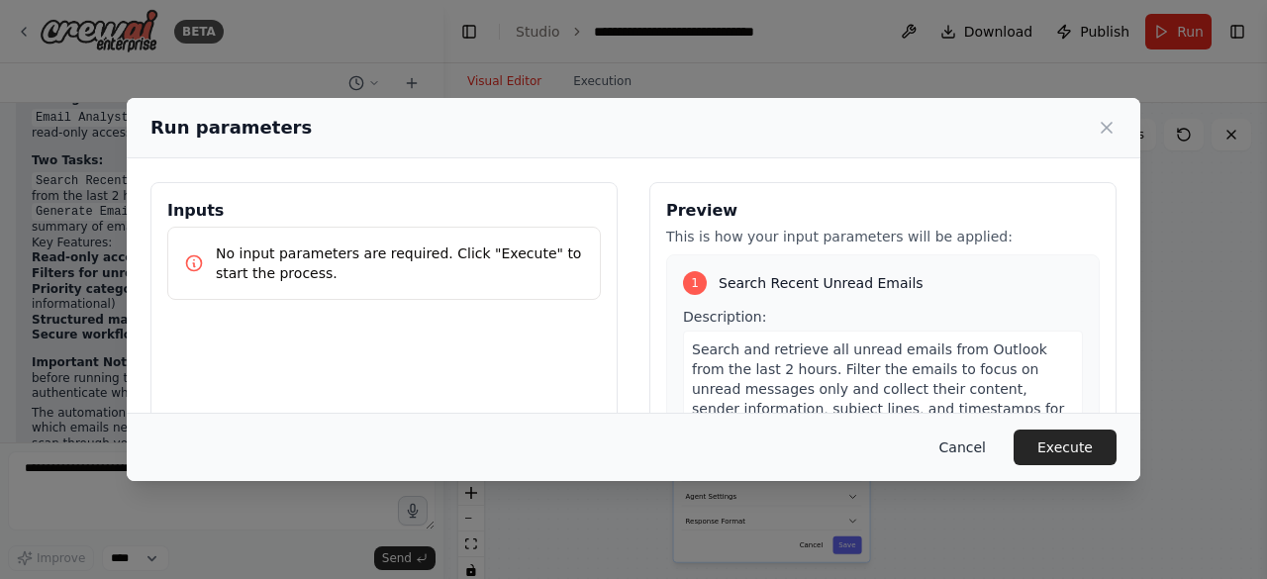
click at [968, 446] on button "Cancel" at bounding box center [962, 448] width 78 height 36
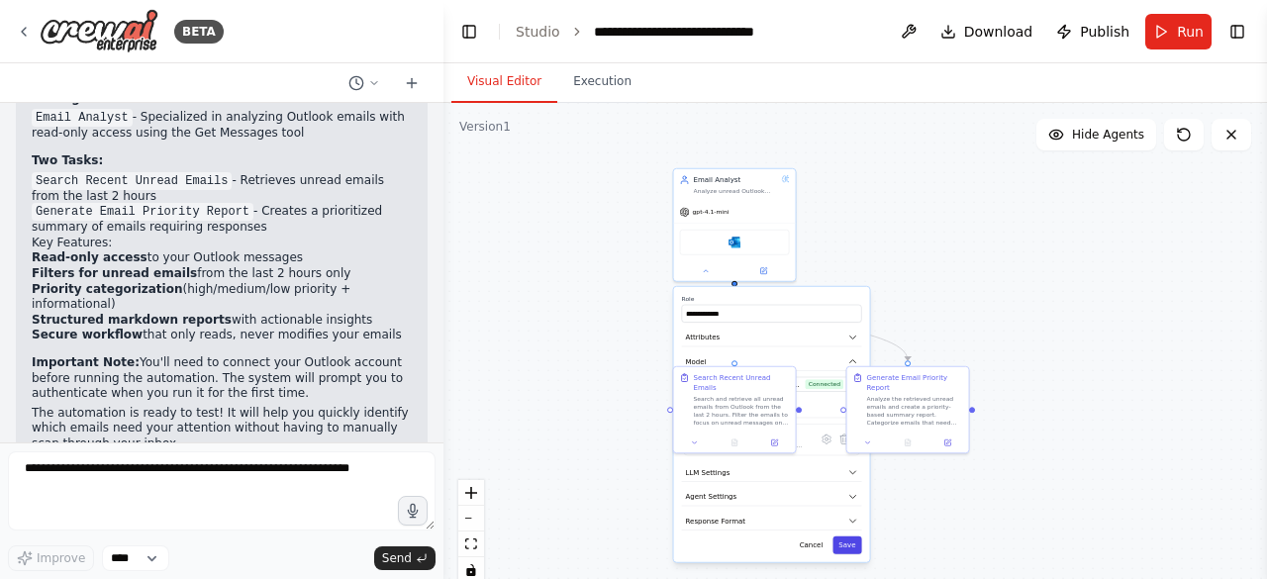
click at [849, 548] on button "Save" at bounding box center [846, 545] width 29 height 18
click at [1168, 42] on button "Run" at bounding box center [1178, 32] width 66 height 36
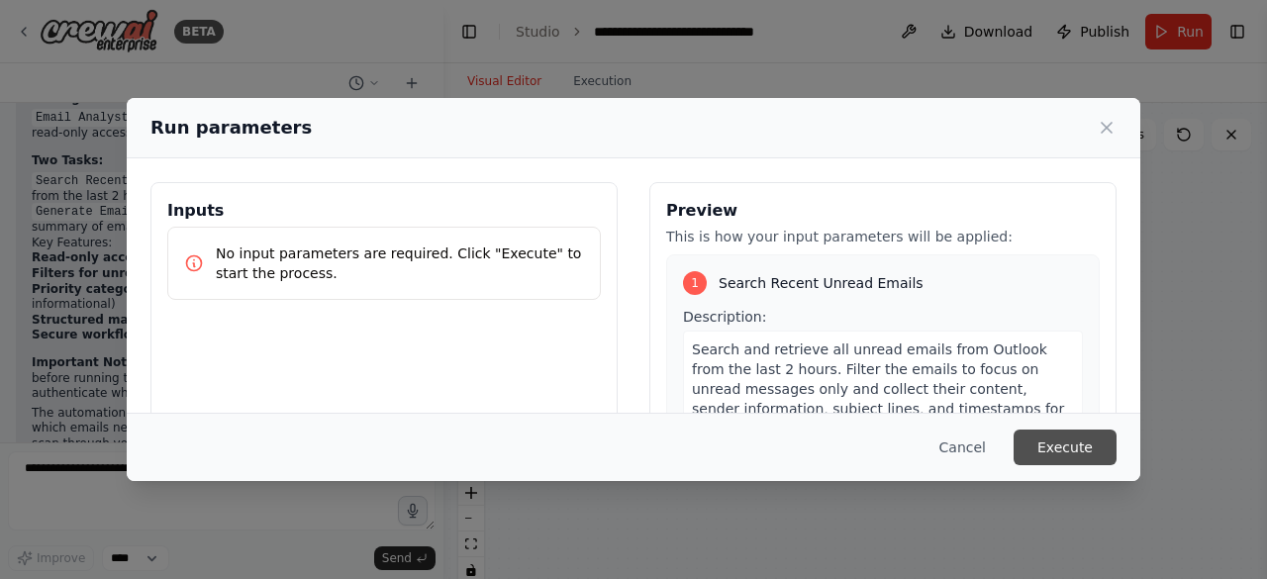
click at [1080, 452] on button "Execute" at bounding box center [1065, 448] width 103 height 36
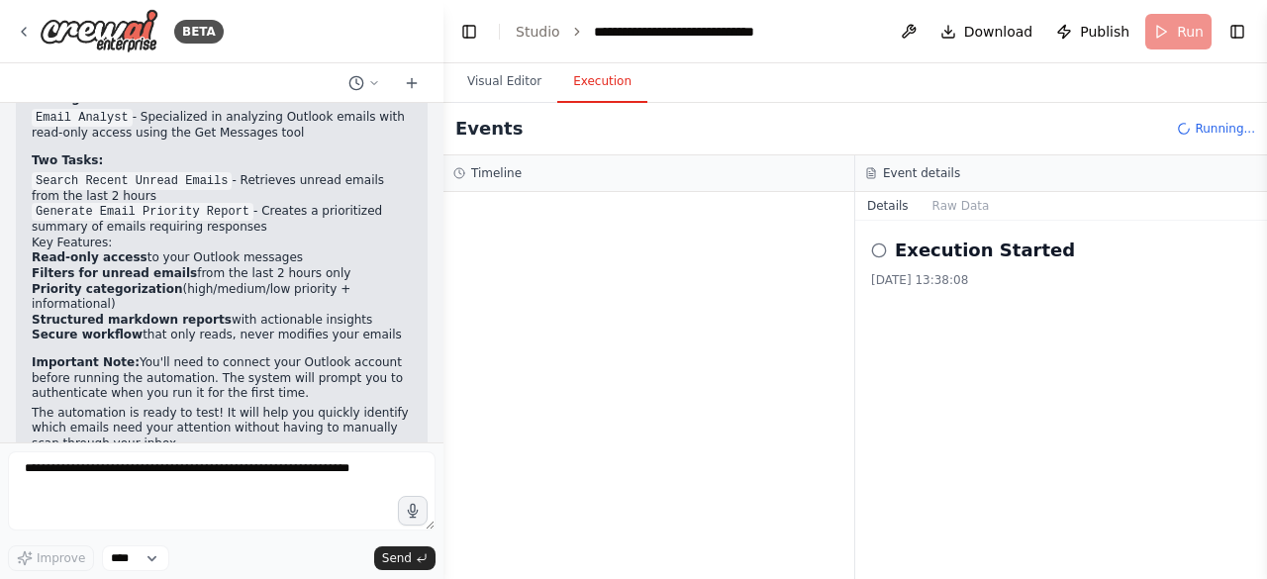
click at [602, 78] on button "Execution" at bounding box center [602, 82] width 90 height 42
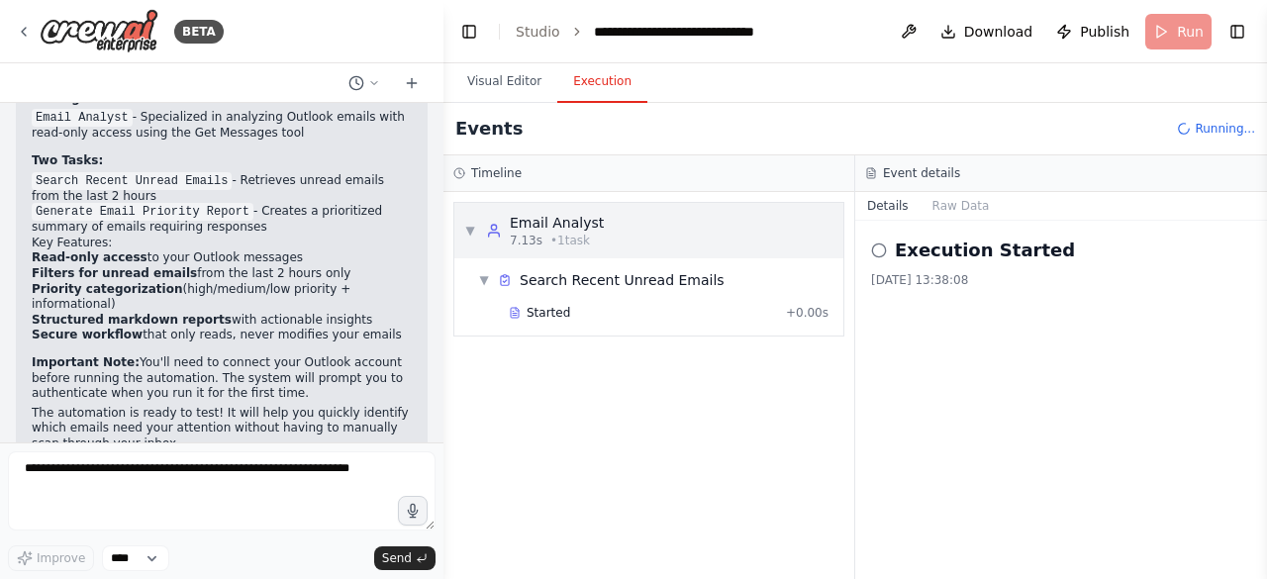
click at [467, 228] on span "▼" at bounding box center [470, 231] width 12 height 16
click at [467, 228] on span "▶" at bounding box center [470, 231] width 12 height 16
click at [483, 284] on span "▼" at bounding box center [484, 280] width 12 height 16
click at [483, 284] on span "▶" at bounding box center [484, 280] width 12 height 16
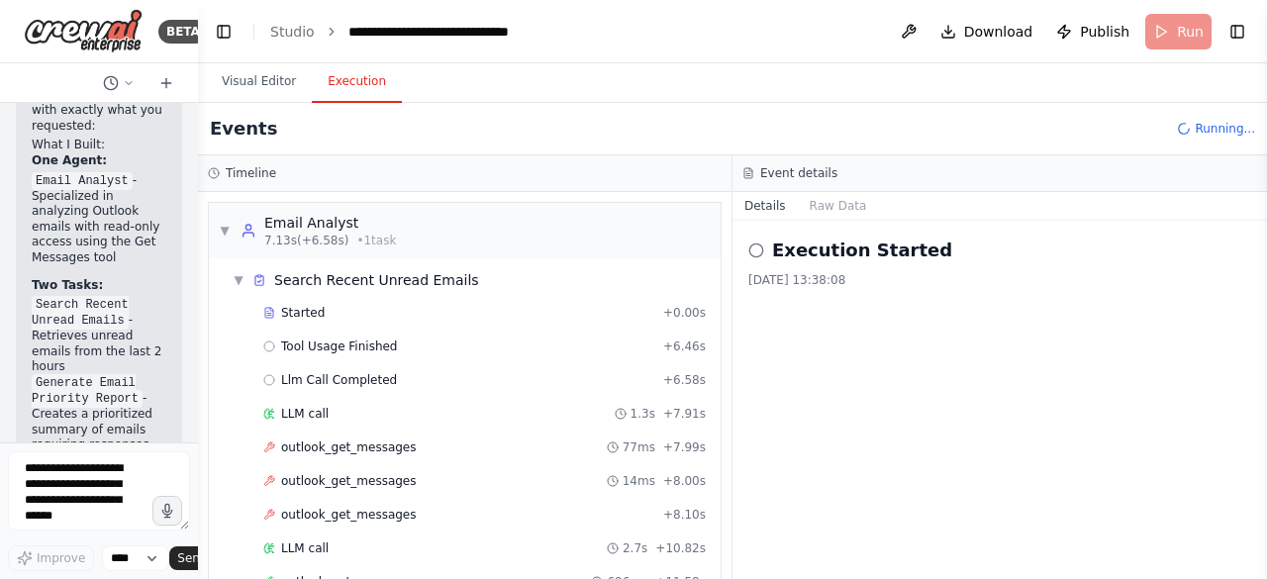
scroll to position [2426, 0]
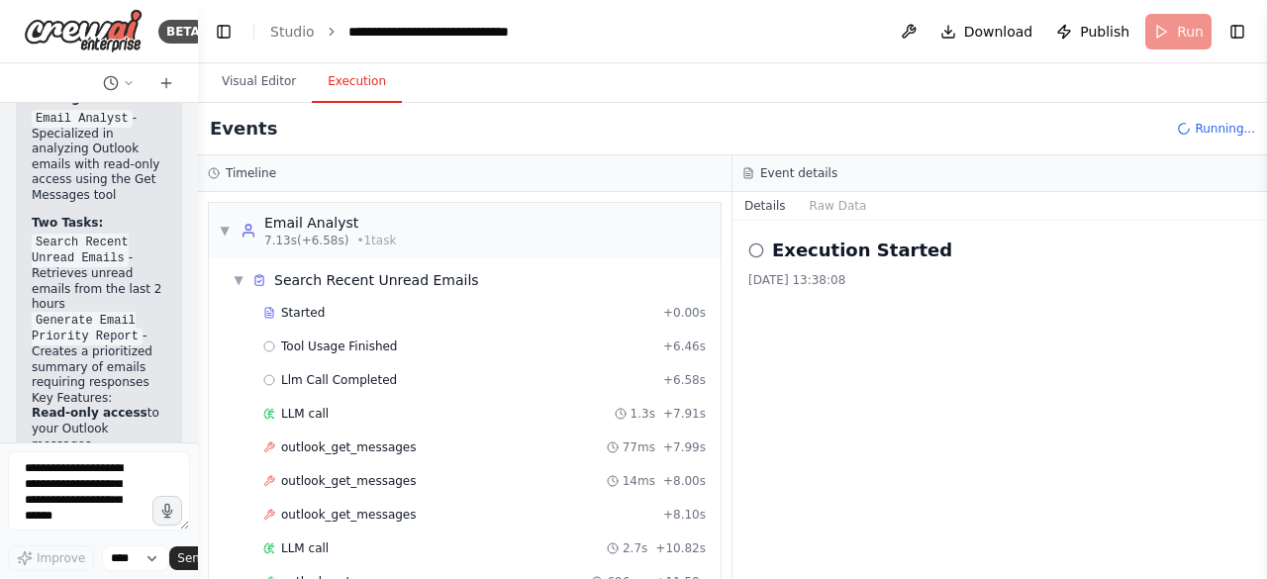
drag, startPoint x: 438, startPoint y: 324, endPoint x: 97, endPoint y: 326, distance: 341.5
click at [97, 326] on div "BETA Build a crew that is accessing my emails in outlook in the last 2 hours (u…" at bounding box center [99, 289] width 198 height 579
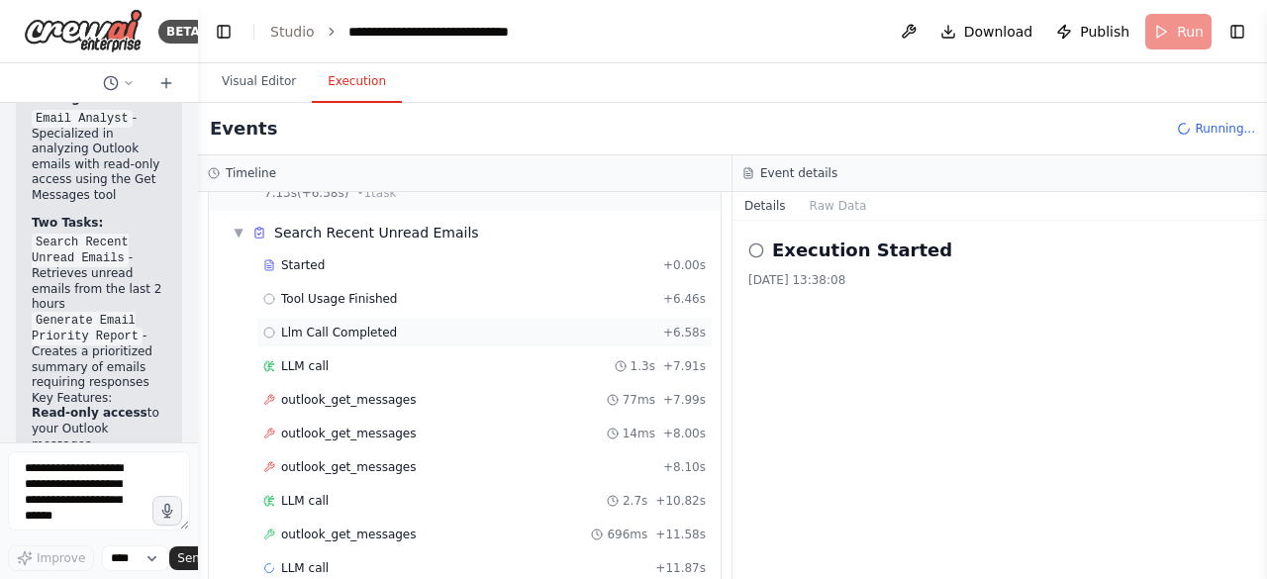
scroll to position [73, 0]
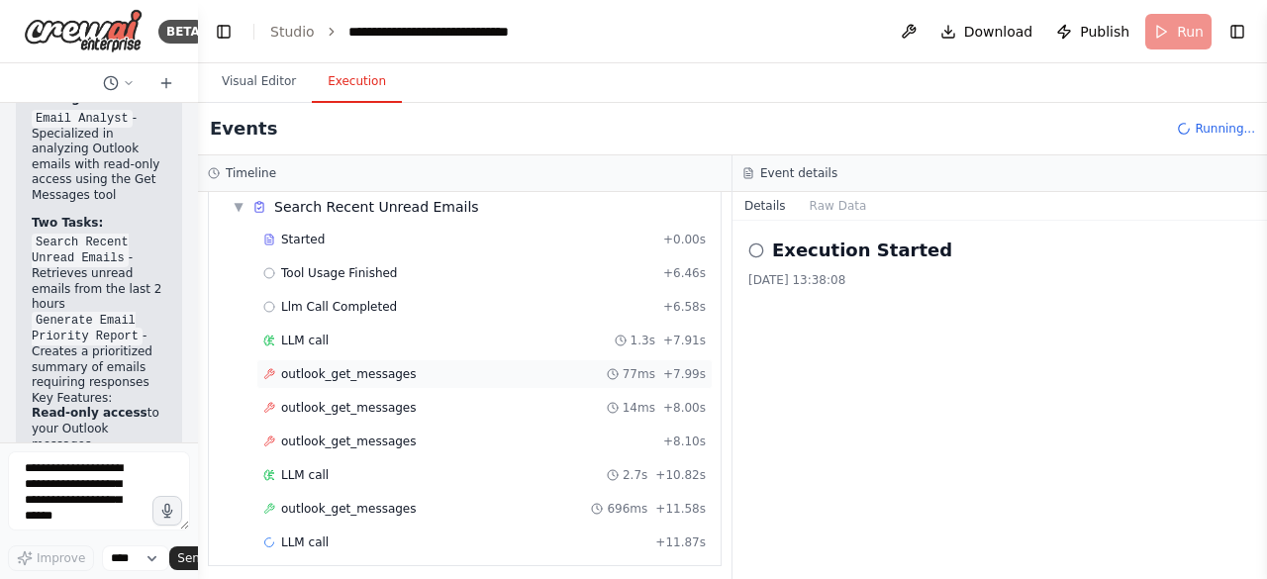
click at [374, 366] on span "outlook_get_messages" at bounding box center [349, 374] width 136 height 16
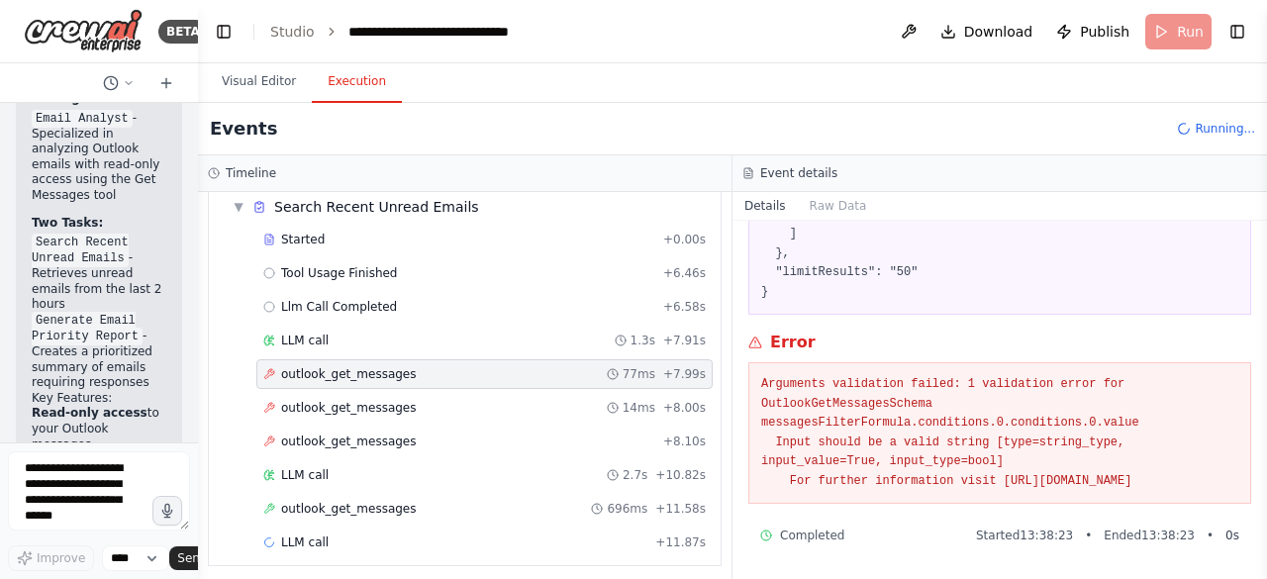
scroll to position [410, 0]
click at [285, 340] on span "LLM call" at bounding box center [305, 341] width 48 height 16
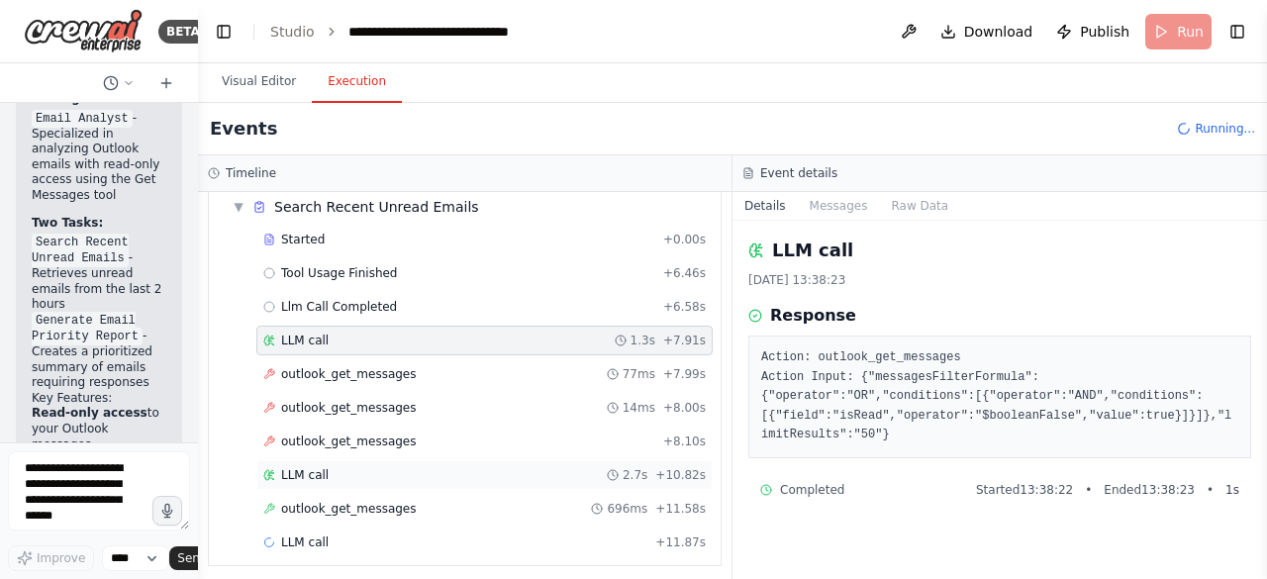
click at [275, 469] on div "LLM call" at bounding box center [295, 475] width 65 height 16
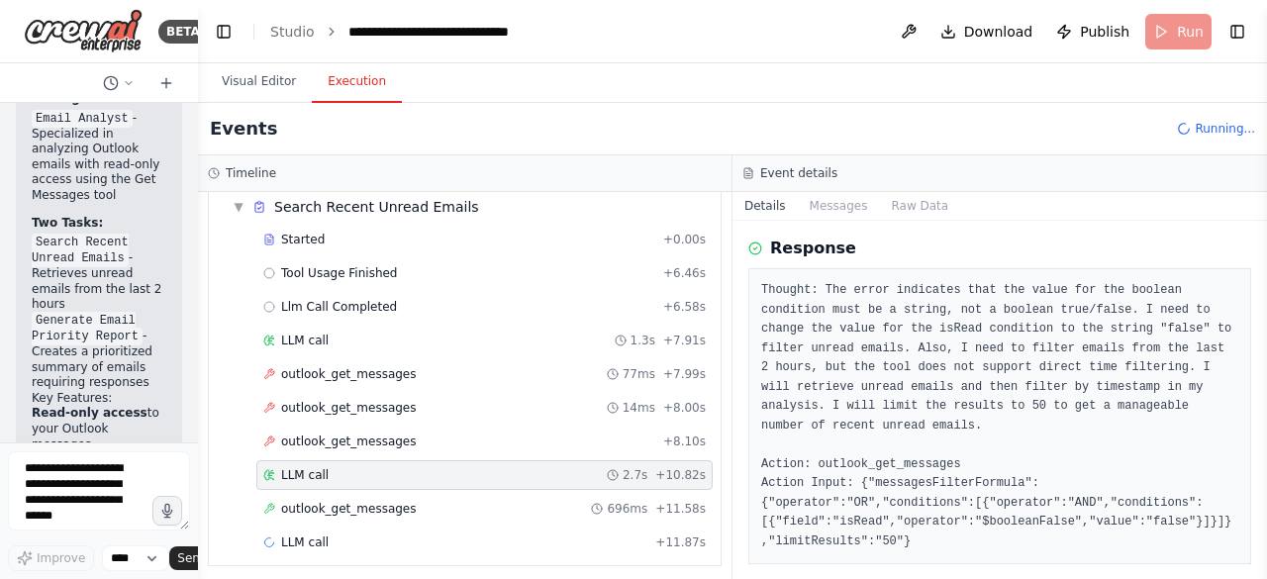
scroll to position [99, 0]
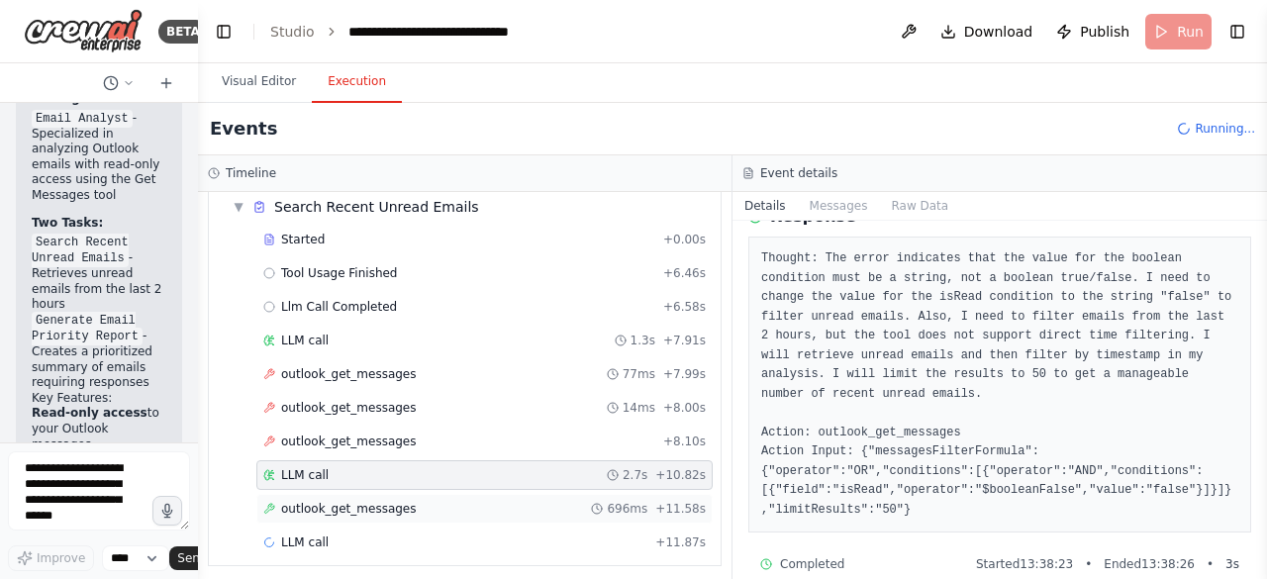
click at [325, 501] on span "outlook_get_messages" at bounding box center [349, 509] width 136 height 16
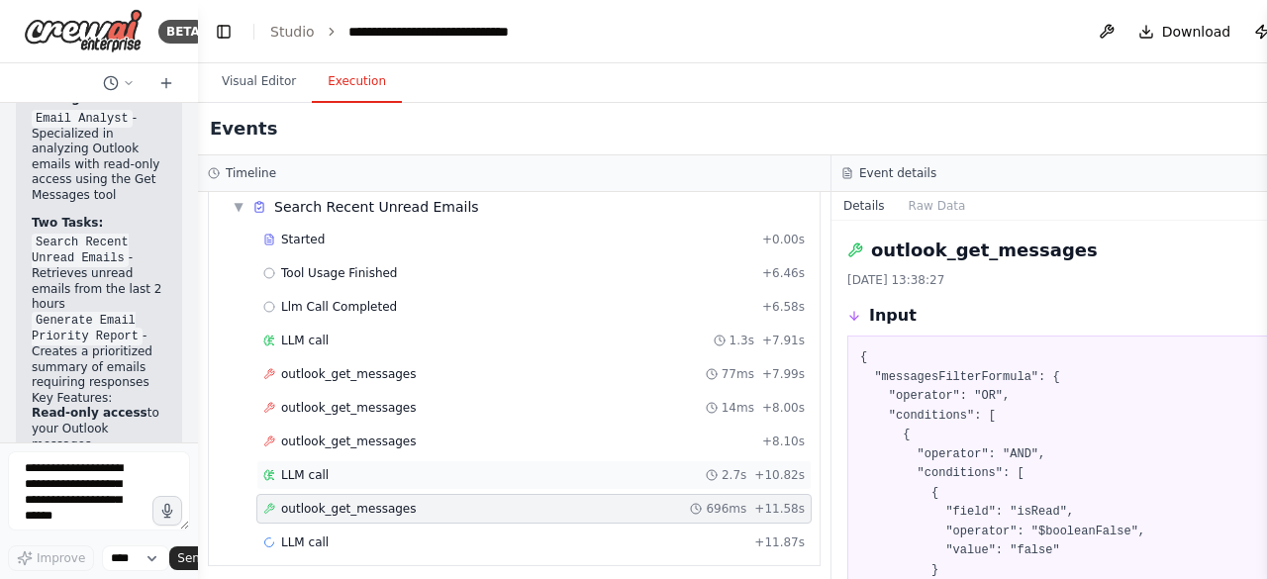
click at [373, 471] on div "LLM call 2.7s + 10.82s" at bounding box center [533, 475] width 541 height 16
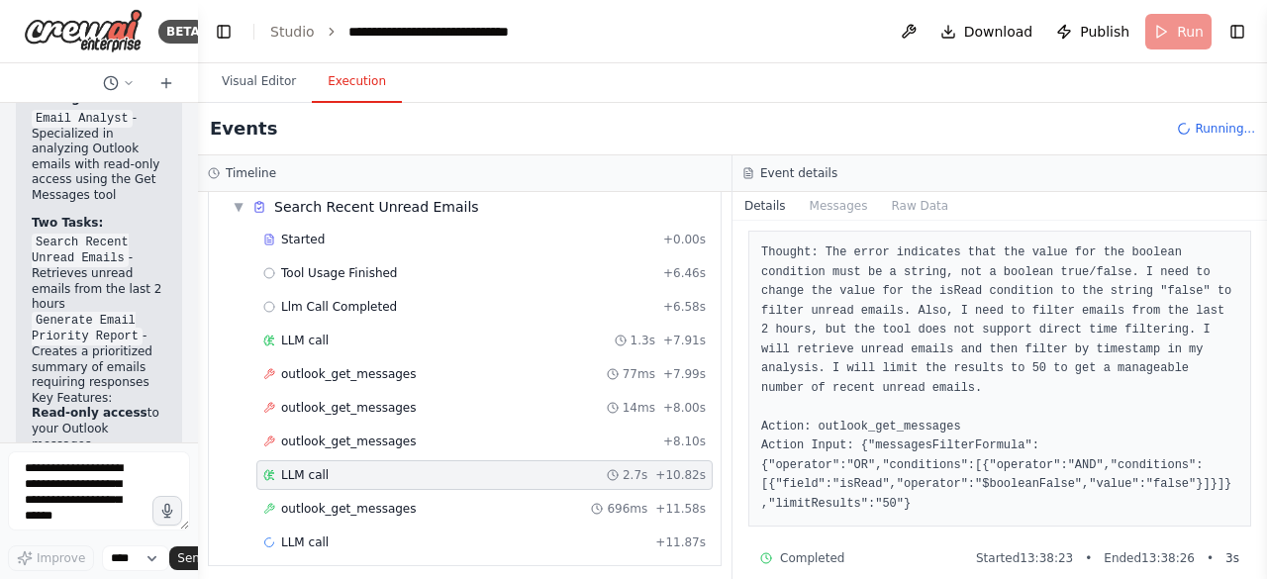
scroll to position [106, 0]
click at [439, 506] on div "outlook_get_messages 696ms + 11.58s" at bounding box center [484, 509] width 442 height 16
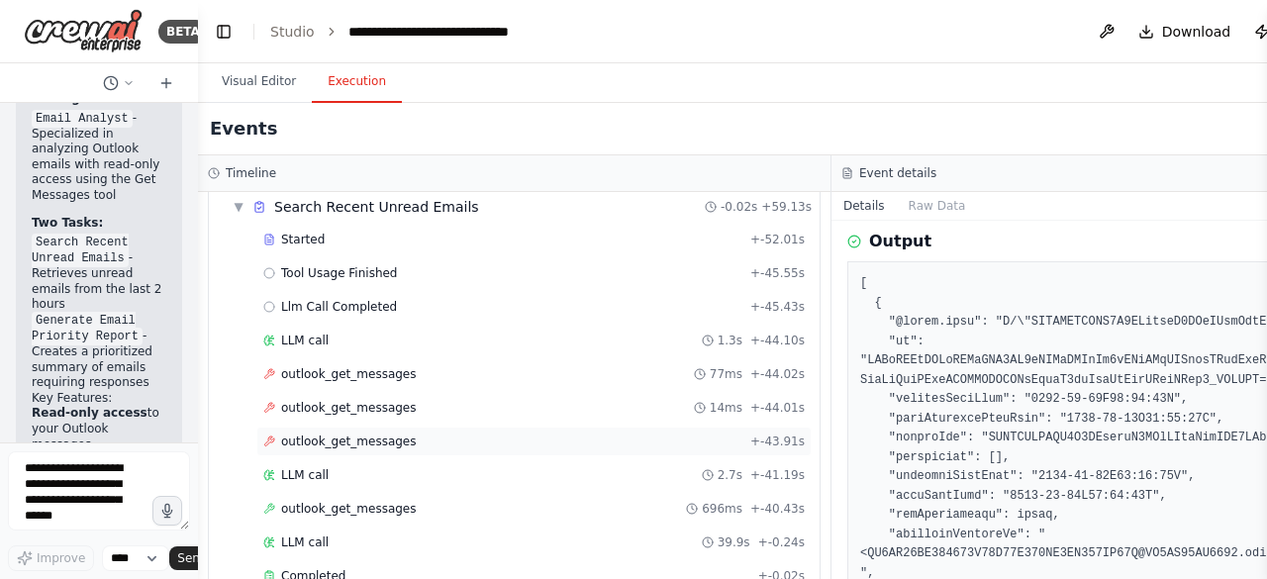
scroll to position [140, 0]
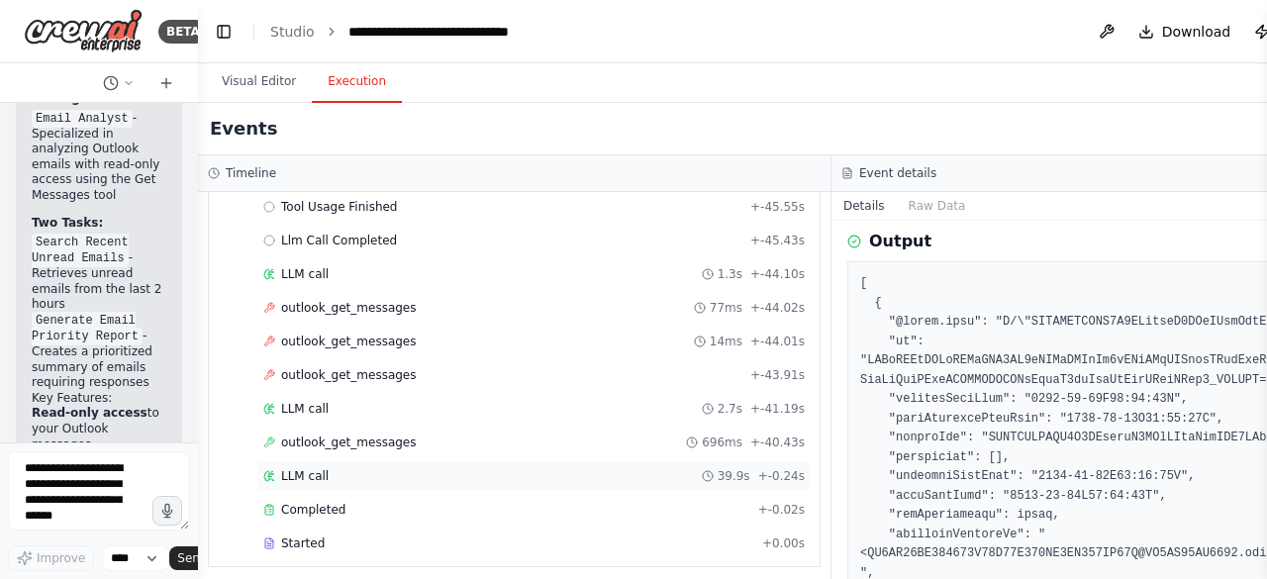
click at [295, 474] on span "LLM call" at bounding box center [305, 476] width 48 height 16
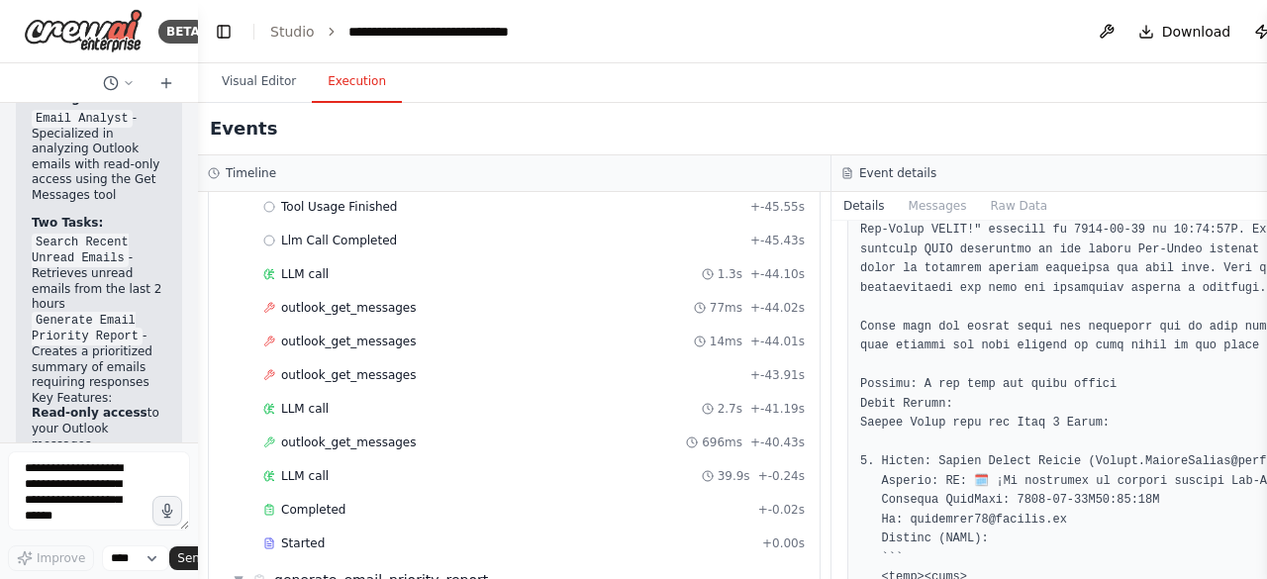
scroll to position [198, 0]
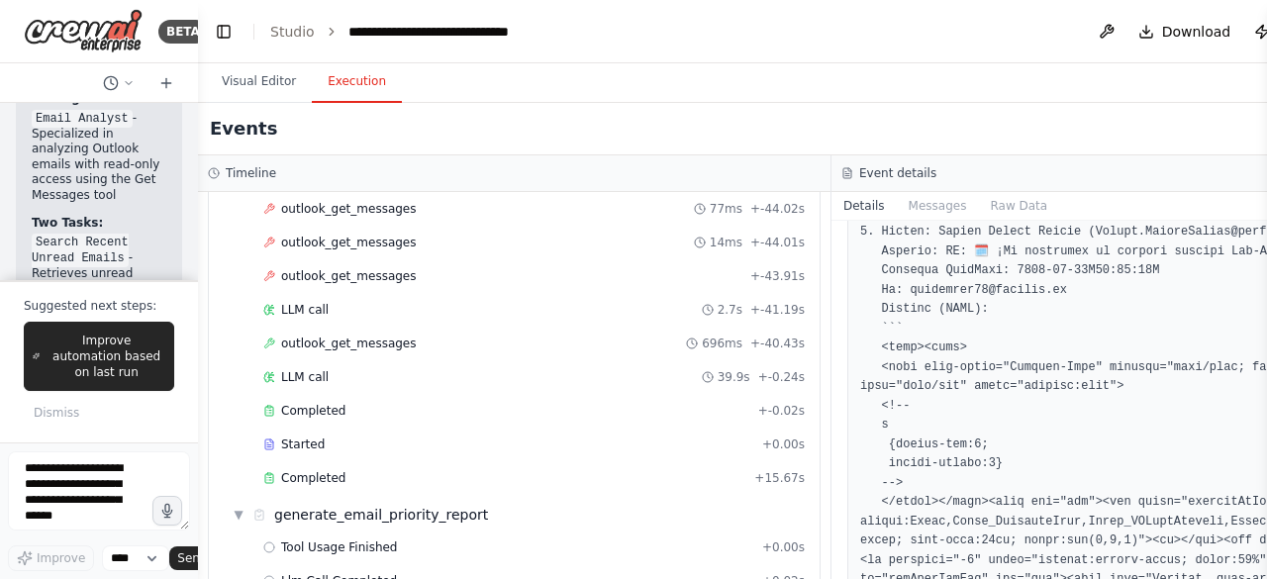
scroll to position [338, 0]
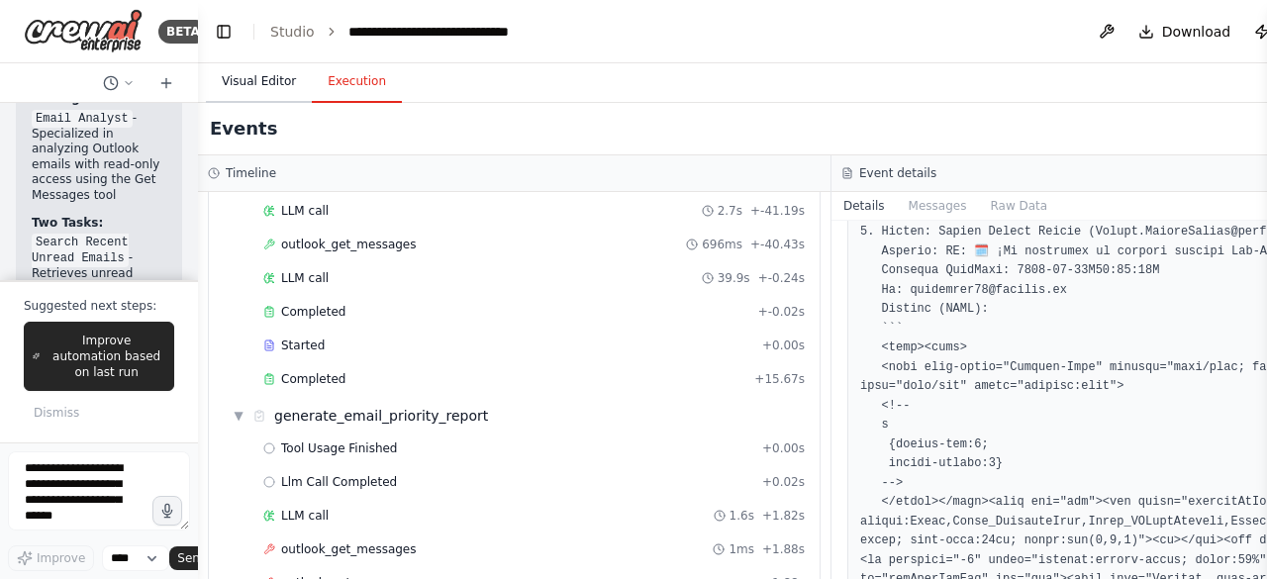
click at [252, 77] on button "Visual Editor" at bounding box center [259, 82] width 106 height 42
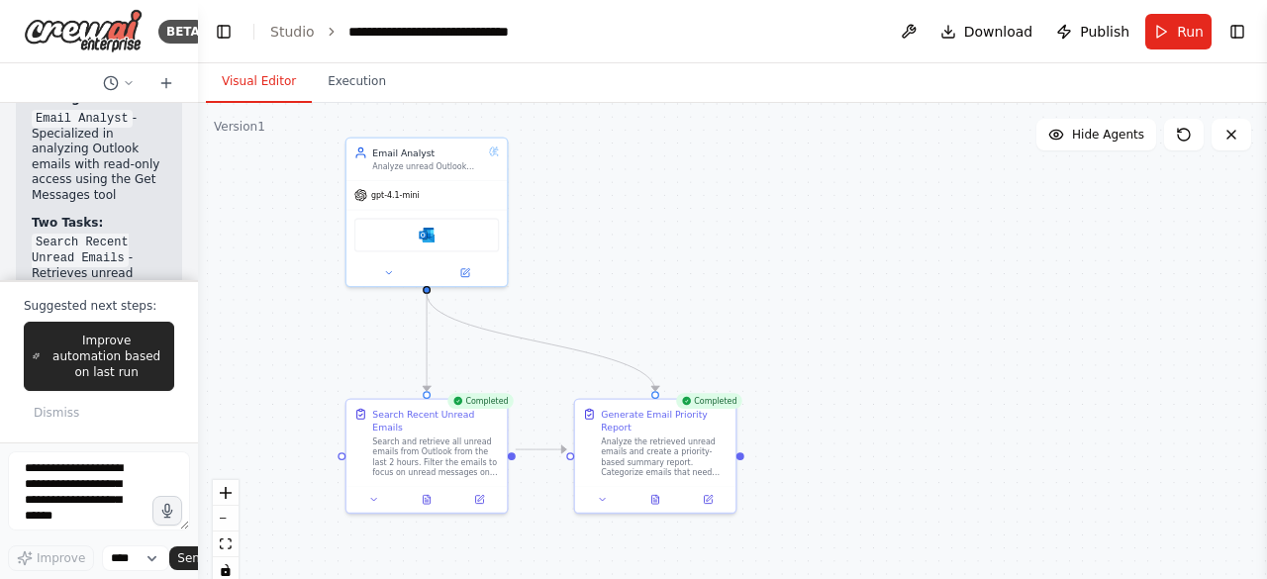
drag, startPoint x: 609, startPoint y: 263, endPoint x: 631, endPoint y: 284, distance: 30.8
click at [631, 284] on div ".deletable-edge-delete-btn { width: 20px; height: 20px; border: 0px solid #ffff…" at bounding box center [732, 350] width 1069 height 495
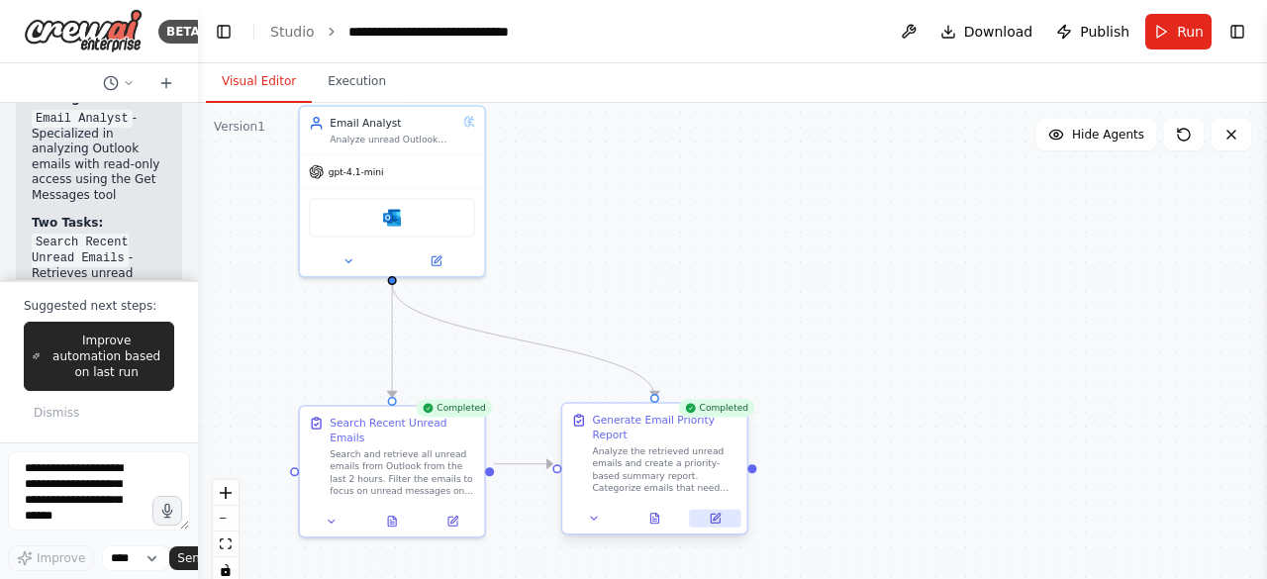
click at [714, 514] on icon at bounding box center [715, 518] width 9 height 9
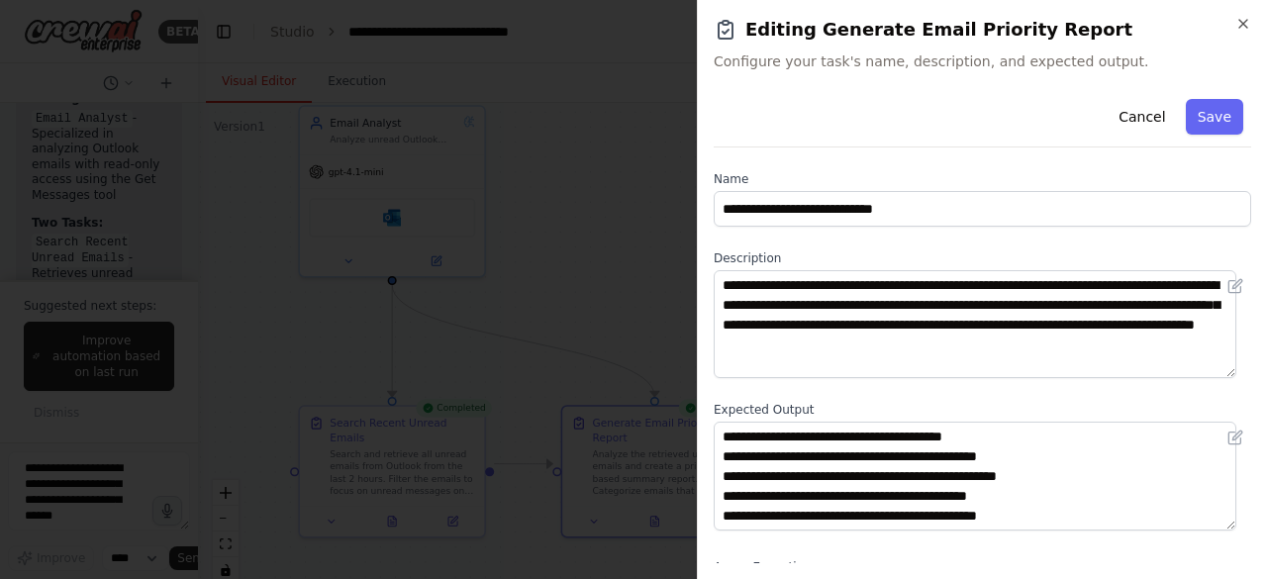
click at [562, 300] on div at bounding box center [633, 289] width 1267 height 579
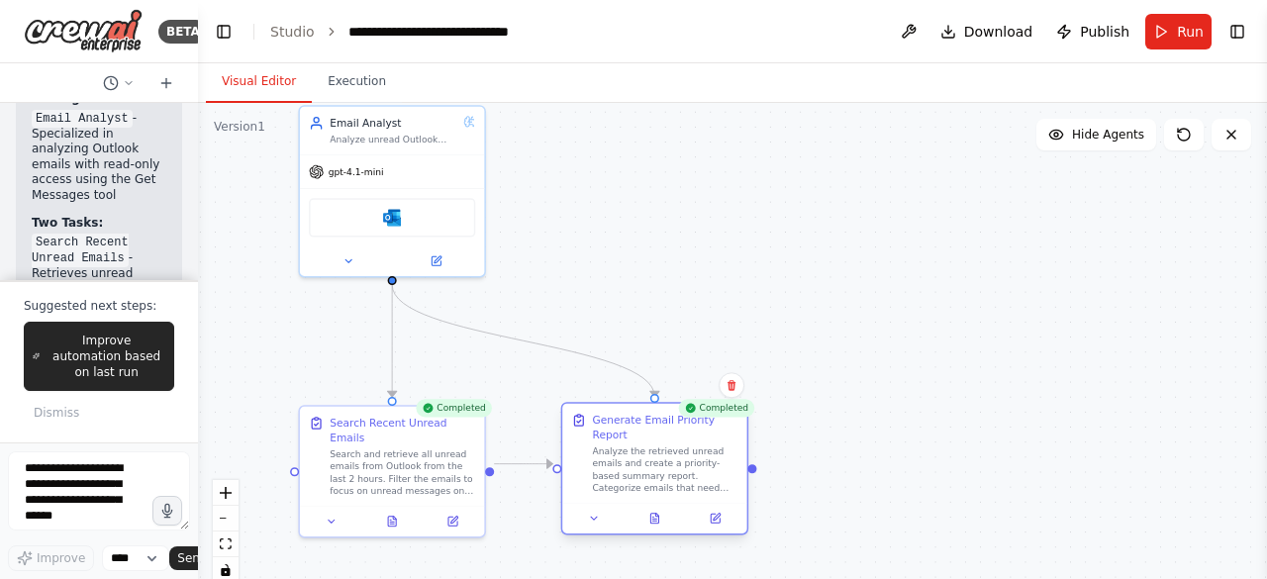
click at [663, 518] on div "Generate Email Priority Report Analyze the retrieved unread emails and create a…" at bounding box center [654, 468] width 187 height 133
click at [658, 514] on icon at bounding box center [654, 519] width 8 height 10
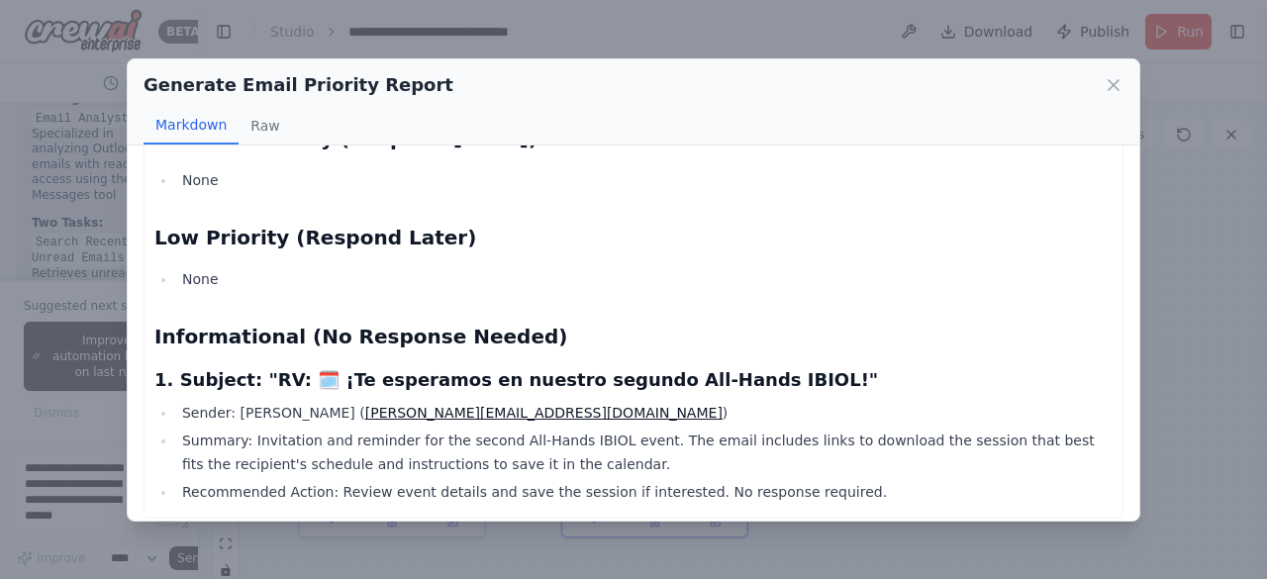
scroll to position [227, 0]
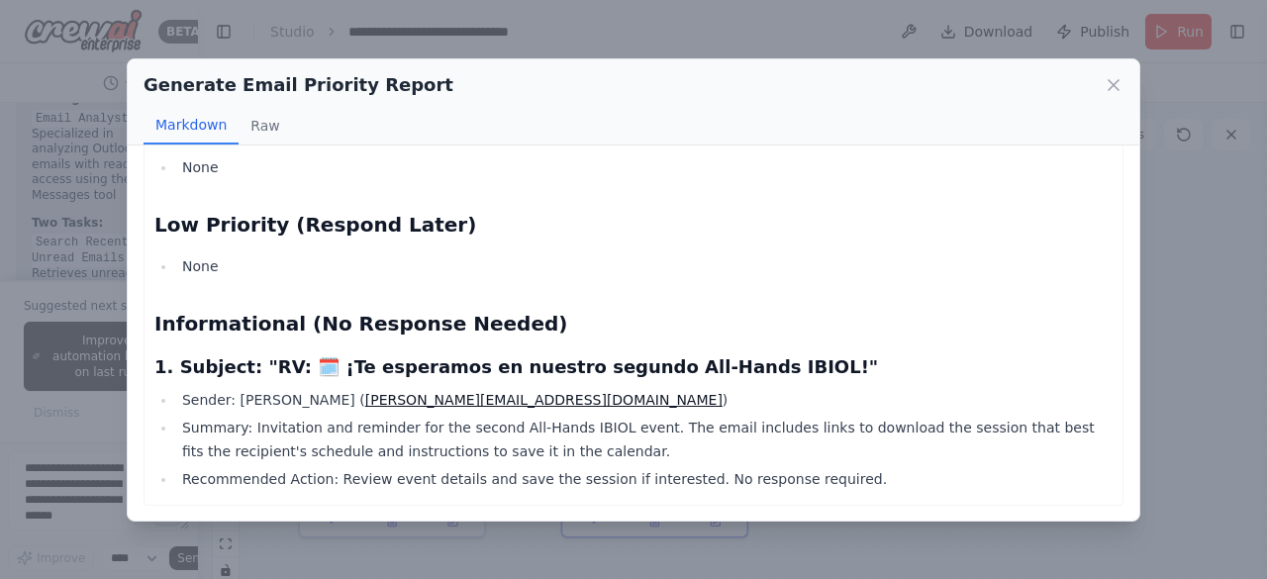
click at [1200, 252] on div "Generate Email Priority Report Markdown Raw Email Priority Summary Report (Last…" at bounding box center [633, 289] width 1267 height 579
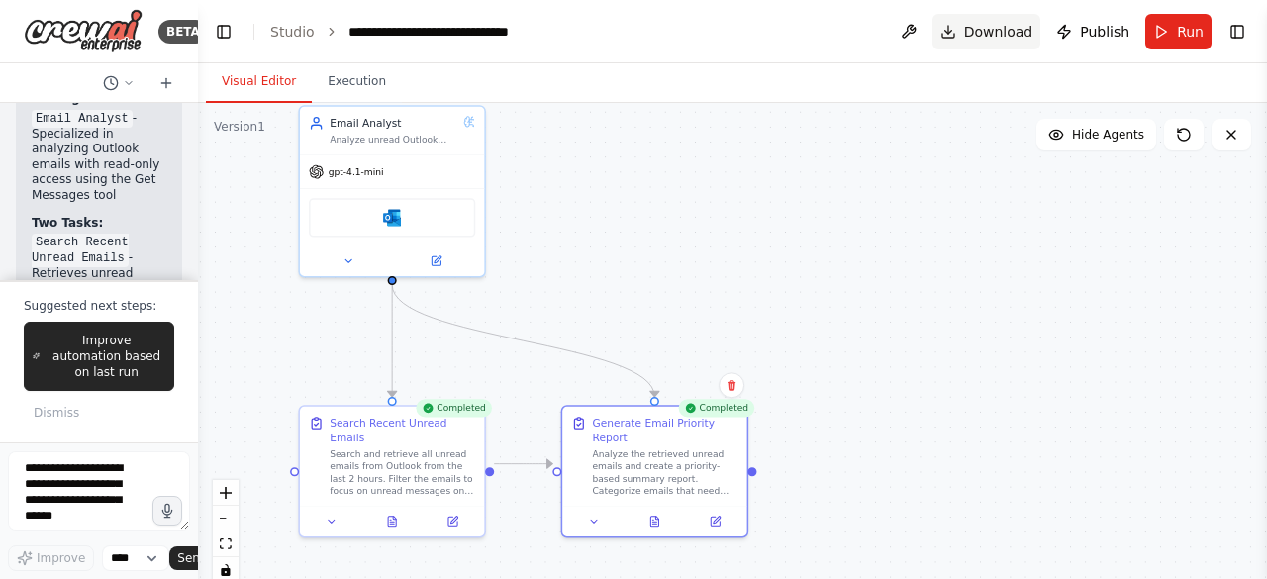
click at [1000, 23] on span "Download" at bounding box center [998, 32] width 69 height 20
click at [89, 27] on img at bounding box center [83, 31] width 119 height 45
